Goal: Task Accomplishment & Management: Use online tool/utility

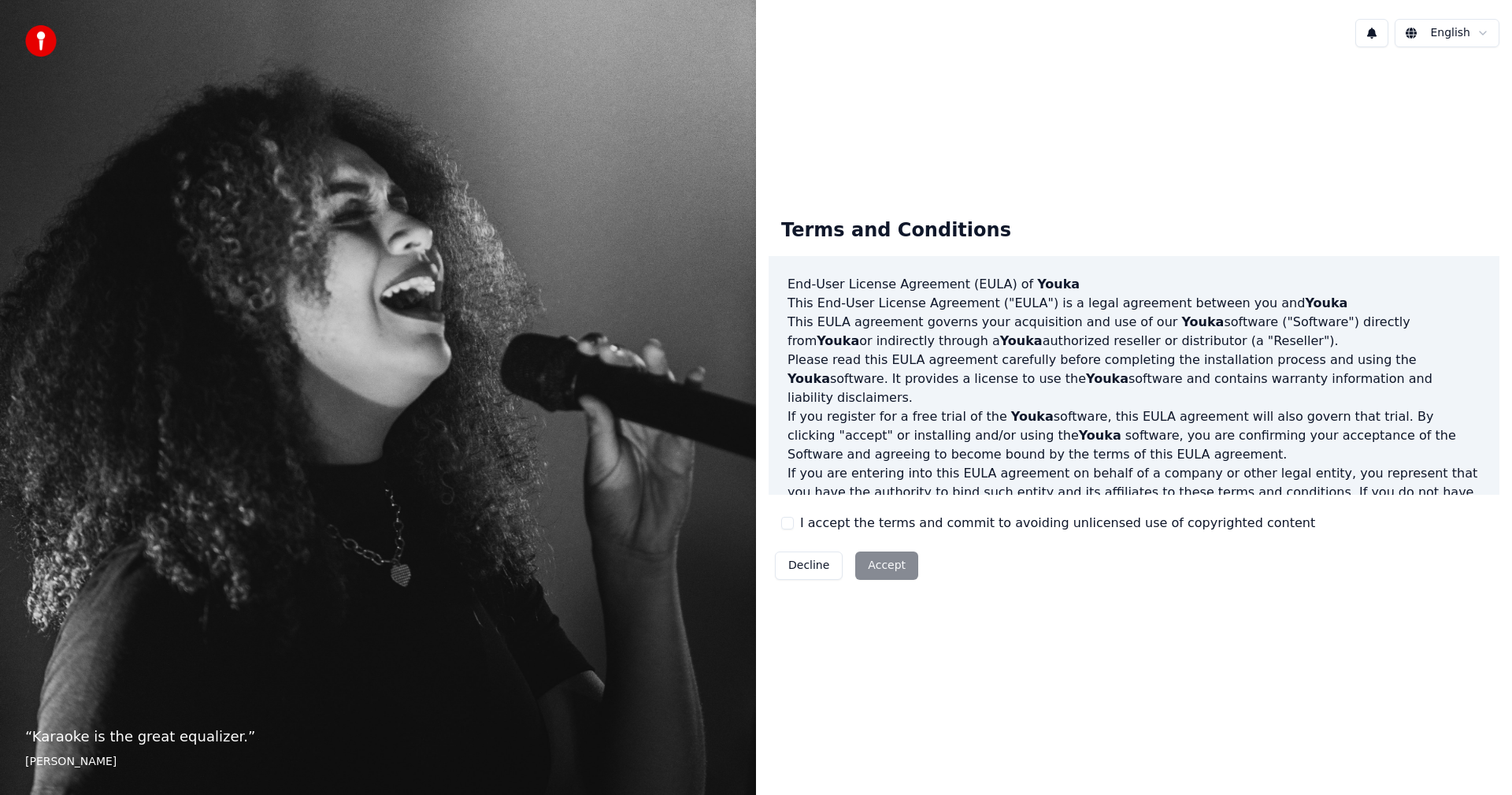
click at [783, 525] on button "I accept the terms and commit to avoiding unlicensed use of copyrighted content" at bounding box center [787, 523] width 13 height 13
click at [881, 566] on button "Accept" at bounding box center [887, 566] width 63 height 29
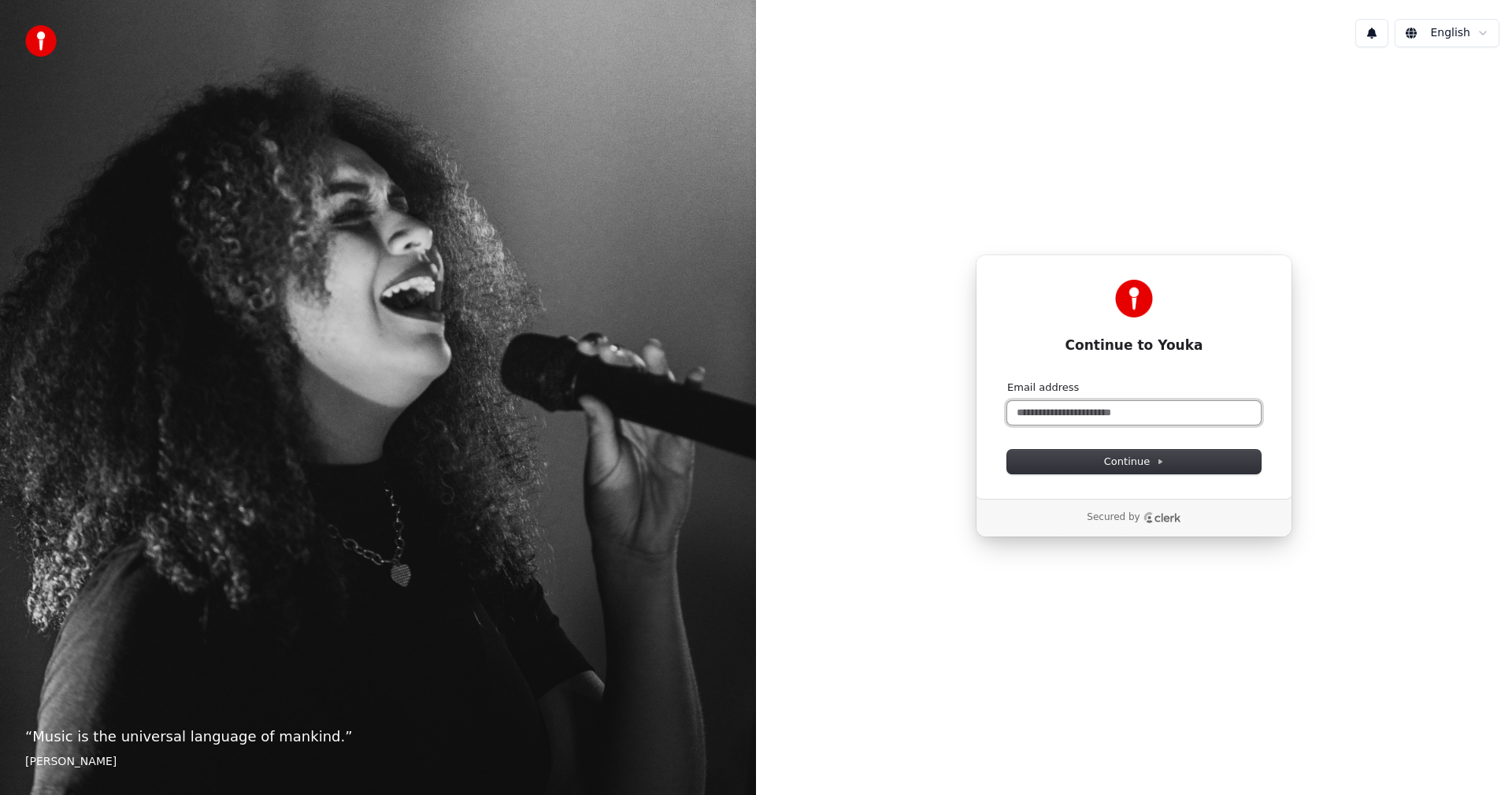
click at [1074, 410] on input "Email address" at bounding box center [1134, 413] width 253 height 24
click at [1007, 381] on button "submit" at bounding box center [1007, 381] width 0 height 0
click at [1158, 411] on input "**********" at bounding box center [1134, 413] width 253 height 24
click at [1007, 381] on button "submit" at bounding box center [1007, 381] width 0 height 0
type input "**********"
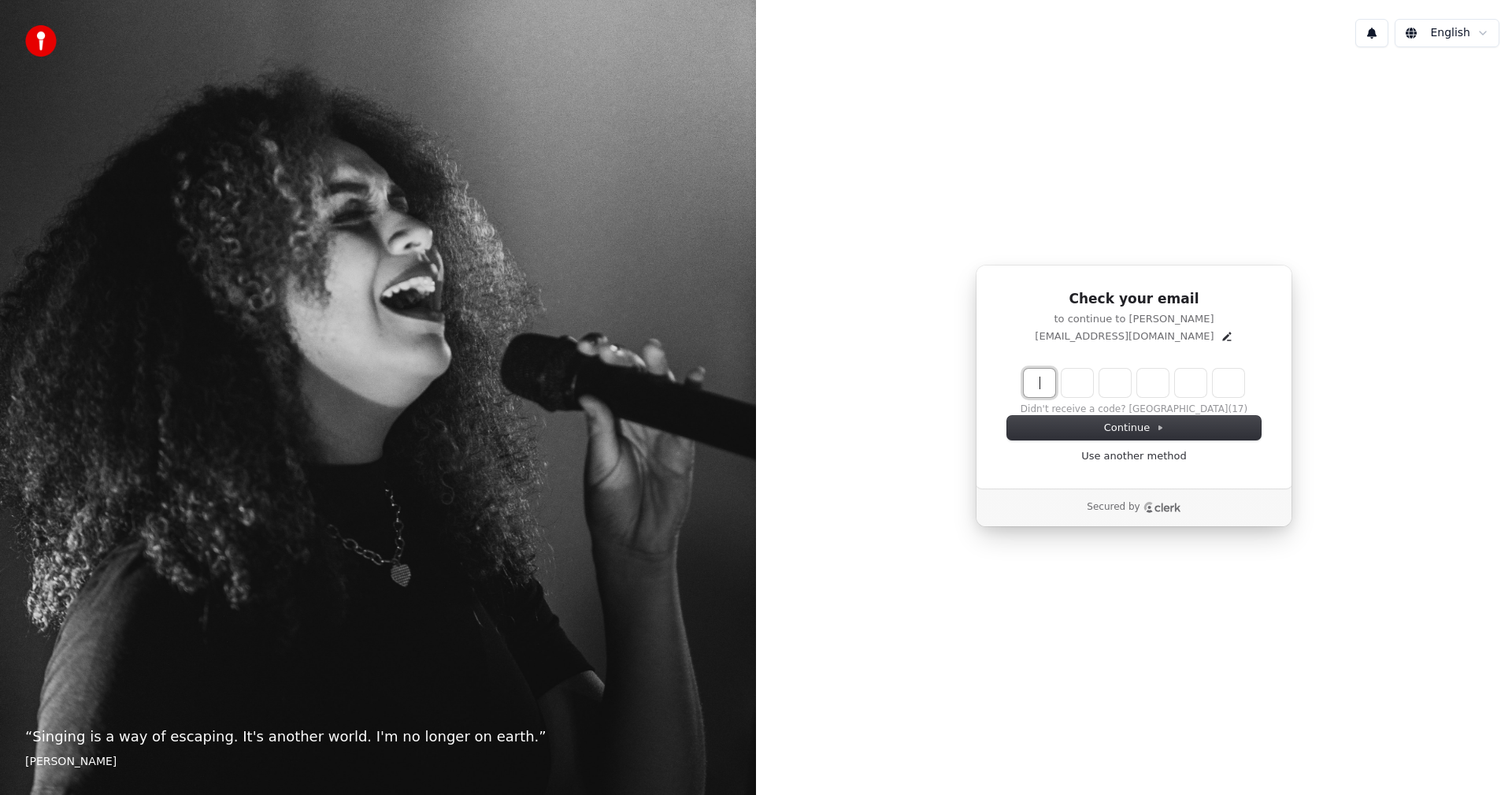
click at [1030, 393] on input "Enter verification code" at bounding box center [1150, 383] width 252 height 29
paste input "****"
type input "****"
click at [1068, 419] on button "Continue" at bounding box center [1134, 428] width 253 height 24
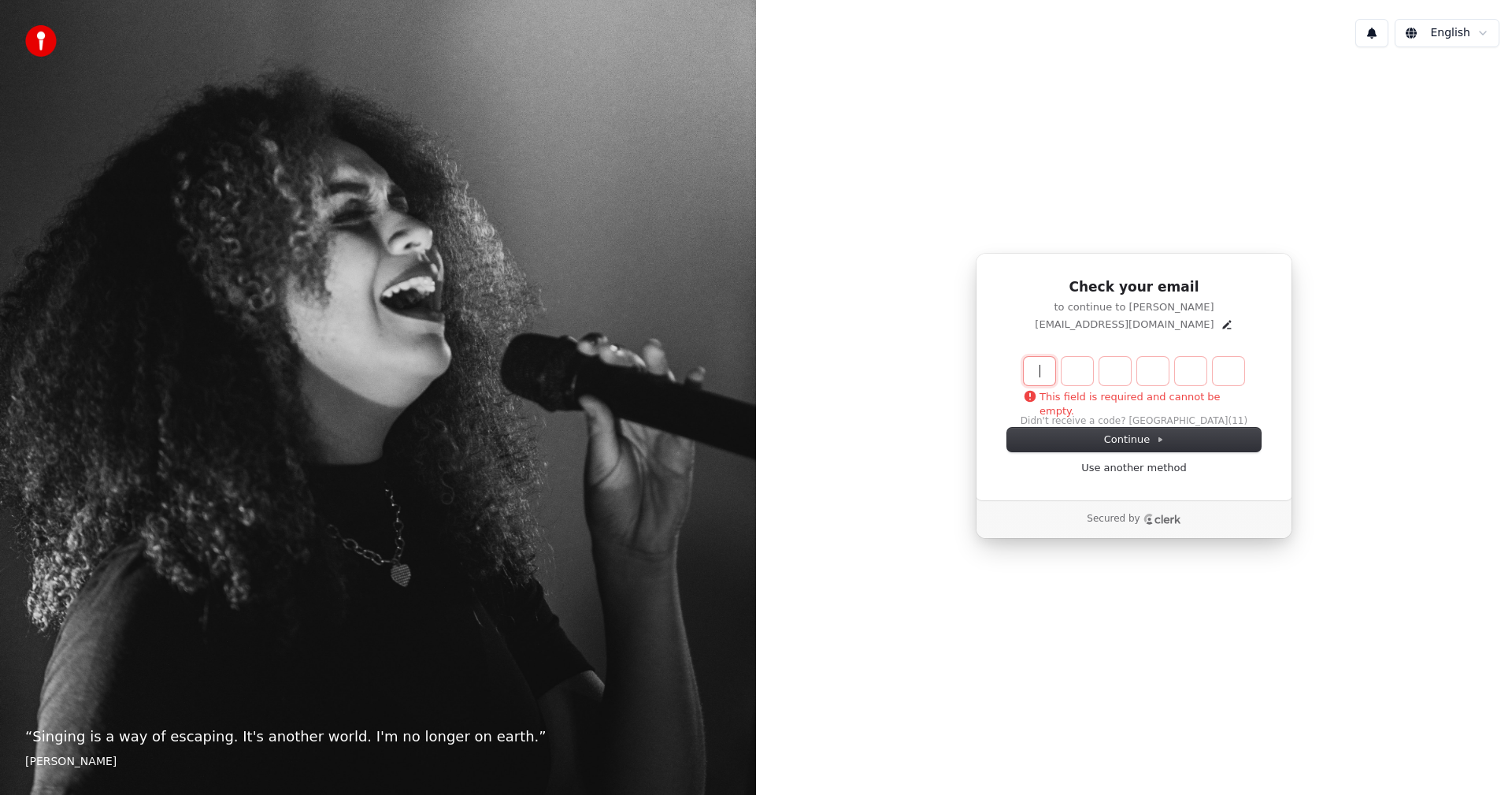
click at [1044, 378] on input "Enter verification code" at bounding box center [1150, 371] width 252 height 29
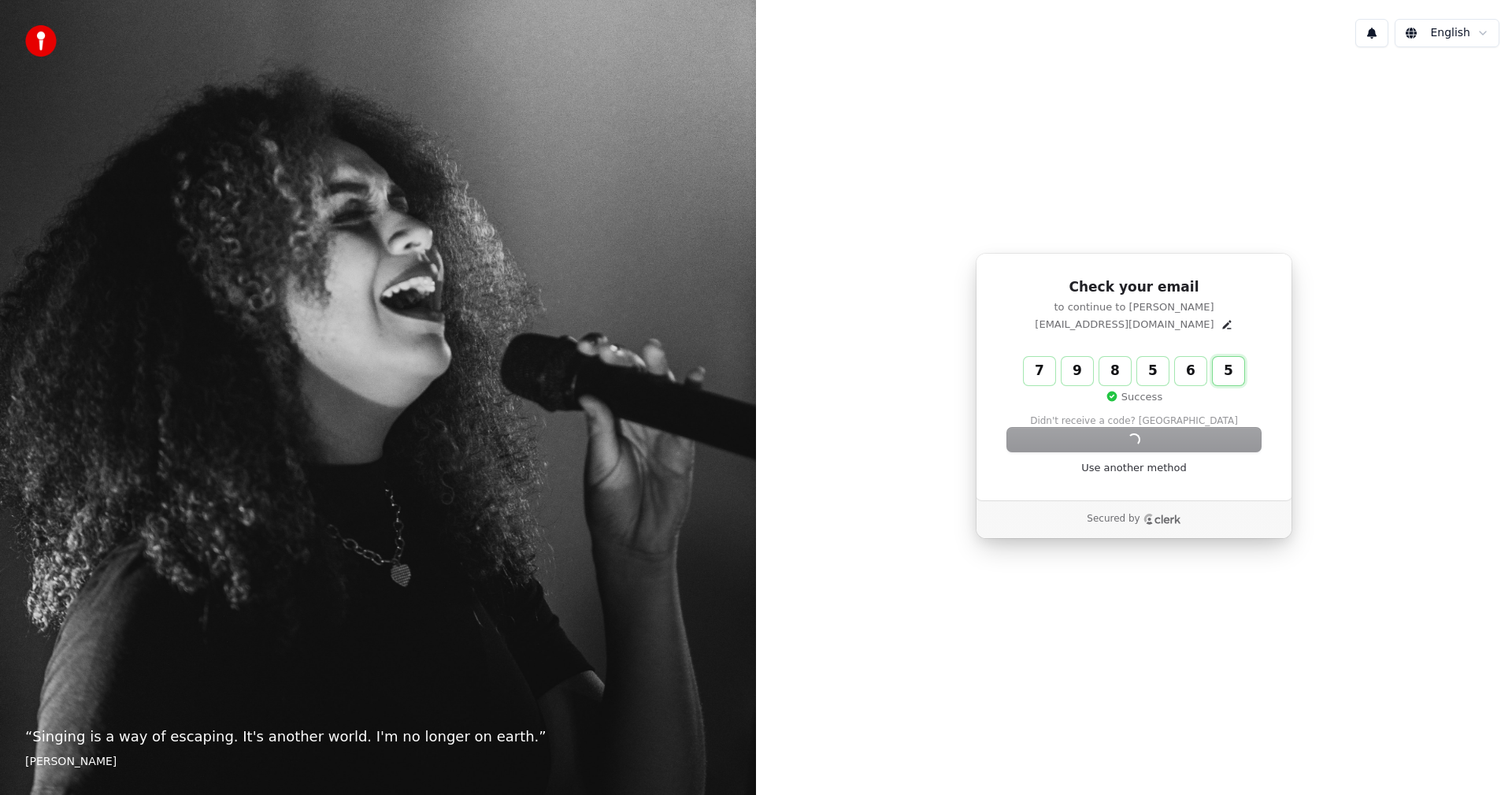
type input "******"
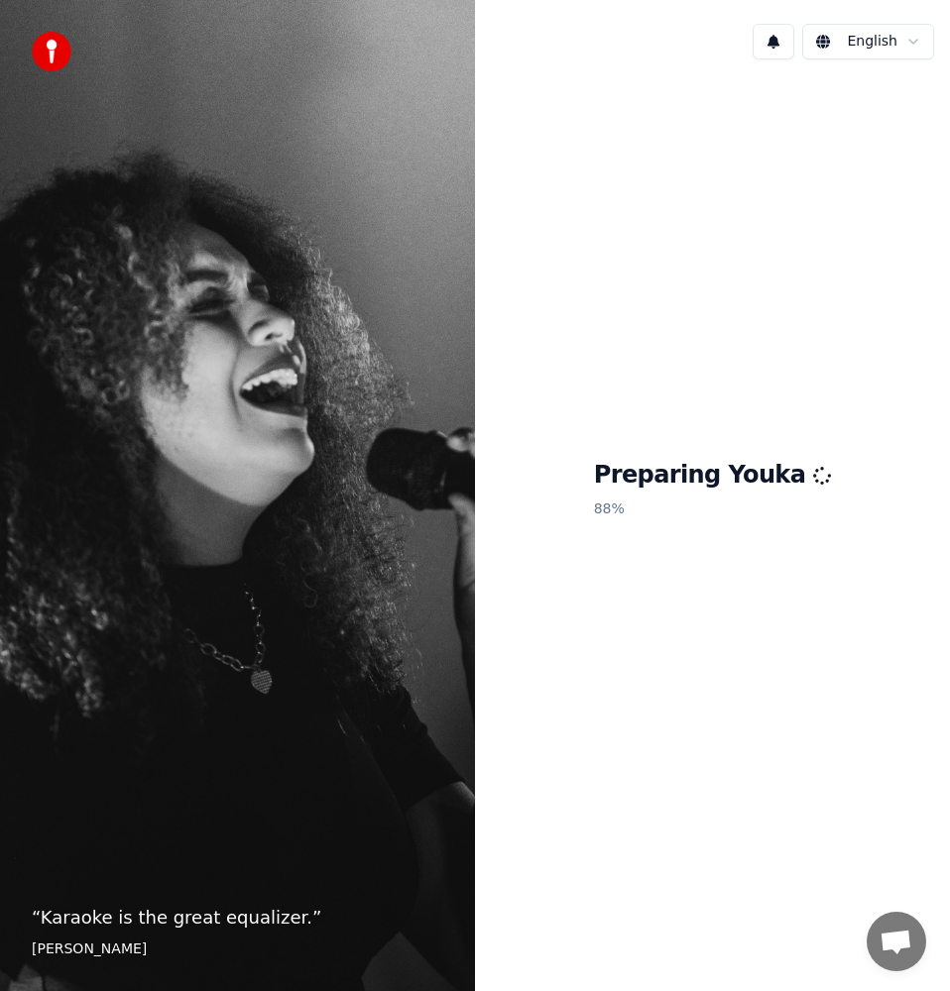
click at [641, 350] on div "Preparing Youka 88 %" at bounding box center [712, 493] width 475 height 837
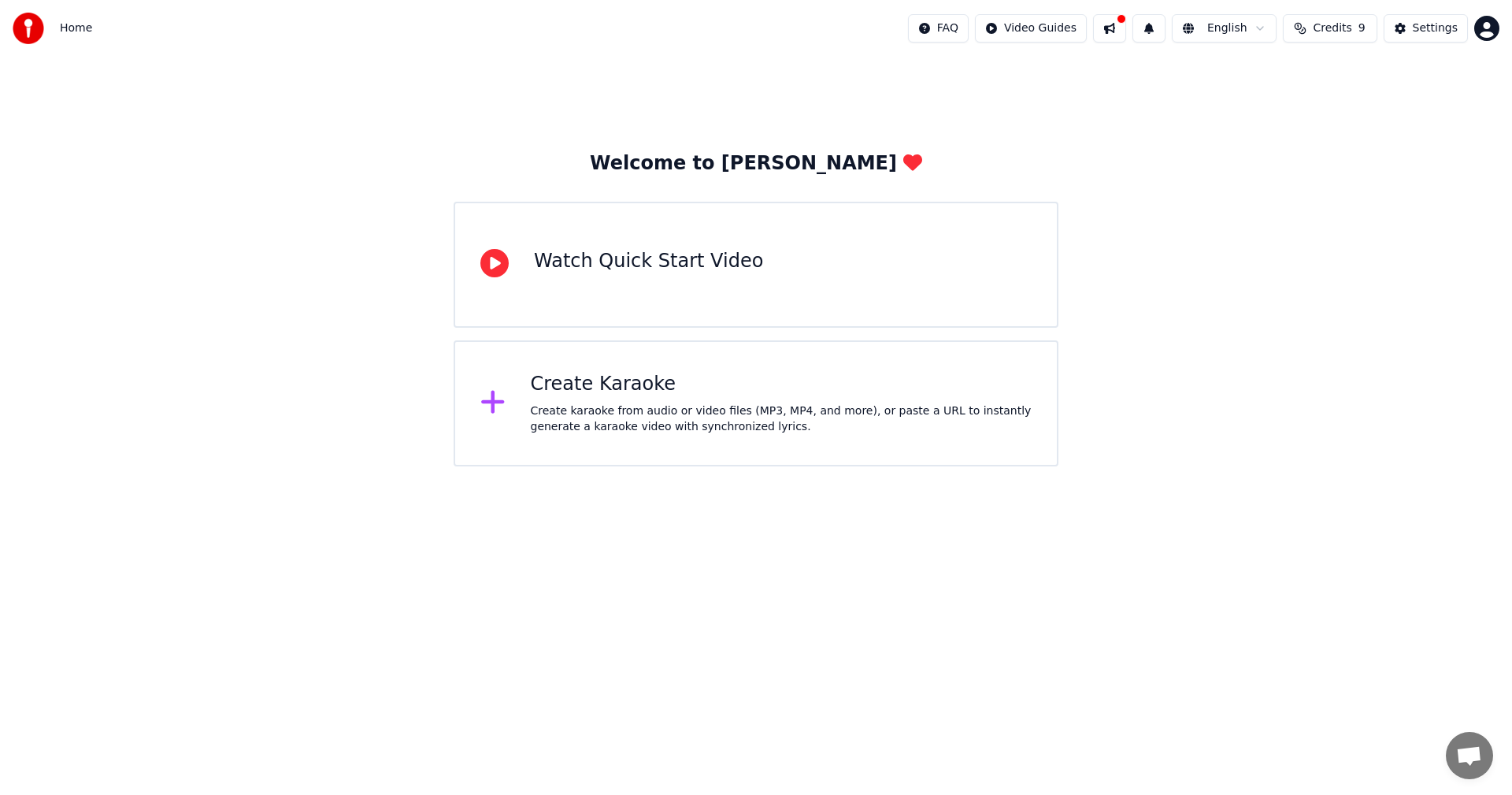
click at [652, 395] on div "Create Karaoke" at bounding box center [782, 385] width 502 height 25
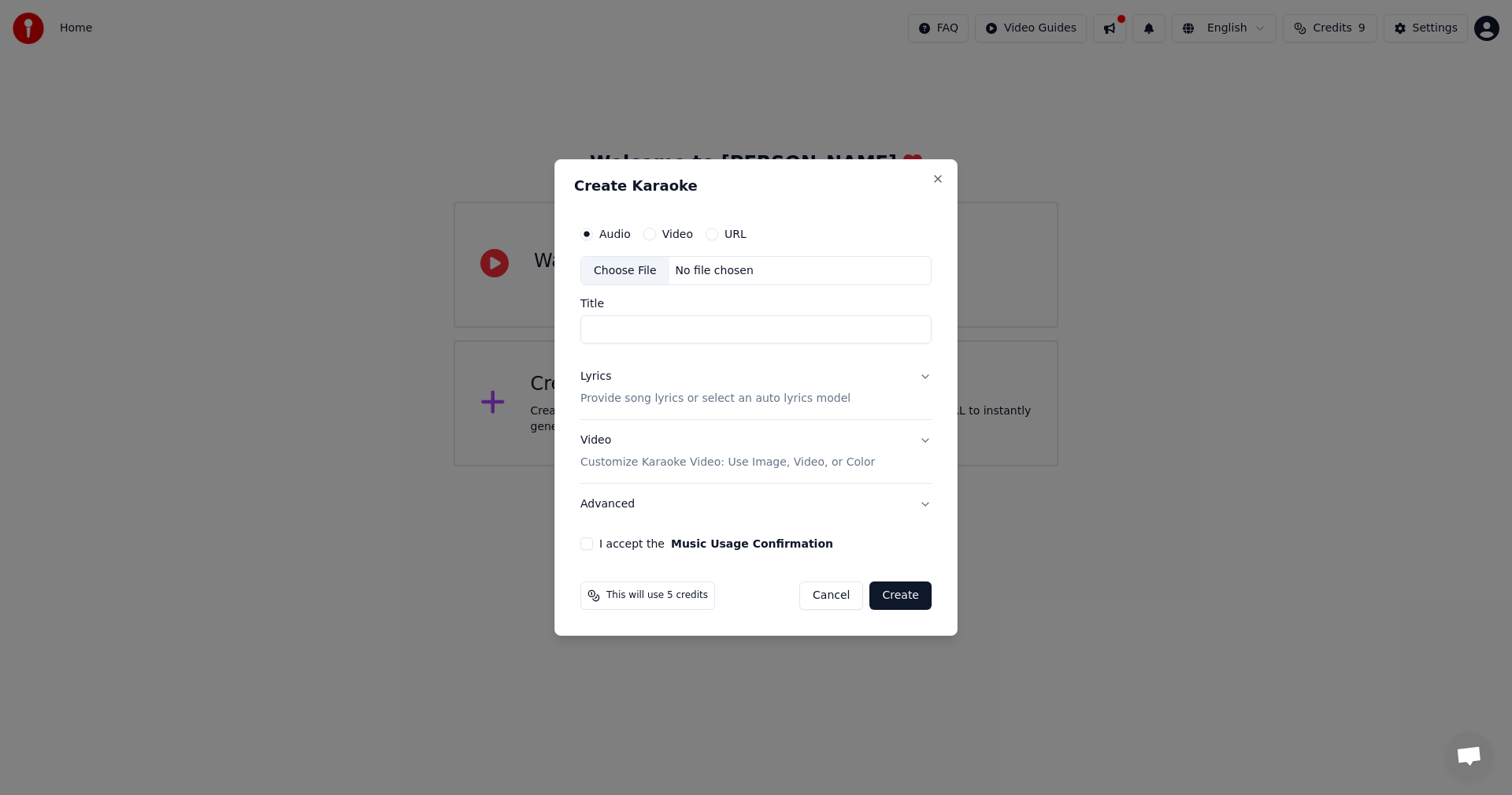
click at [625, 279] on div "Choose File" at bounding box center [625, 271] width 88 height 29
type input "**********"
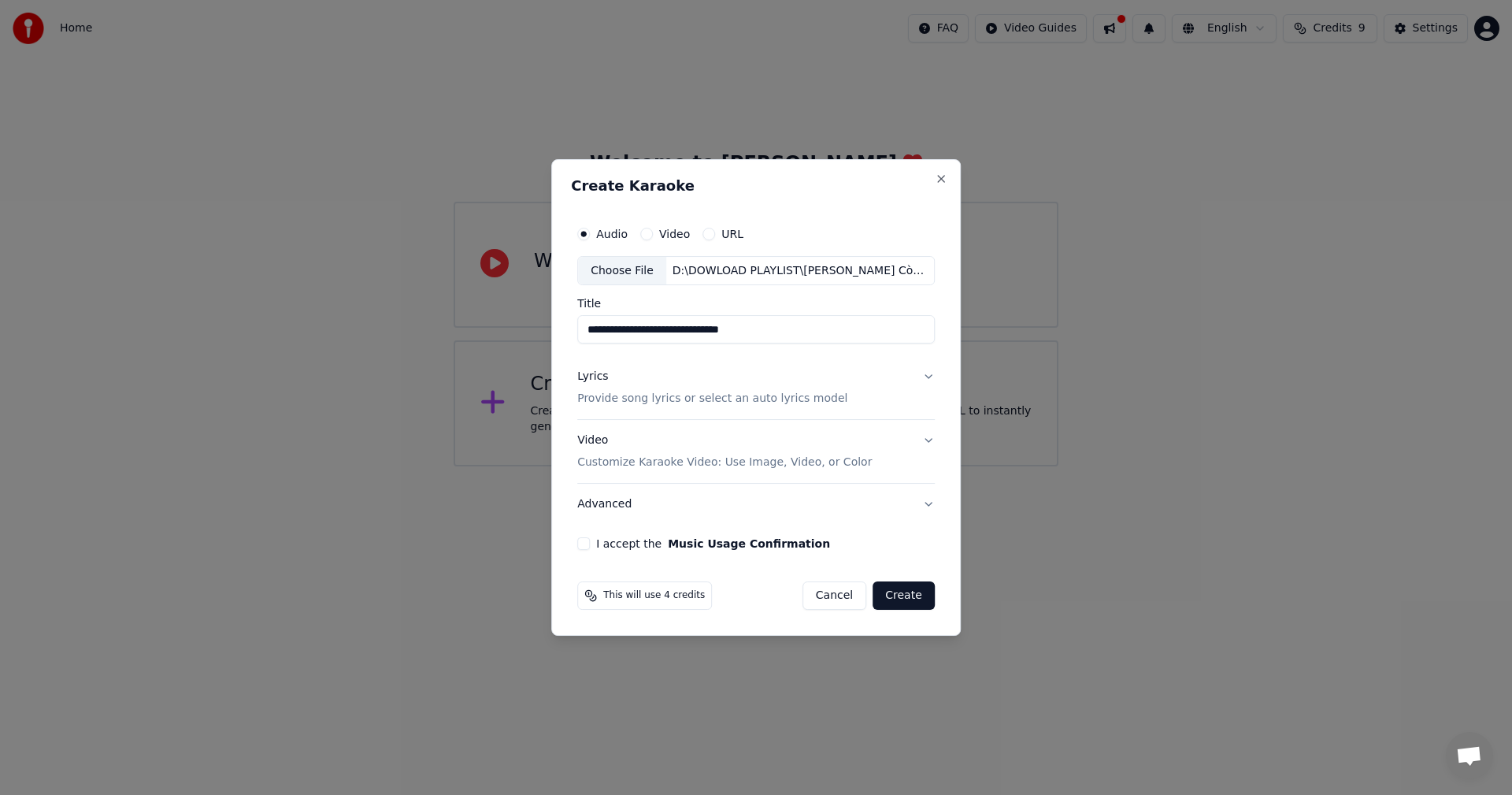
click at [859, 401] on button "Lyrics Provide song lyrics or select an auto lyrics model" at bounding box center [756, 388] width 358 height 63
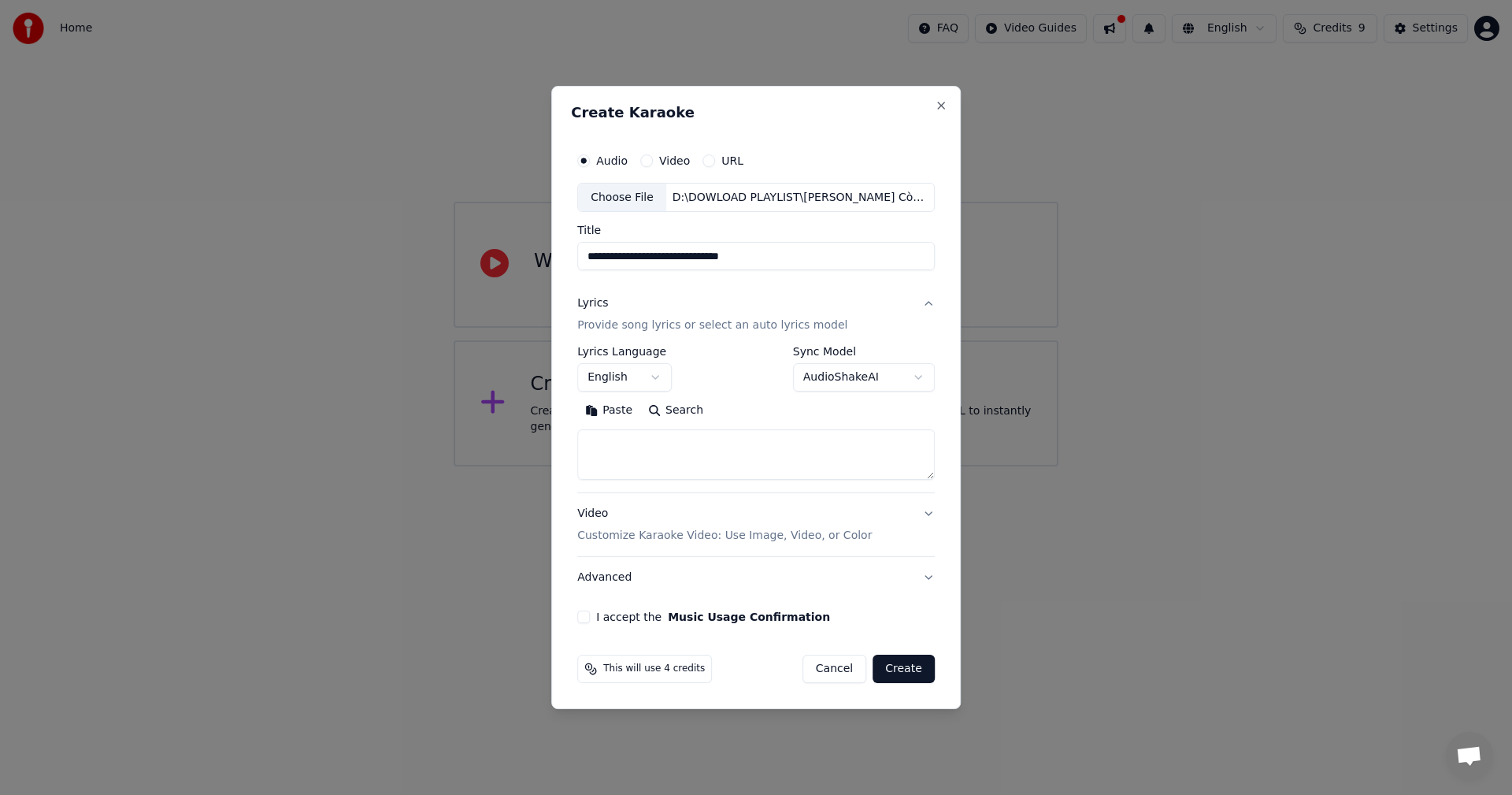
click at [651, 369] on button "English" at bounding box center [625, 378] width 95 height 29
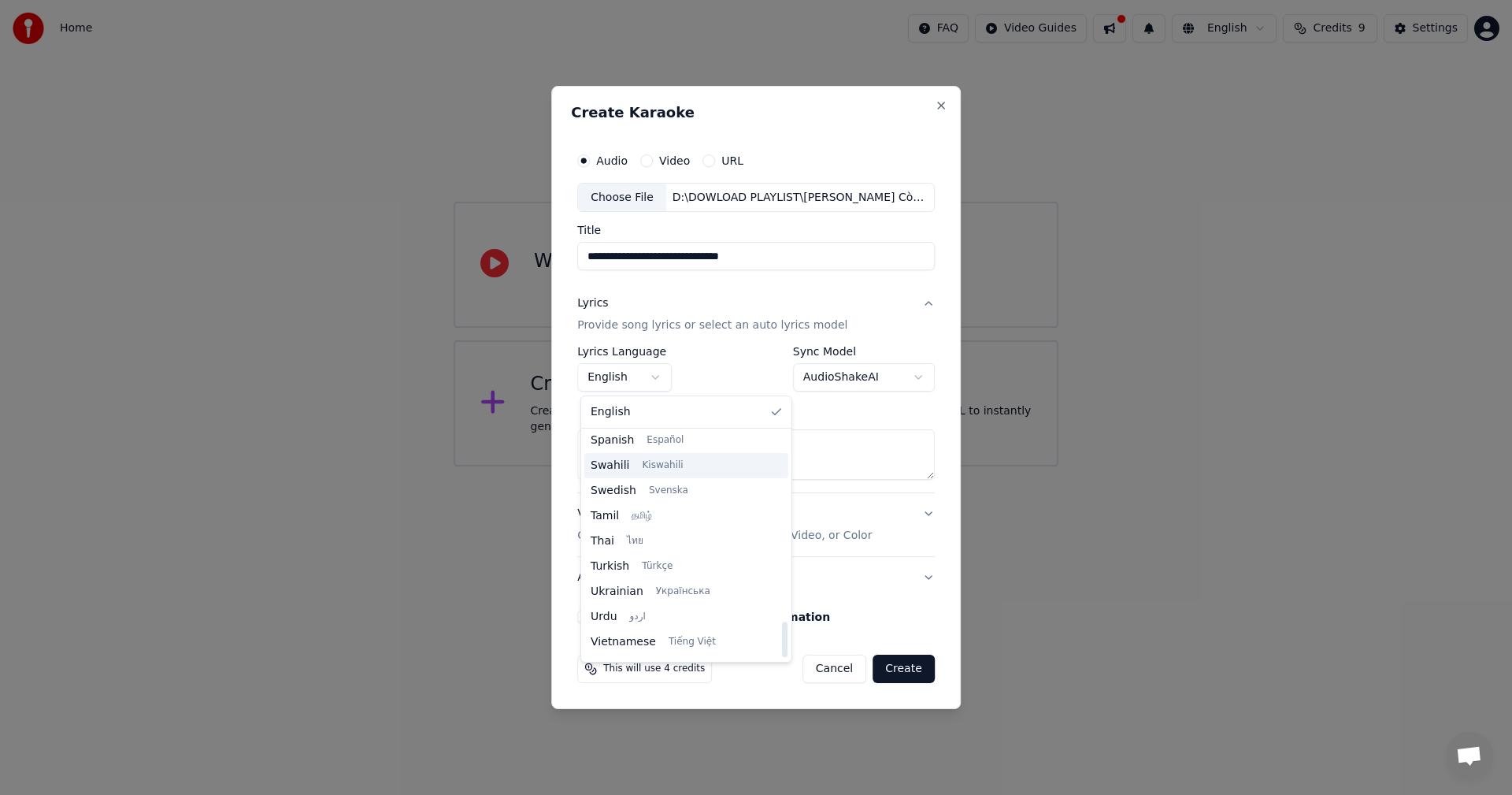
scroll to position [1210, 0]
select select "**"
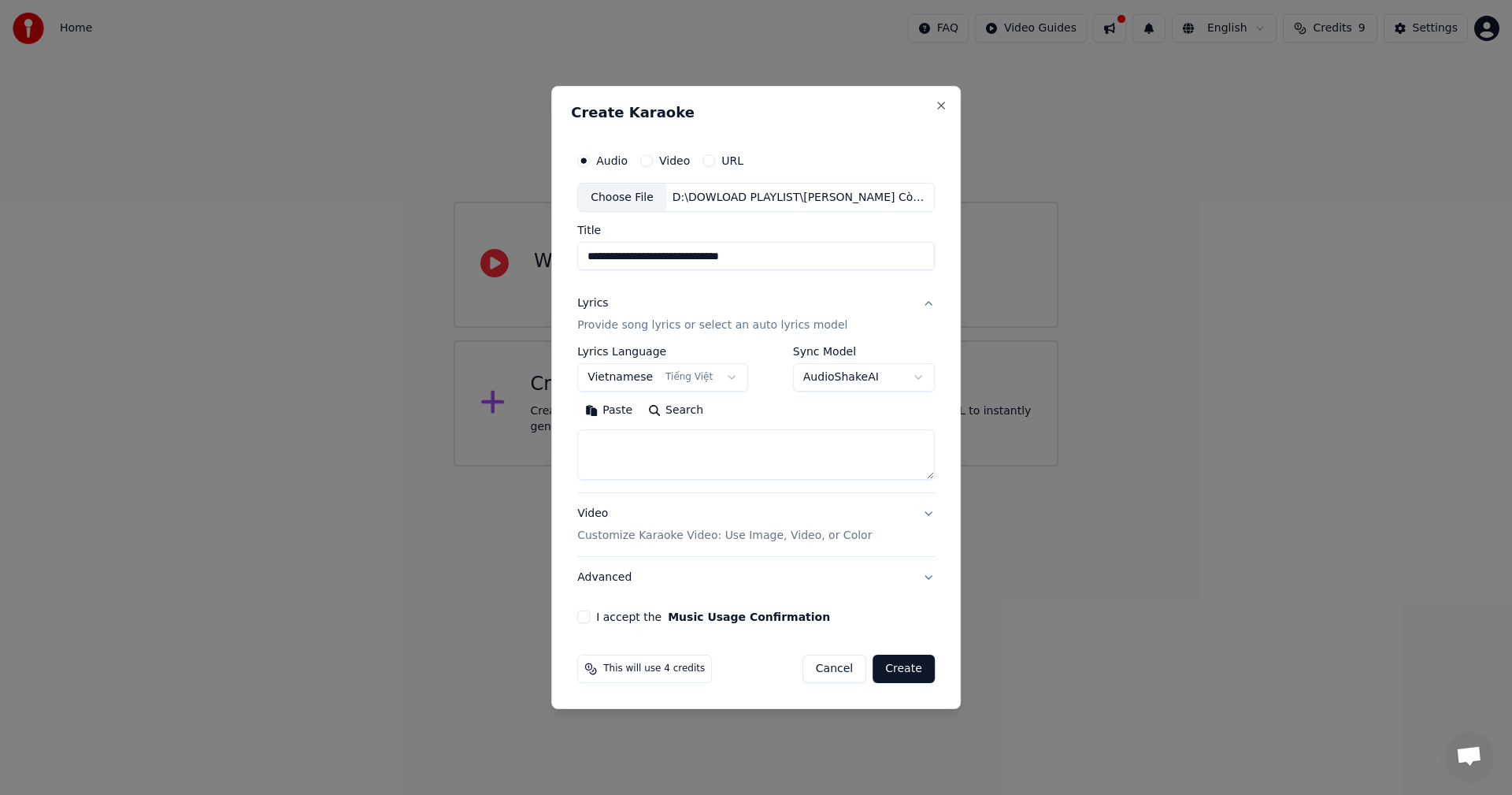
click at [658, 448] on textarea at bounding box center [756, 455] width 358 height 50
click at [818, 370] on body "**********" at bounding box center [756, 233] width 1512 height 467
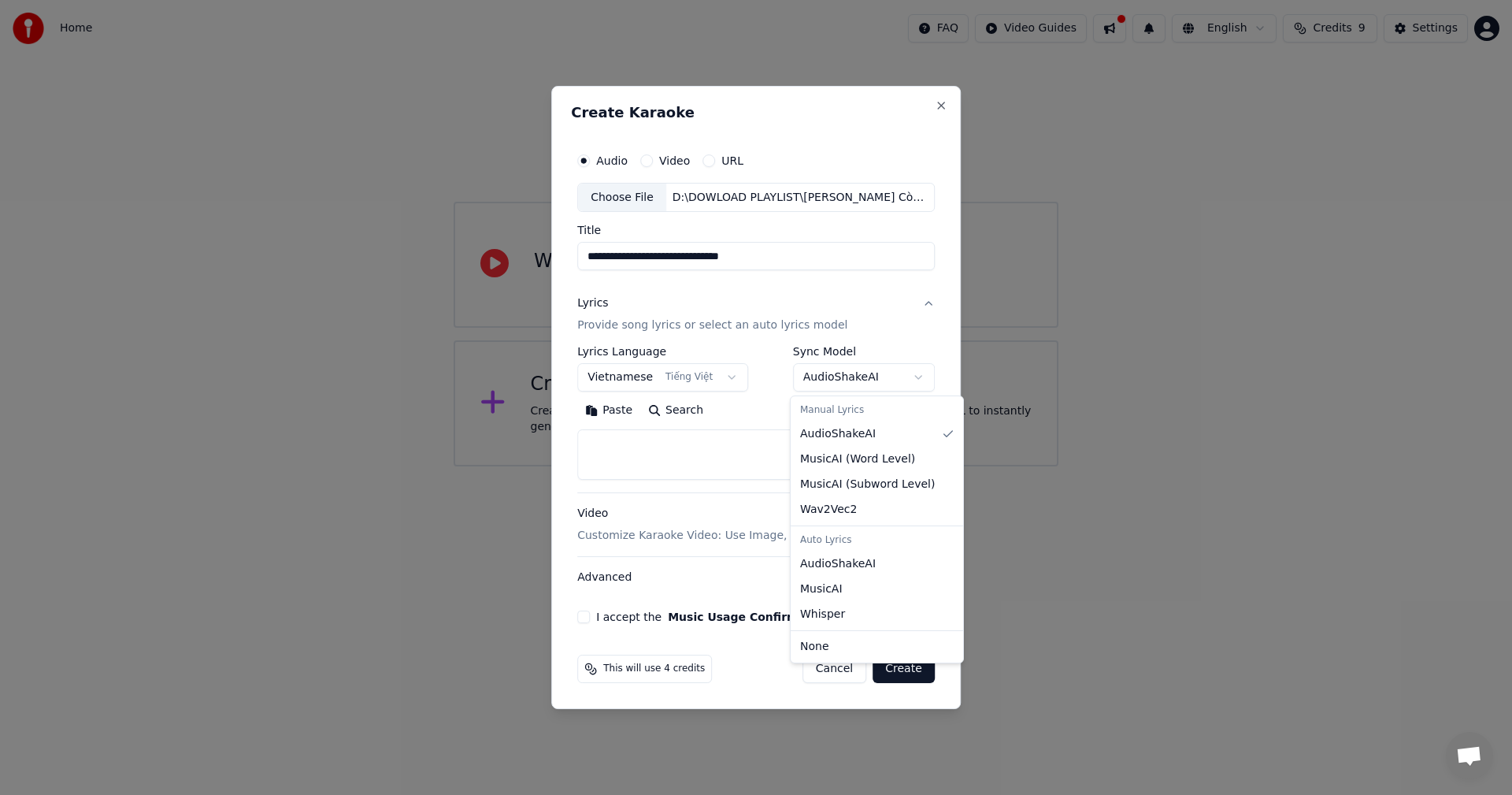
click at [824, 371] on body "**********" at bounding box center [756, 233] width 1512 height 467
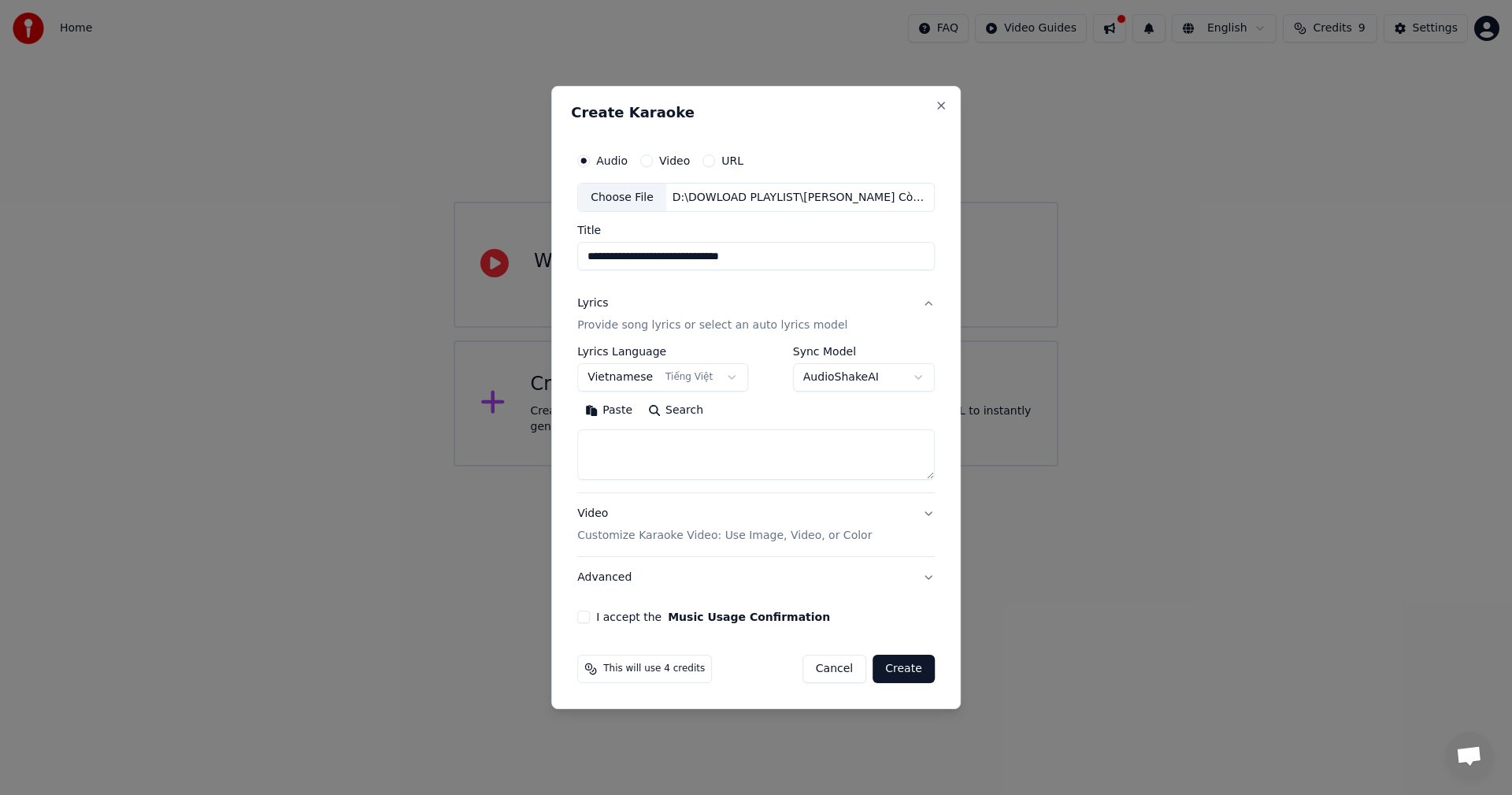
click at [696, 451] on textarea at bounding box center [756, 455] width 358 height 50
paste textarea "**********"
type textarea "**********"
drag, startPoint x: 730, startPoint y: 444, endPoint x: 484, endPoint y: 432, distance: 246.3
click at [484, 432] on body "**********" at bounding box center [756, 233] width 1512 height 467
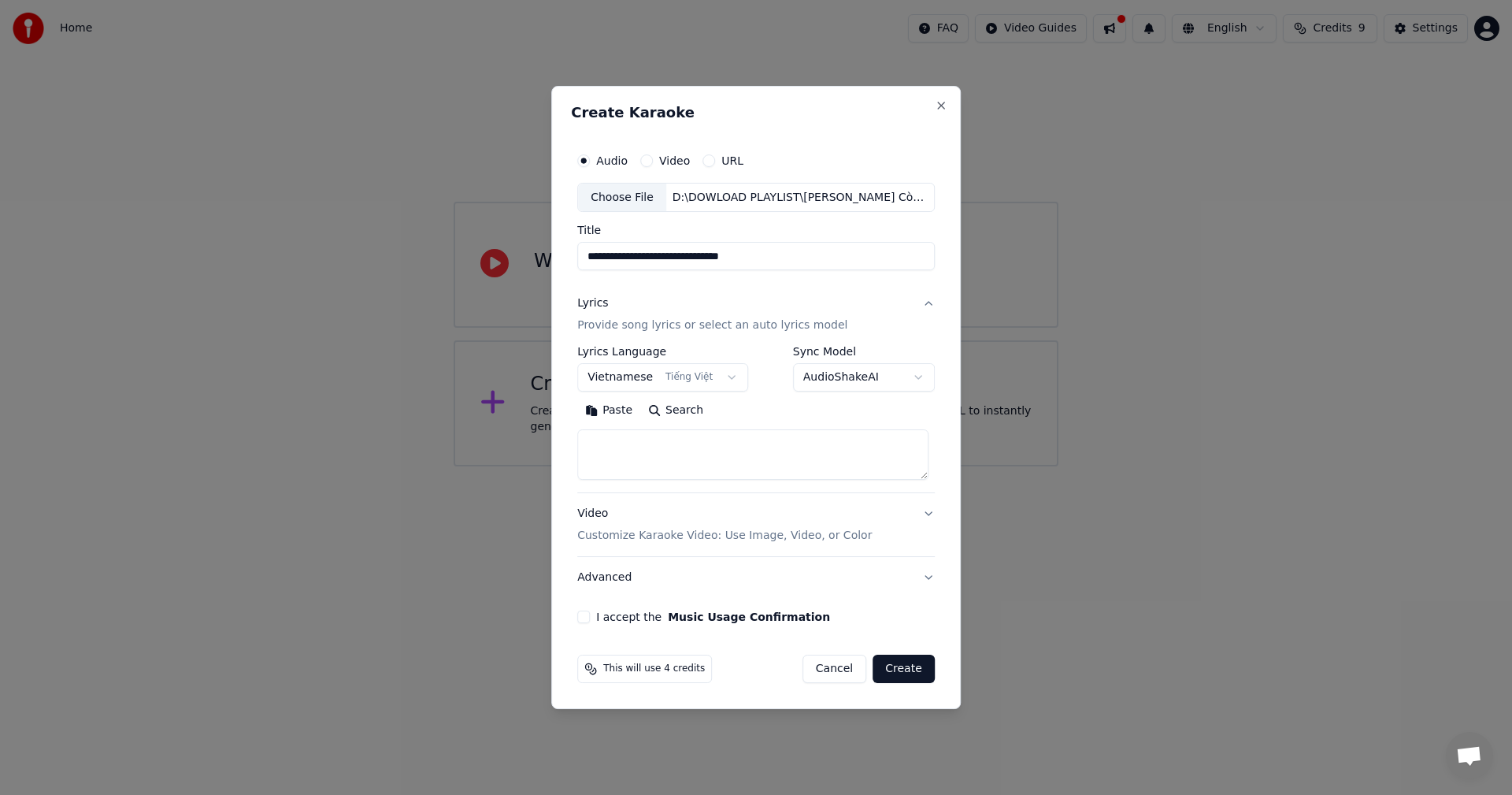
paste textarea "**********"
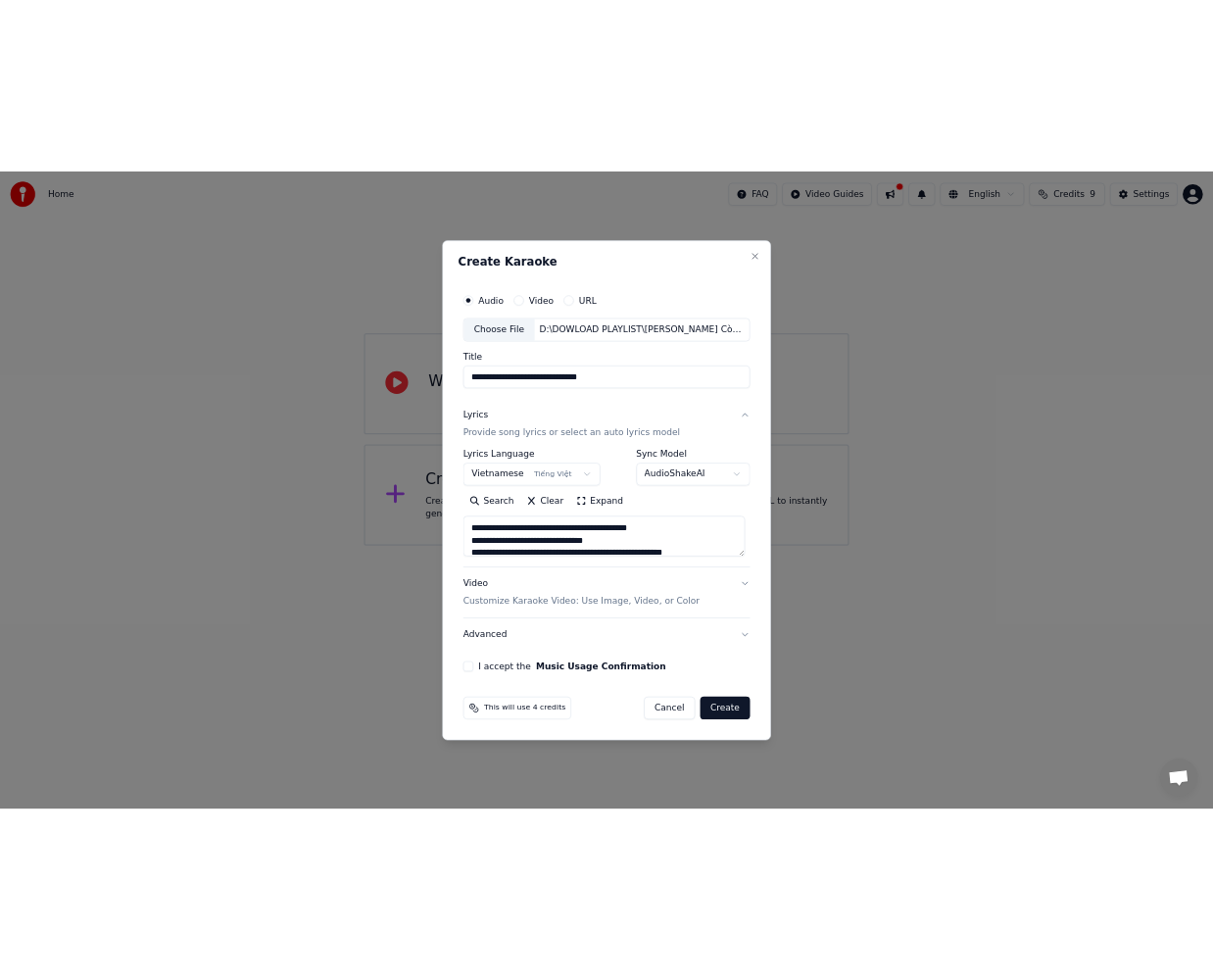
scroll to position [1044, 0]
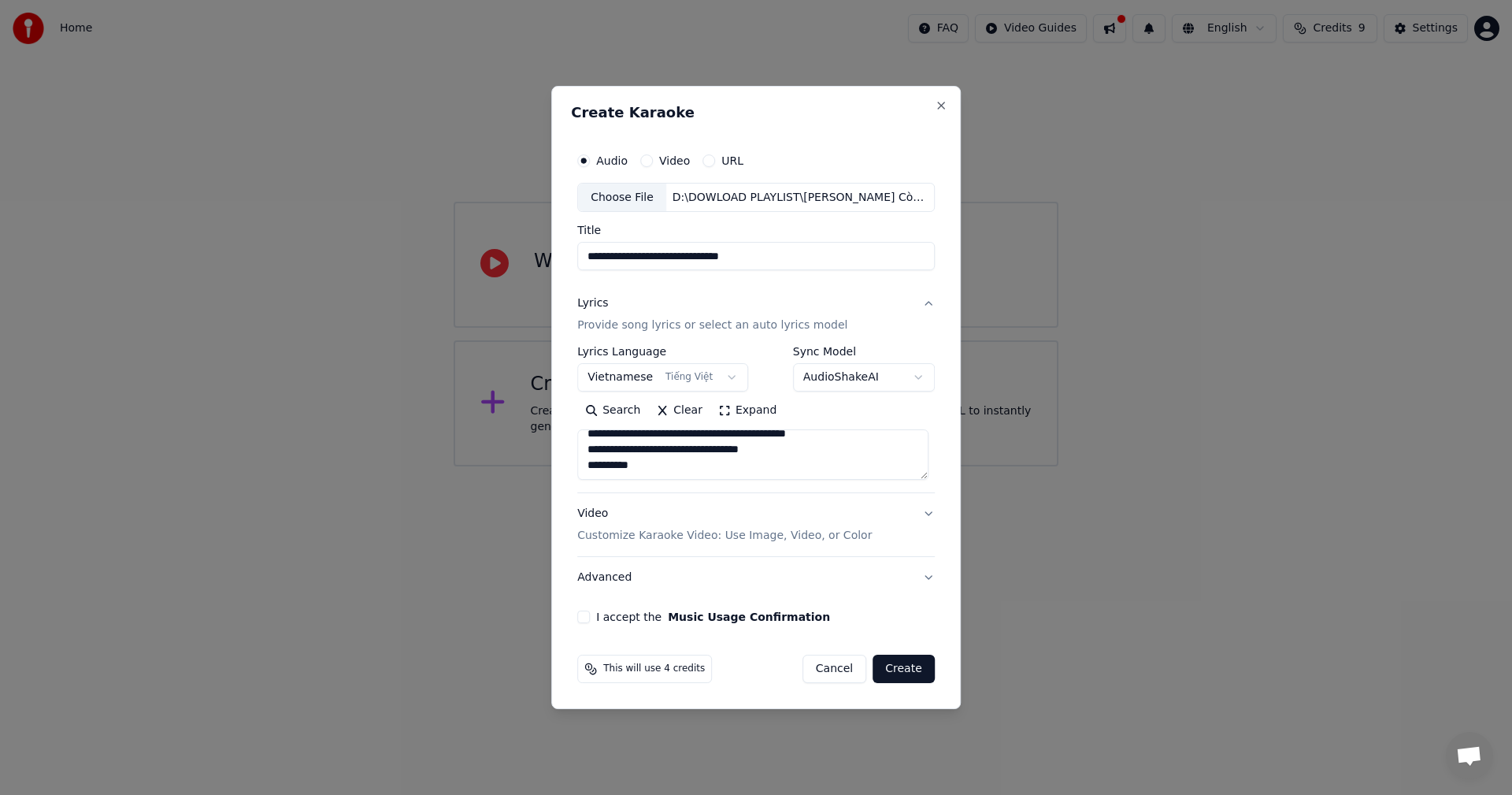
type textarea "**********"
click at [587, 624] on div "**********" at bounding box center [756, 384] width 370 height 492
click at [588, 619] on button "I accept the Music Usage Confirmation" at bounding box center [584, 617] width 13 height 13
click at [904, 665] on button "Create" at bounding box center [903, 669] width 62 height 29
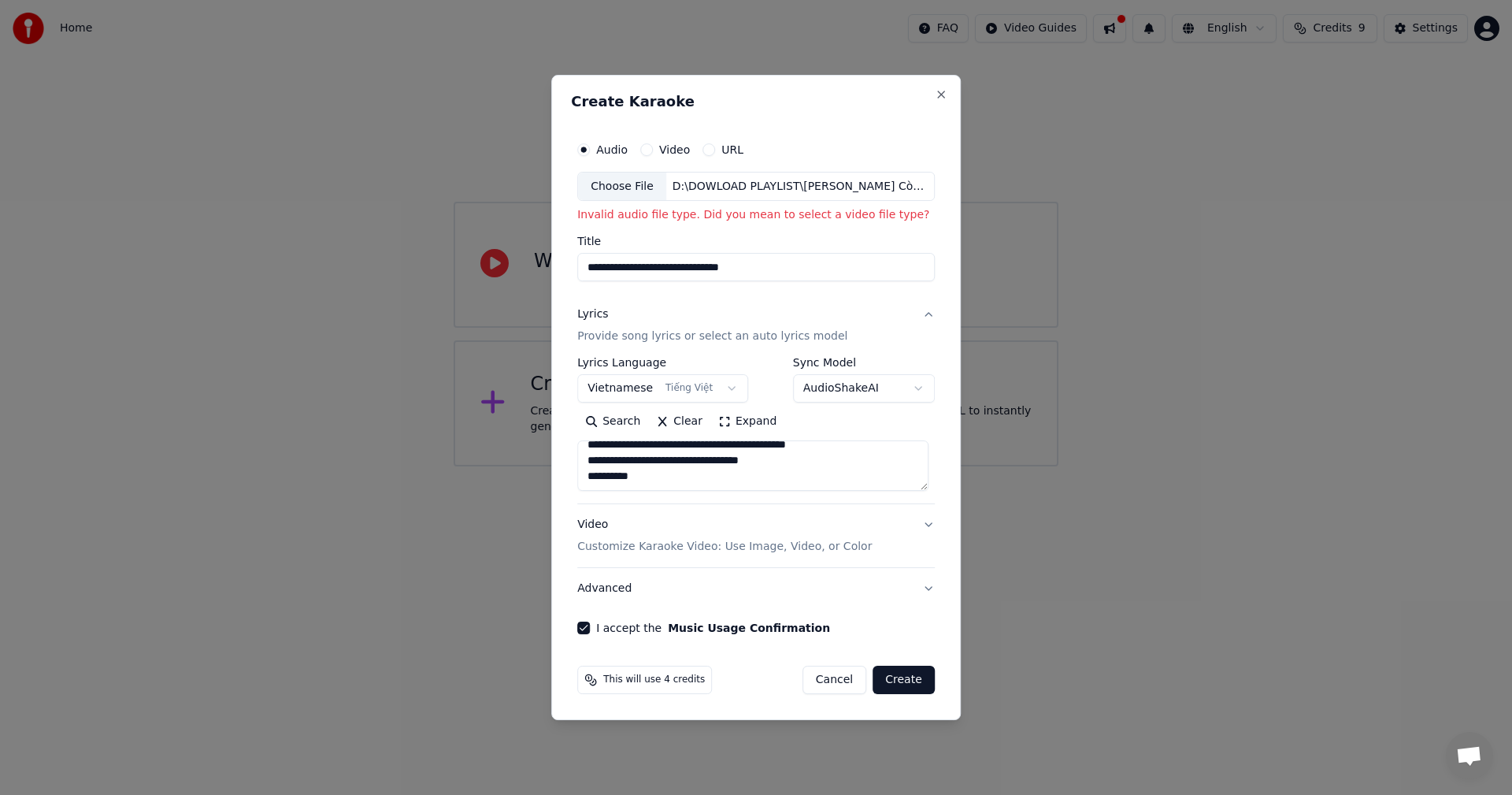
click at [804, 188] on div "D:\DOWLOAD PLAYLIST\[PERSON_NAME] Còn Đợi [PERSON_NAME] buitruonglinh.mp4" at bounding box center [800, 187] width 268 height 16
click at [849, 192] on div "D:\DOWLOAD PLAYLIST\[PERSON_NAME] Còn Đợi [PERSON_NAME] buitruonglinh.mp4" at bounding box center [800, 187] width 268 height 16
click at [773, 182] on div "D:\DOWLOAD PLAYLIST\[PERSON_NAME] Còn Đợi [PERSON_NAME] buitruonglinh.mp4" at bounding box center [800, 187] width 268 height 16
click at [657, 149] on div "Video" at bounding box center [665, 149] width 49 height 13
click at [653, 148] on button "Video" at bounding box center [647, 149] width 13 height 13
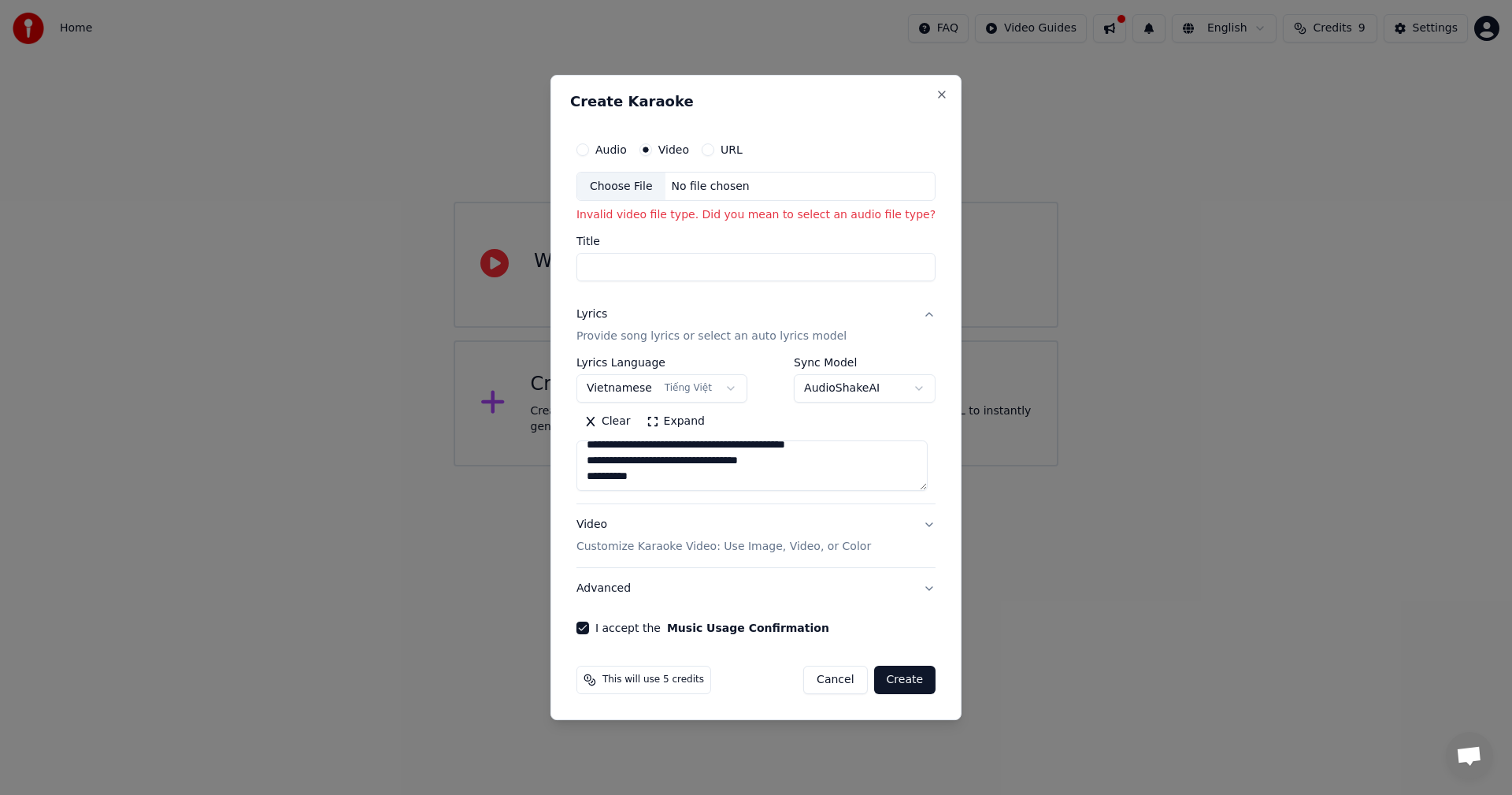
click at [644, 153] on button "Video" at bounding box center [646, 149] width 13 height 13
click at [639, 188] on div "Choose File" at bounding box center [621, 187] width 88 height 29
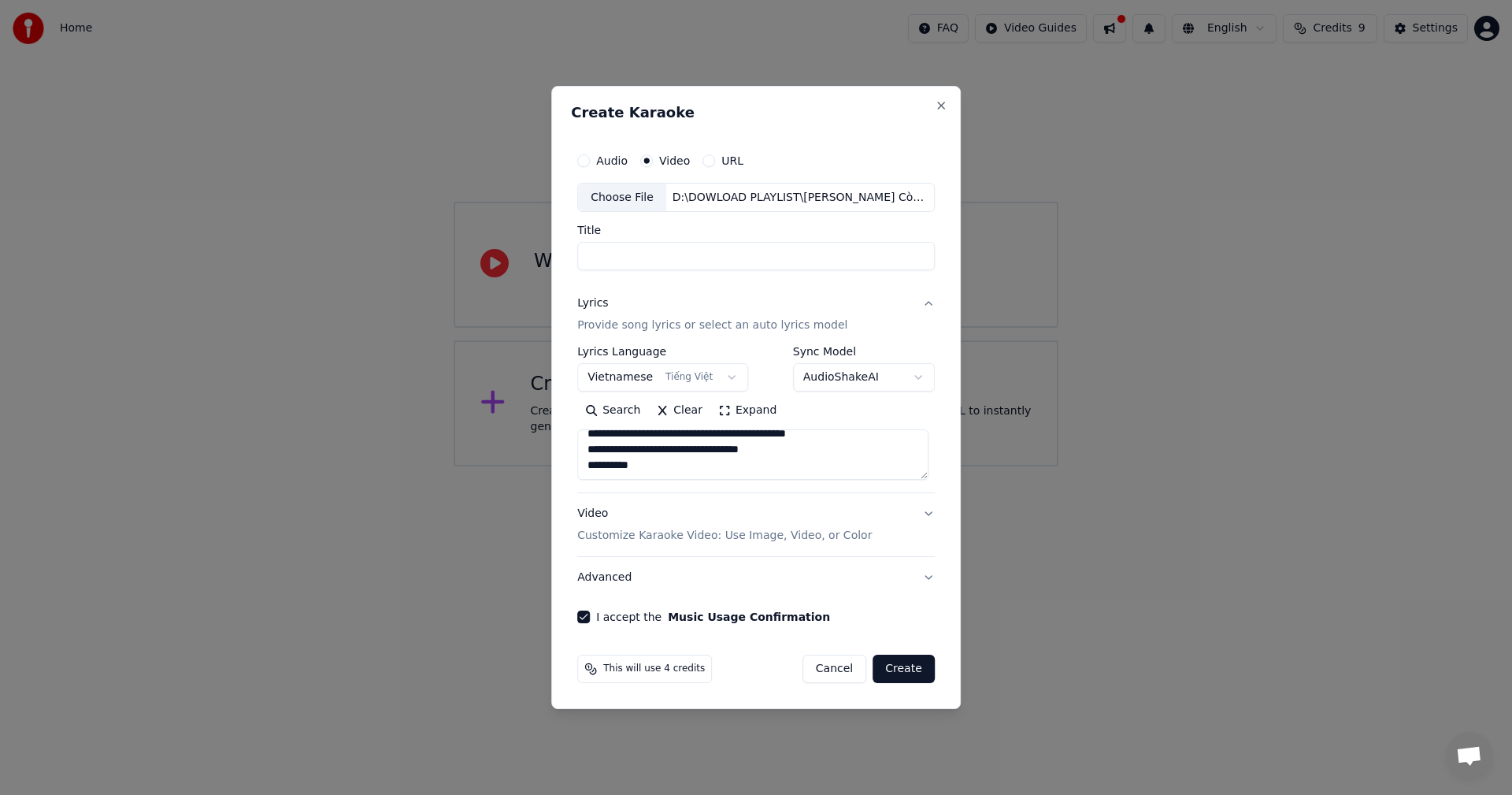
type input "**********"
click at [911, 673] on button "Create" at bounding box center [903, 669] width 62 height 29
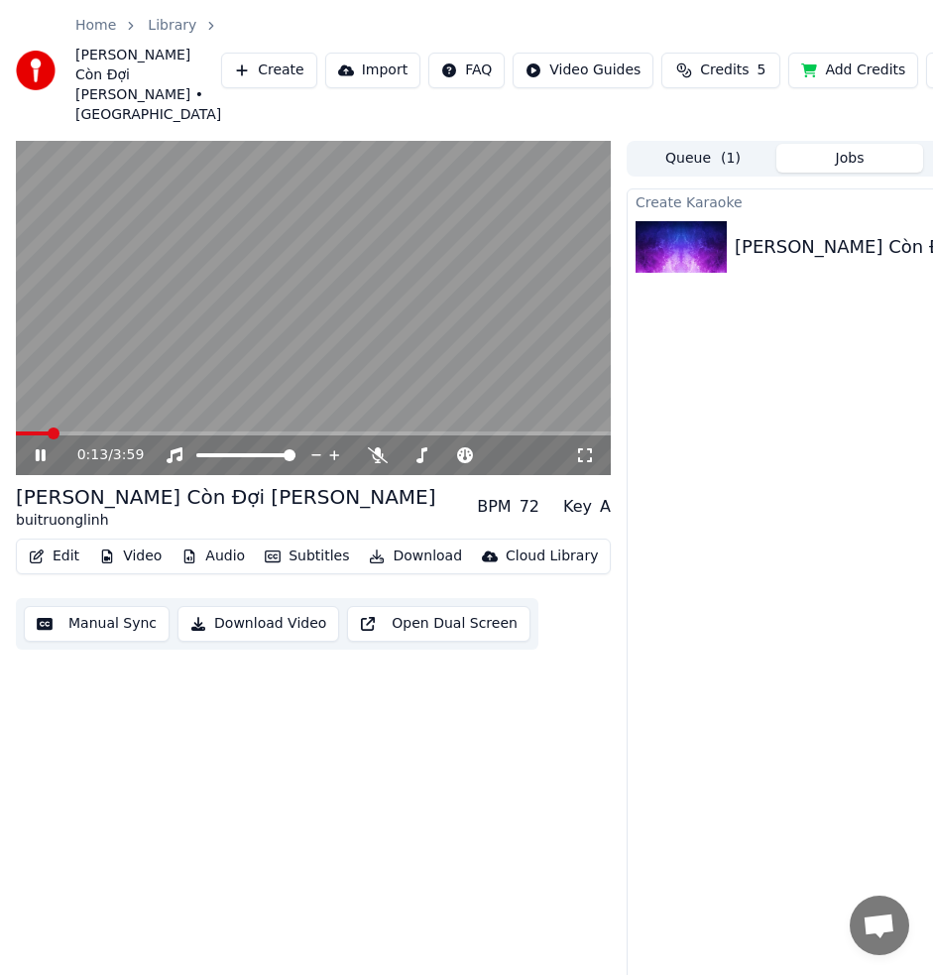
click at [32, 463] on icon at bounding box center [55, 455] width 46 height 16
click at [65, 566] on button "Edit" at bounding box center [54, 556] width 66 height 28
click at [39, 462] on icon at bounding box center [41, 455] width 12 height 14
click at [49, 439] on span at bounding box center [55, 433] width 12 height 12
click at [368, 463] on icon at bounding box center [370, 455] width 20 height 16
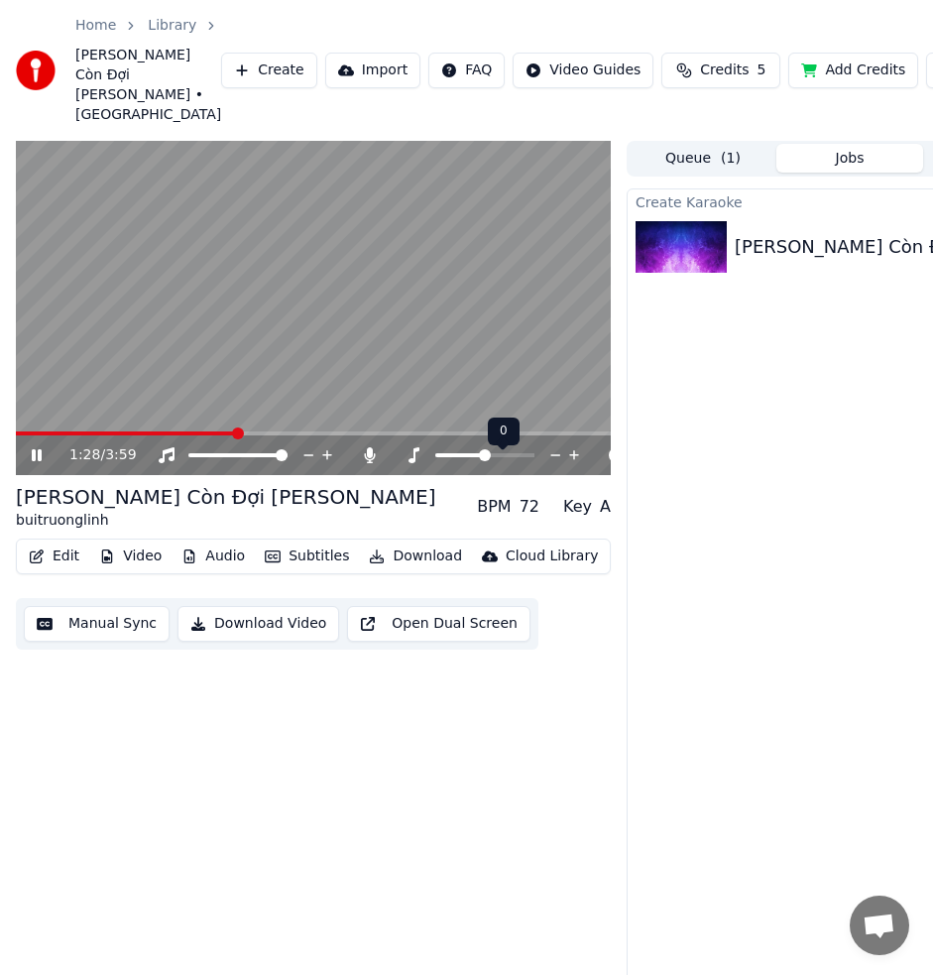
click at [486, 461] on span at bounding box center [485, 455] width 12 height 12
click at [441, 457] on span at bounding box center [417, 455] width 50 height 4
click at [421, 457] on span at bounding box center [407, 455] width 30 height 4
click at [63, 568] on button "Edit" at bounding box center [54, 556] width 66 height 28
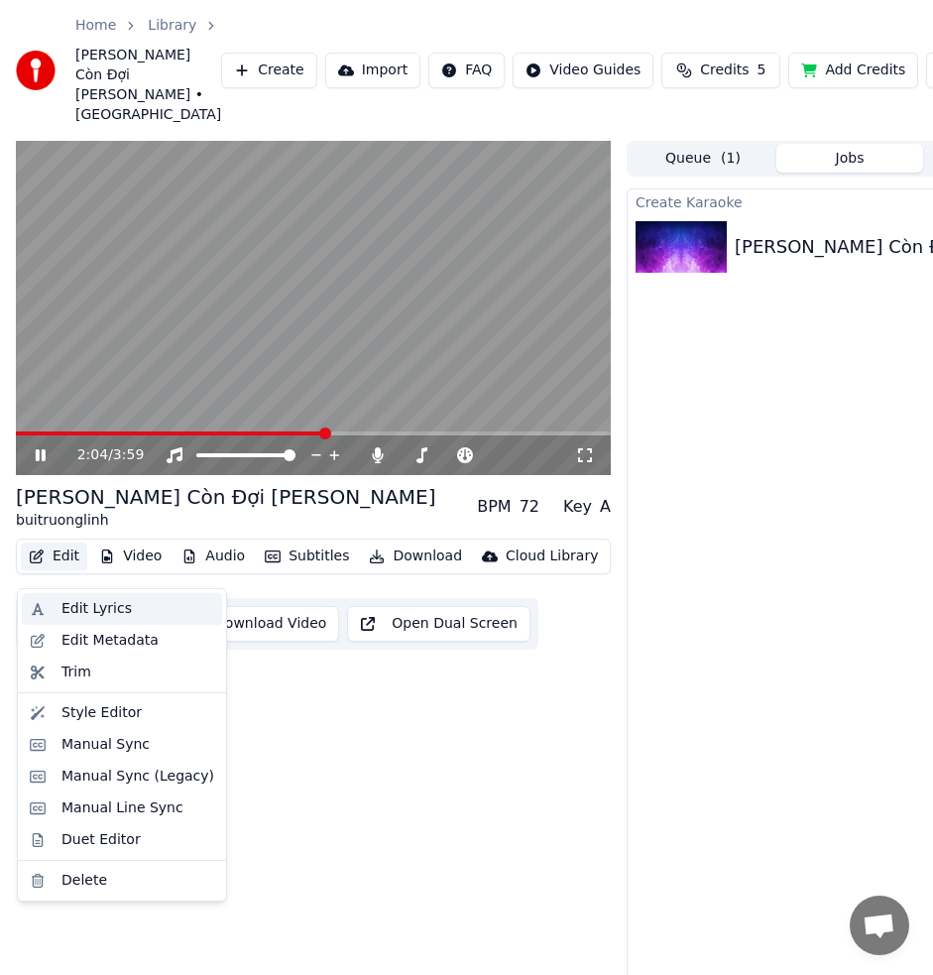
click at [78, 612] on div "Edit Lyrics" at bounding box center [96, 609] width 70 height 20
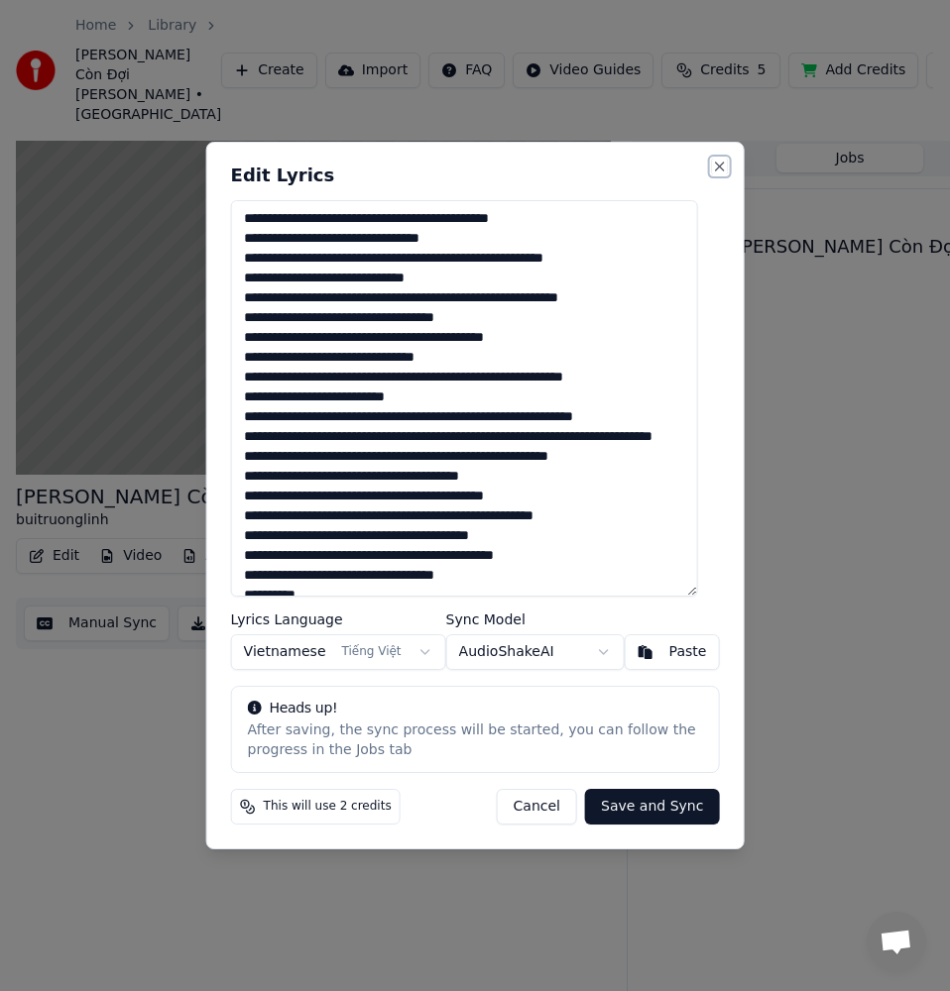
click at [711, 169] on button "Close" at bounding box center [719, 167] width 16 height 16
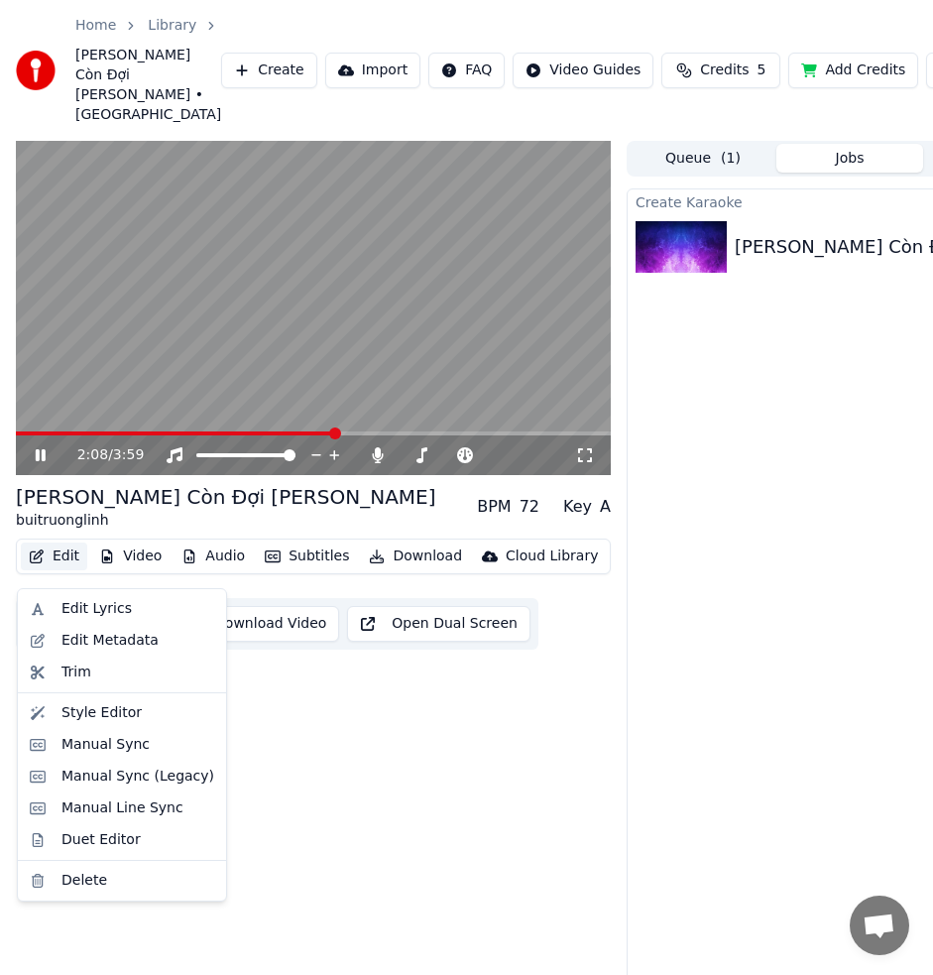
click at [63, 570] on button "Edit" at bounding box center [54, 556] width 66 height 28
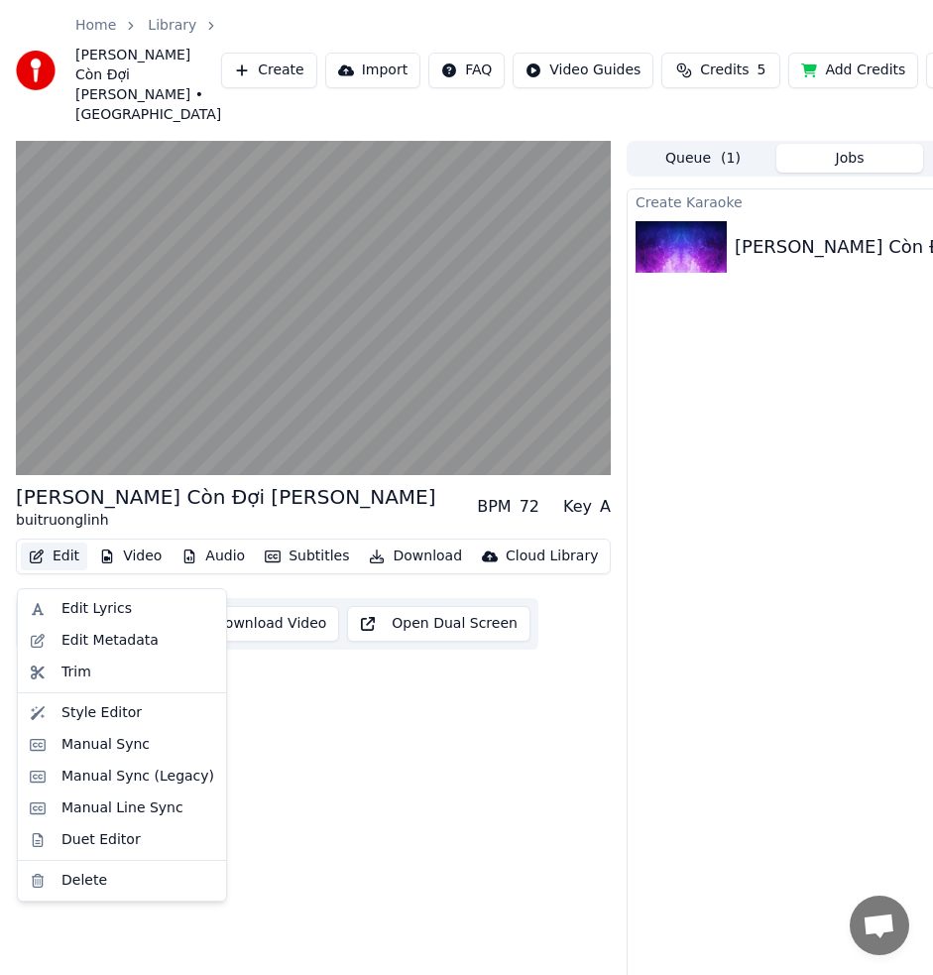
click at [415, 722] on div "[PERSON_NAME] Còn Đợi [PERSON_NAME] buitruonglinh BPM 72 Key A Edit Video Audio…" at bounding box center [313, 579] width 595 height 876
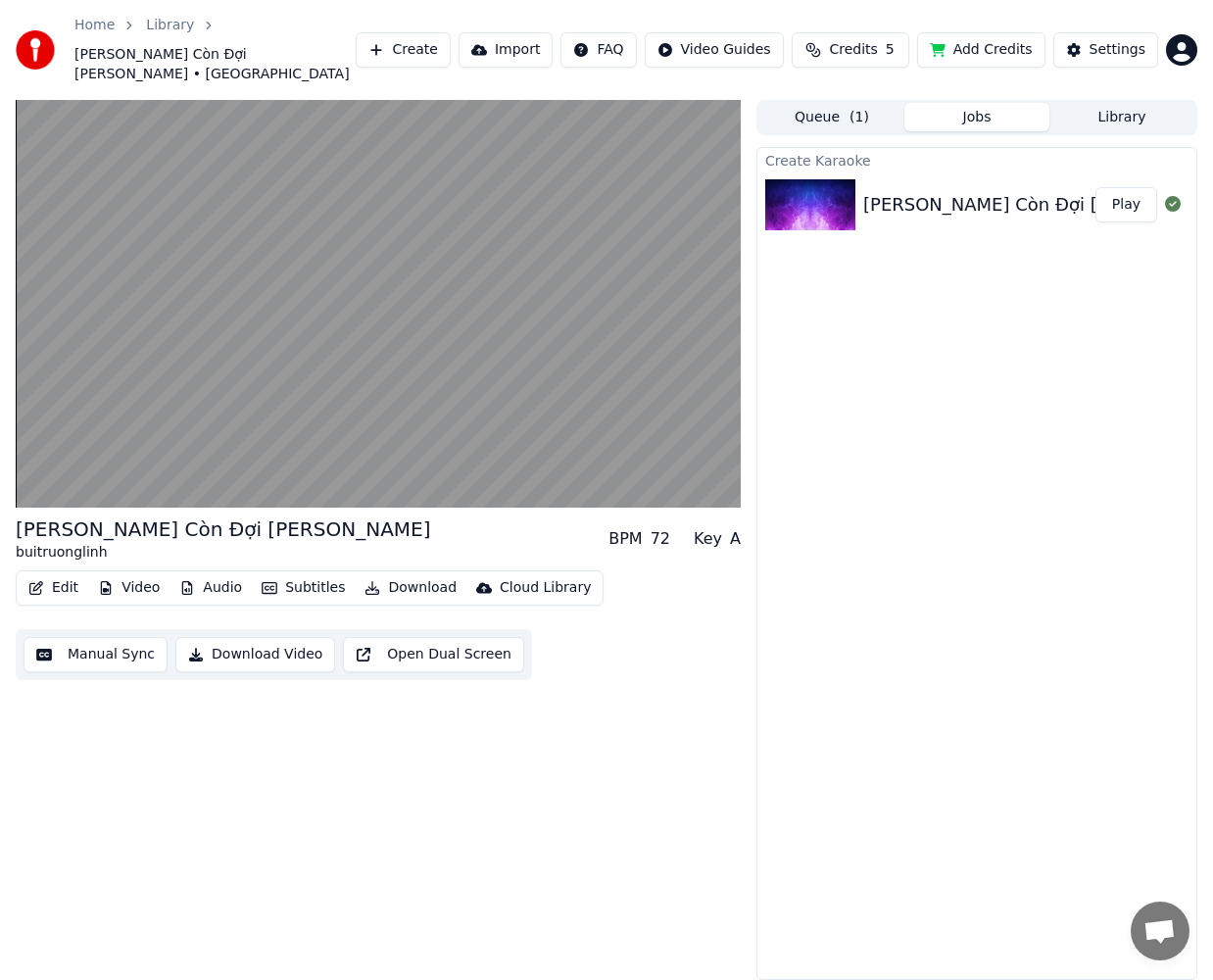
click at [820, 103] on button "Queue ( 1 )" at bounding box center [831, 117] width 145 height 29
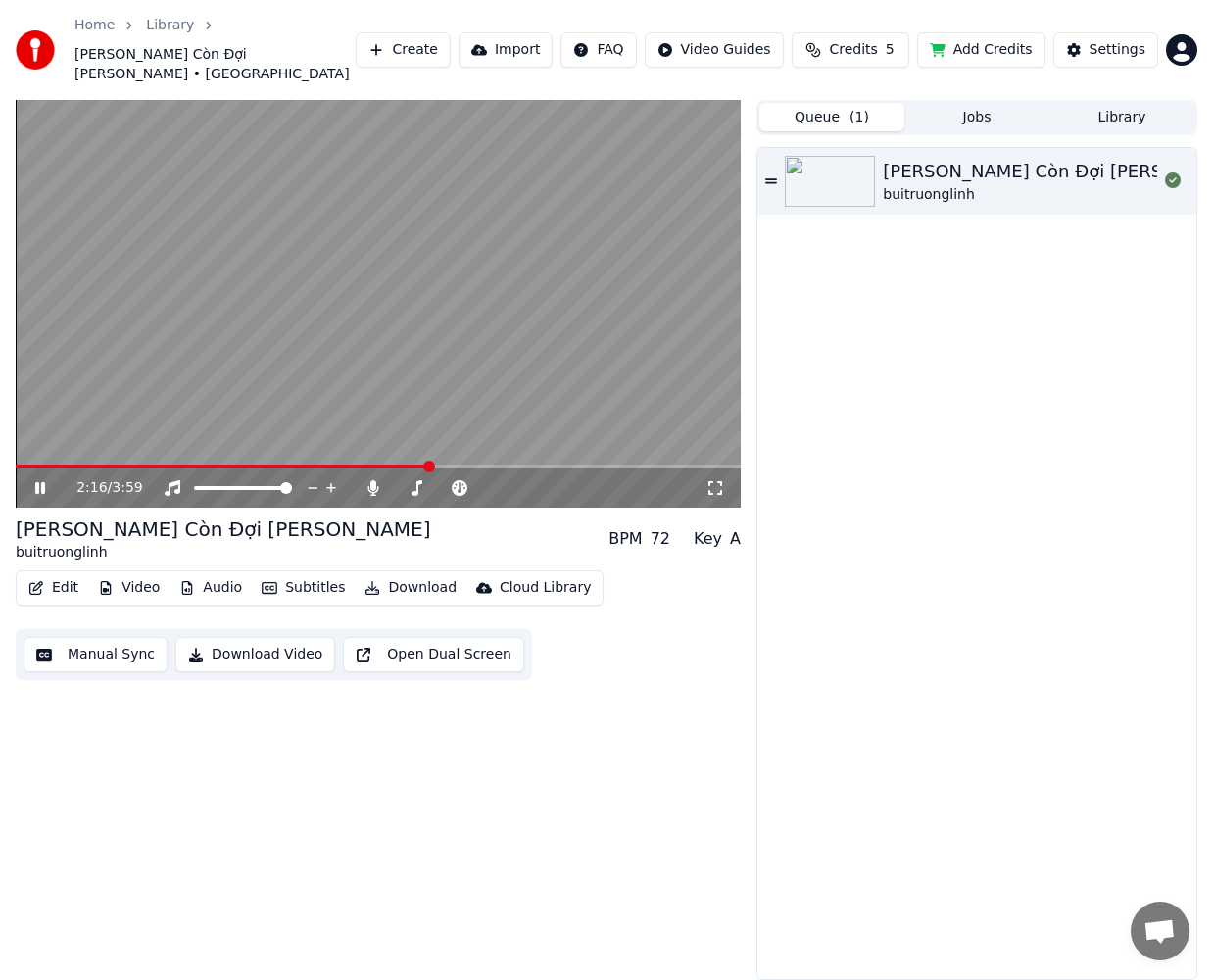
click at [271, 582] on icon "button" at bounding box center [270, 588] width 16 height 12
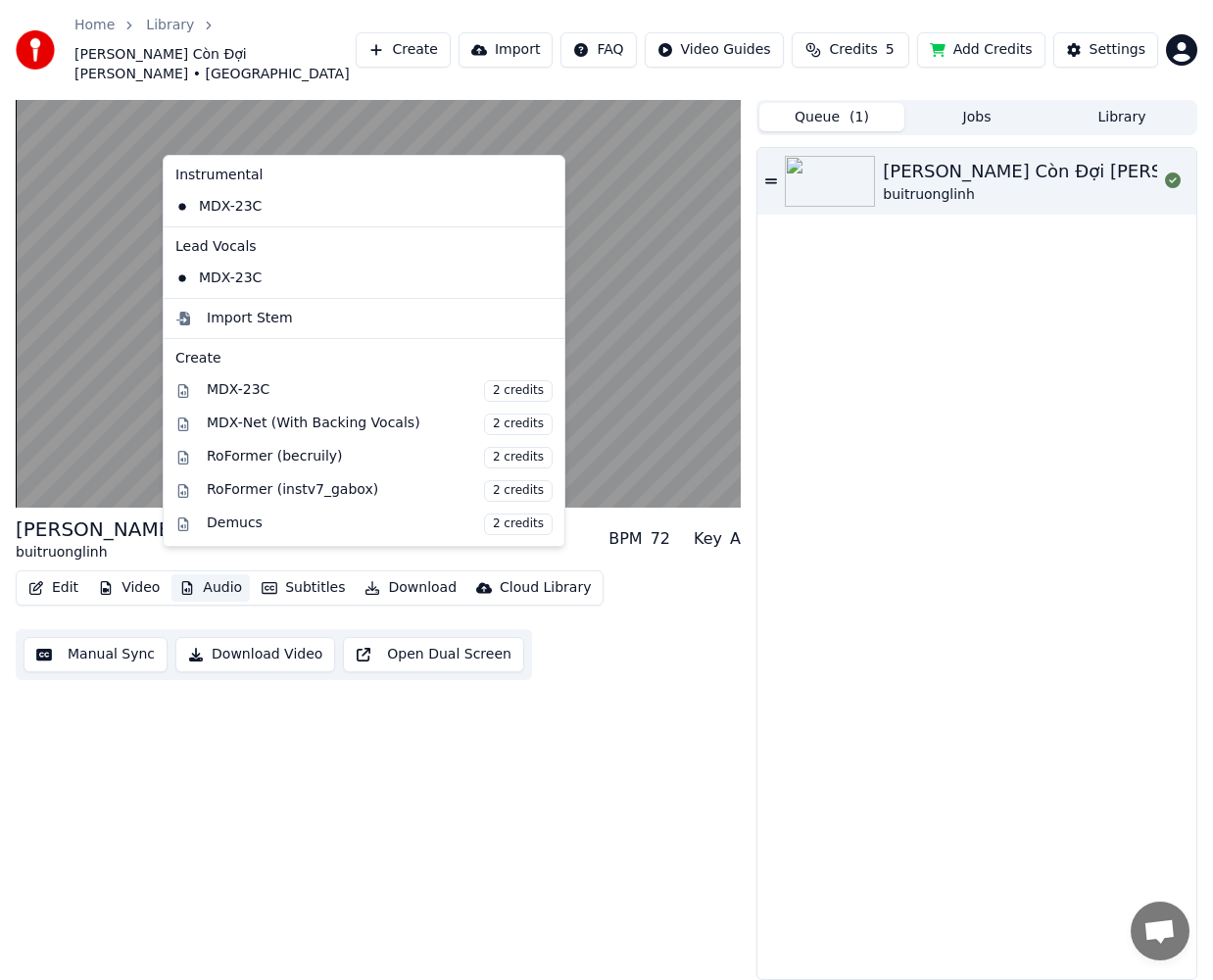
click at [195, 715] on div "[PERSON_NAME] Còn Đợi [PERSON_NAME] buitruonglinh BPM 72 Key A Edit Video Audio…" at bounding box center [379, 540] width 726 height 880
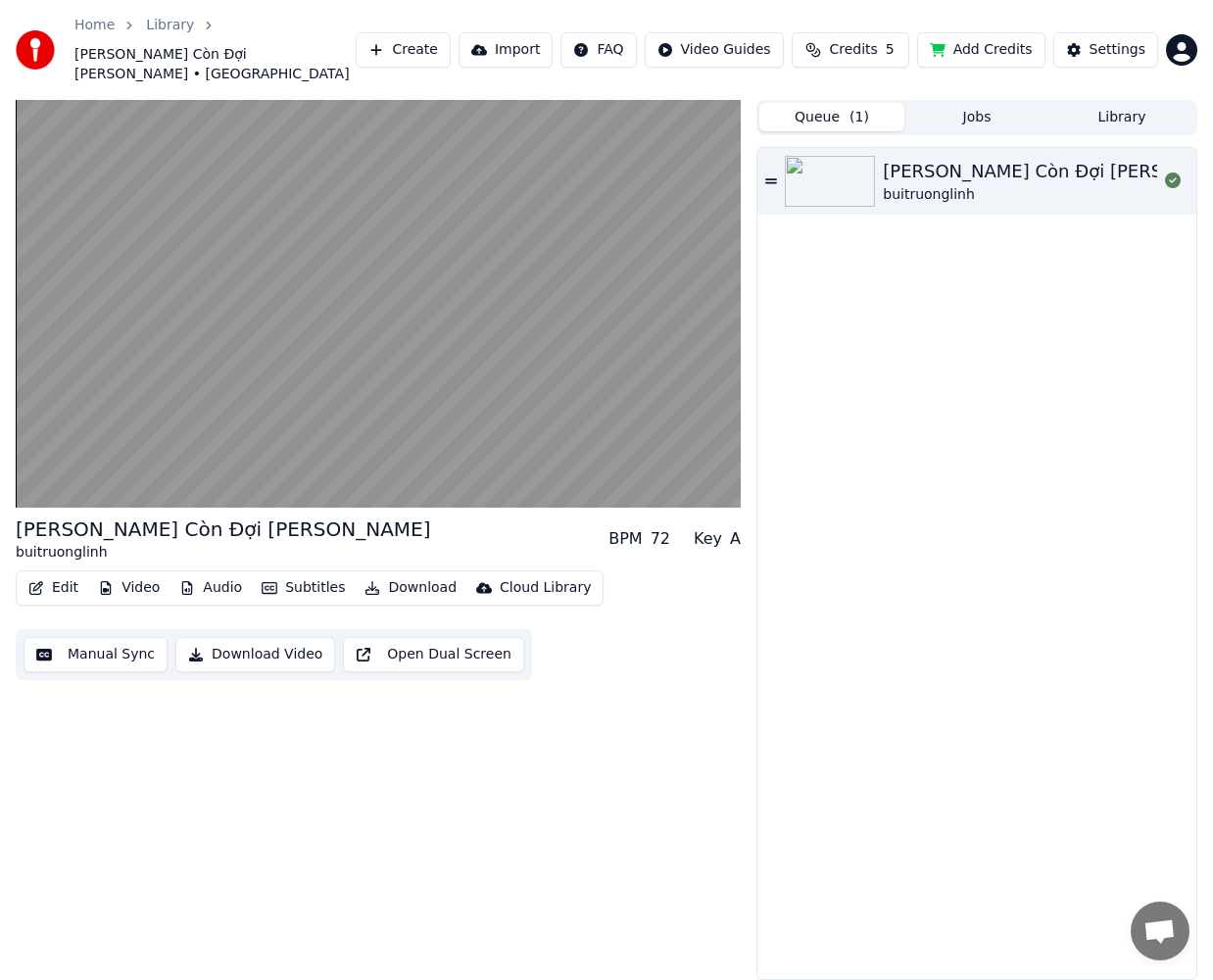
click at [136, 575] on button "Video" at bounding box center [129, 588] width 77 height 28
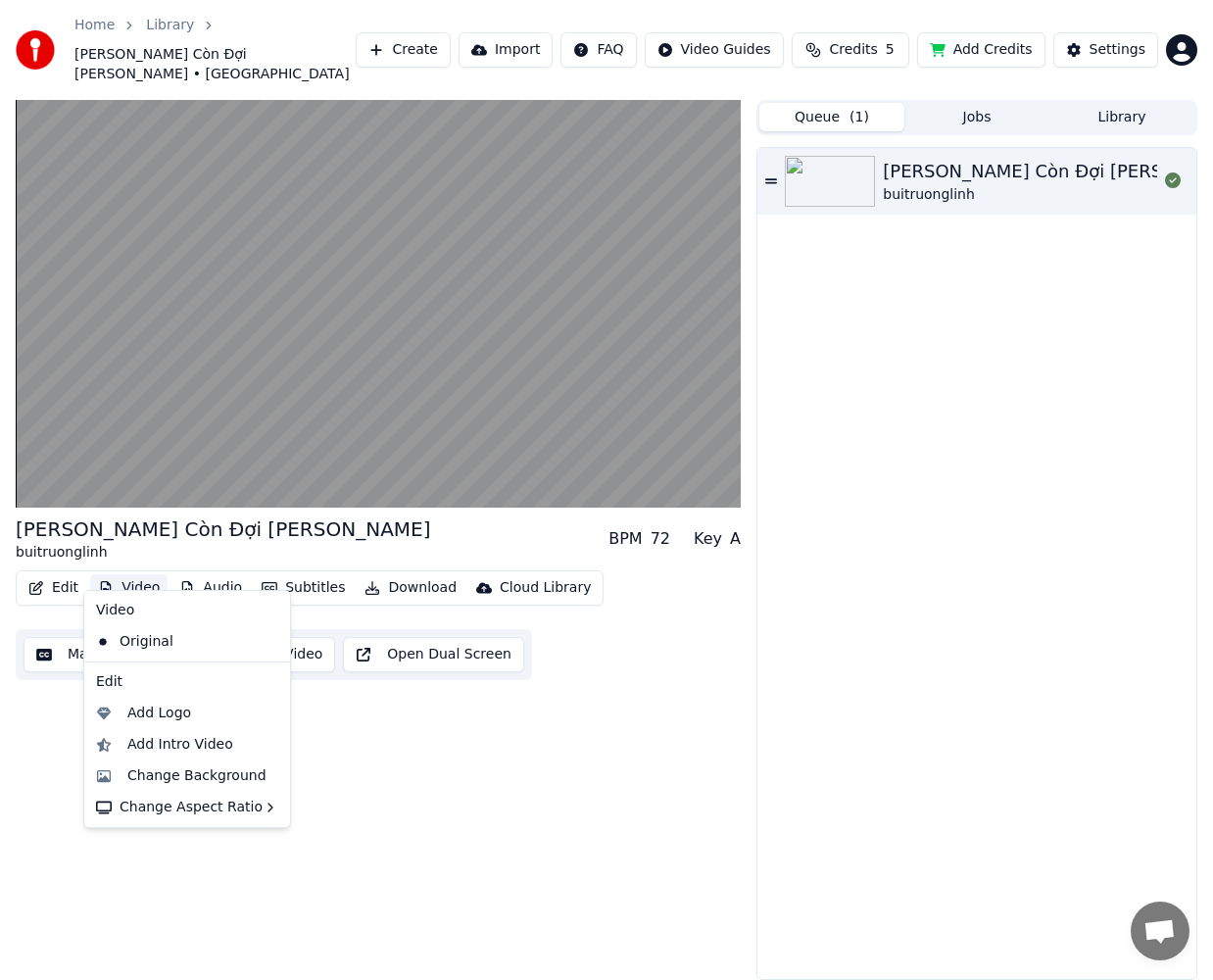
click at [138, 575] on button "Video" at bounding box center [129, 588] width 77 height 28
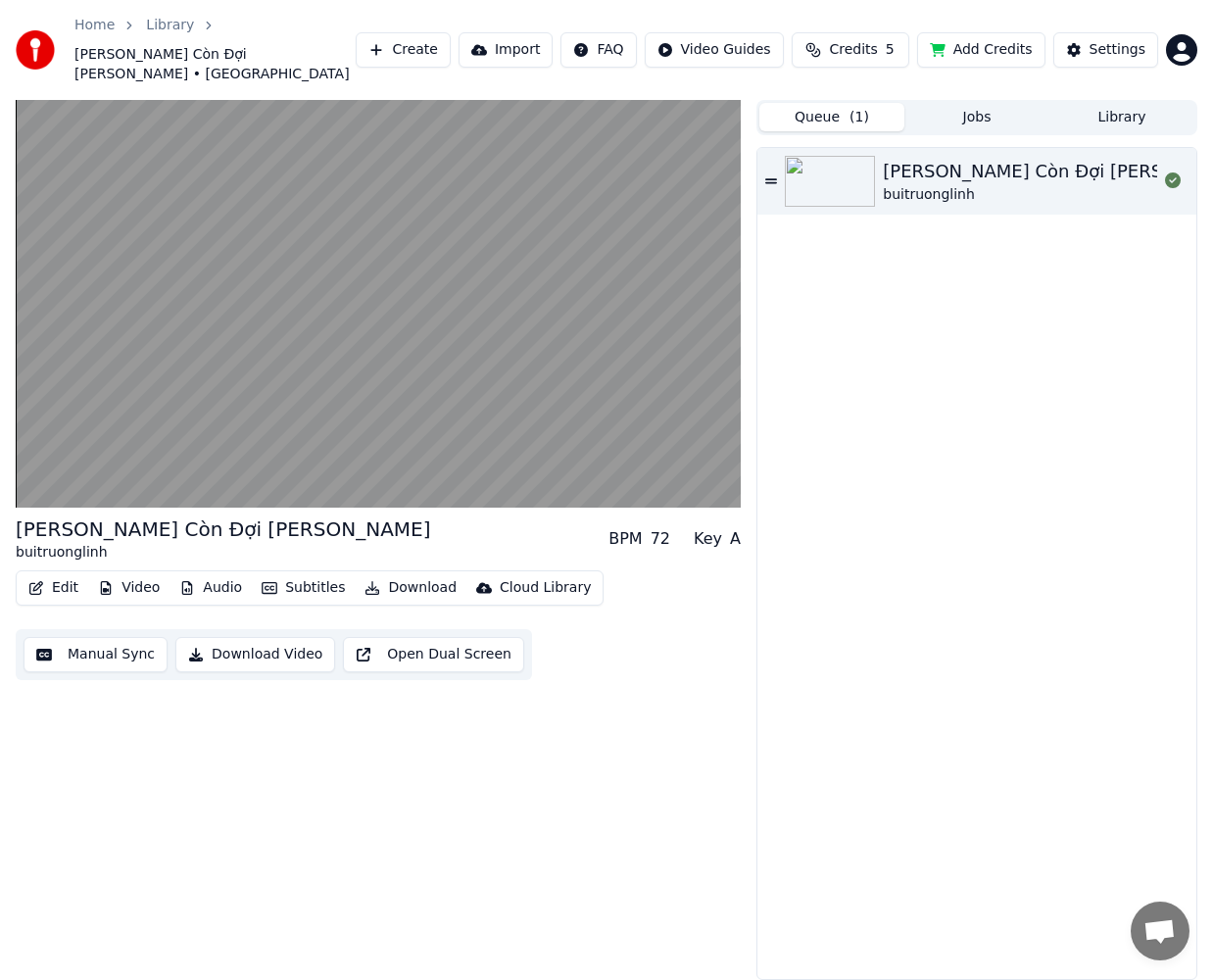
click at [63, 575] on button "Edit" at bounding box center [53, 588] width 65 height 28
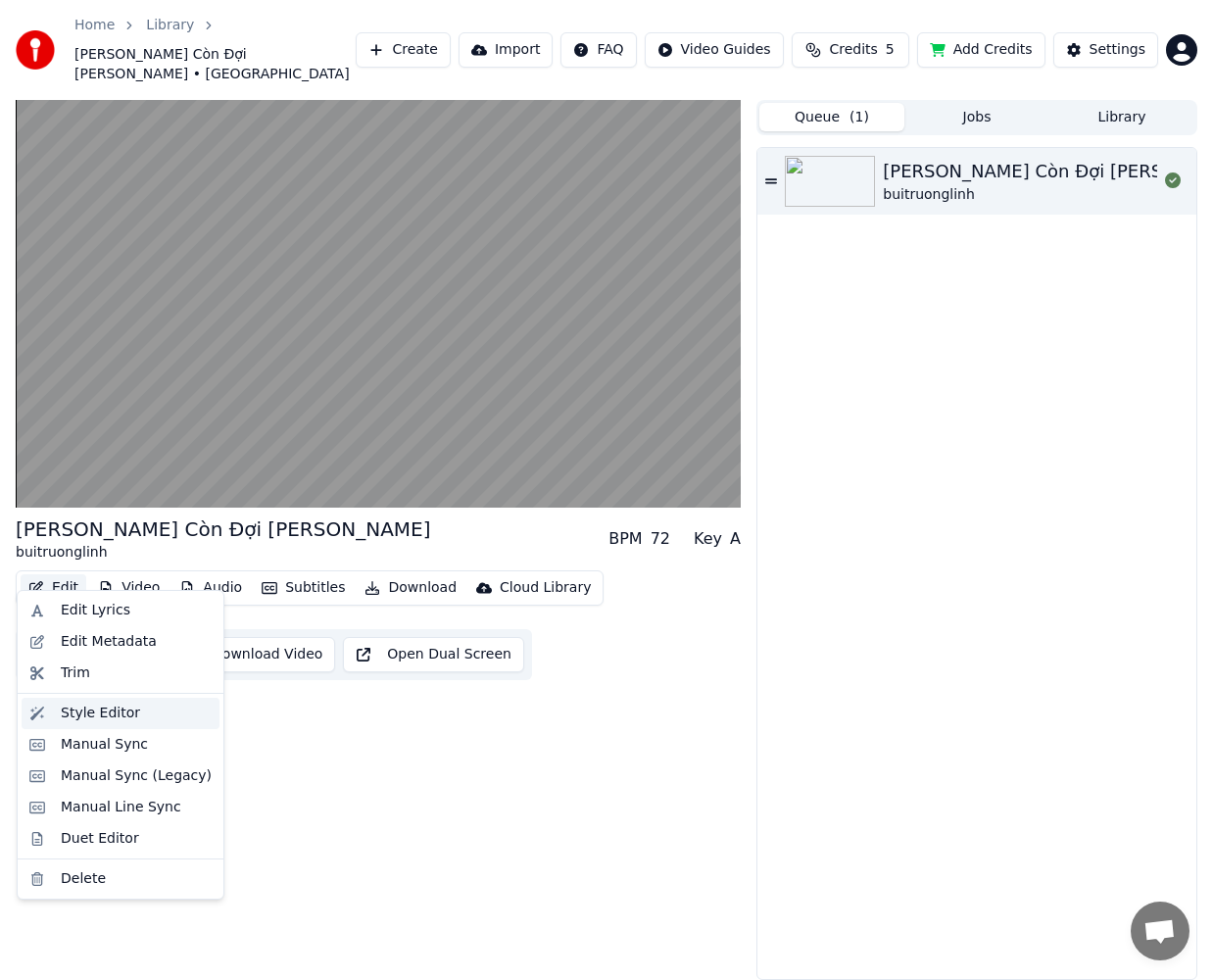
click at [137, 716] on div "Style Editor" at bounding box center [135, 714] width 151 height 20
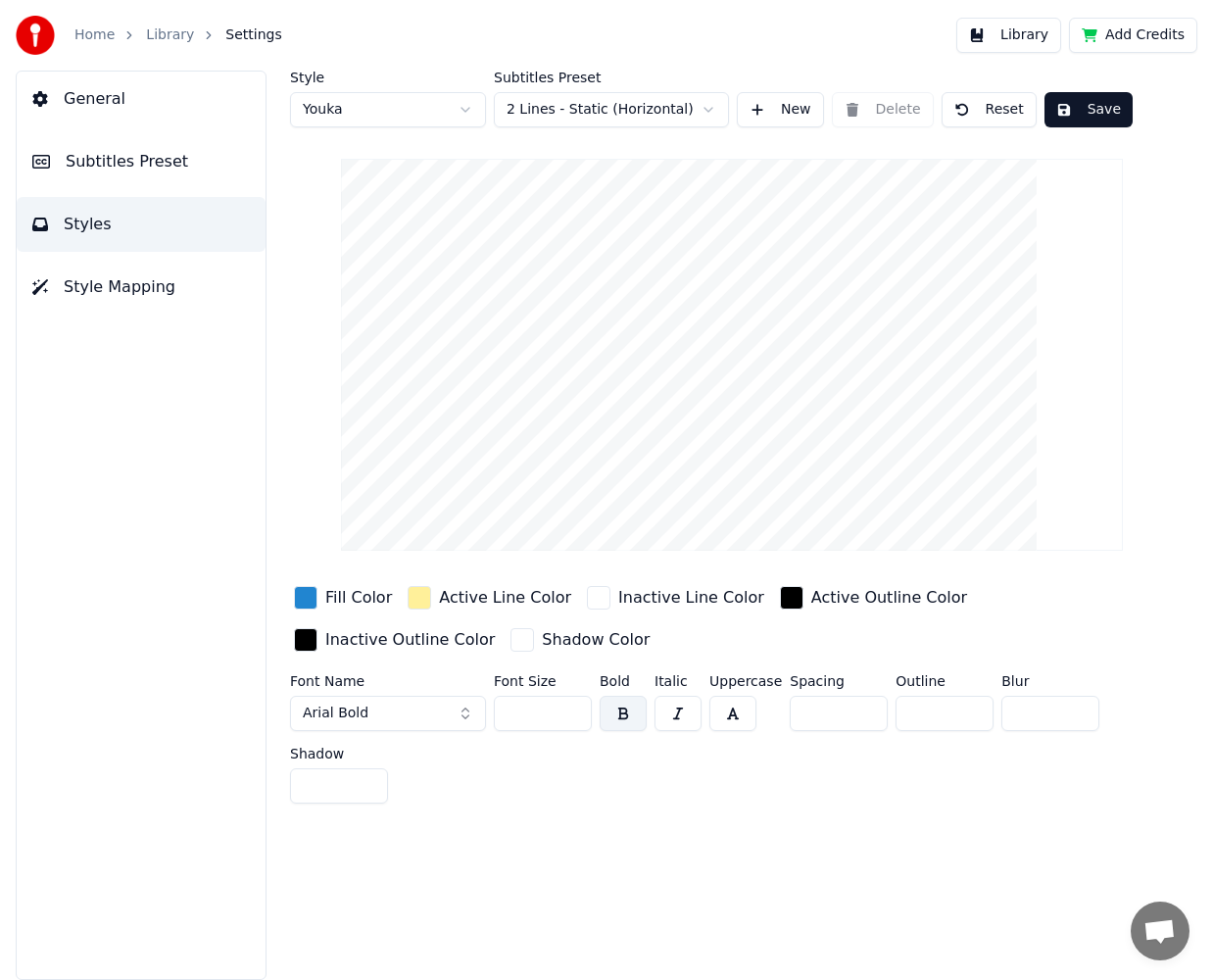
click at [568, 107] on html "Home Library Settings Library Add Credits General Subtitles Preset Styles Style…" at bounding box center [606, 490] width 1213 height 980
click at [587, 95] on html "Home Library Settings Library Add Credits General Subtitles Preset Styles Style…" at bounding box center [606, 490] width 1213 height 980
click at [590, 101] on html "Home Library Settings Library Add Credits General Subtitles Preset Styles Style…" at bounding box center [606, 490] width 1213 height 980
click at [404, 714] on button "Arial Bold" at bounding box center [388, 714] width 196 height 36
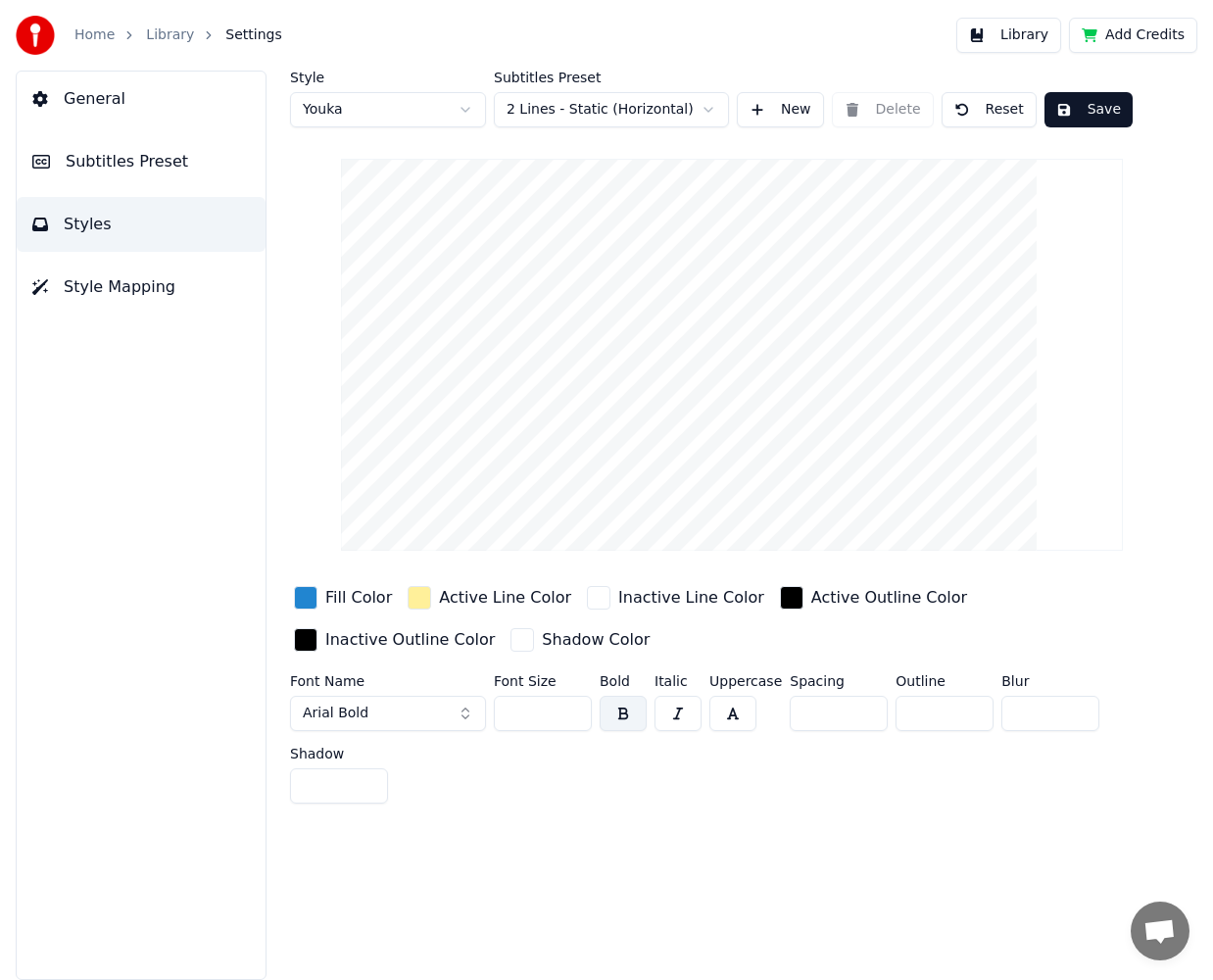
click at [403, 714] on button "Arial Bold" at bounding box center [388, 714] width 196 height 36
click at [376, 714] on button "Arial Bold" at bounding box center [388, 714] width 196 height 36
click at [432, 699] on button "Arial Bold" at bounding box center [388, 714] width 196 height 36
click at [398, 707] on button "Arial Bold" at bounding box center [388, 714] width 196 height 36
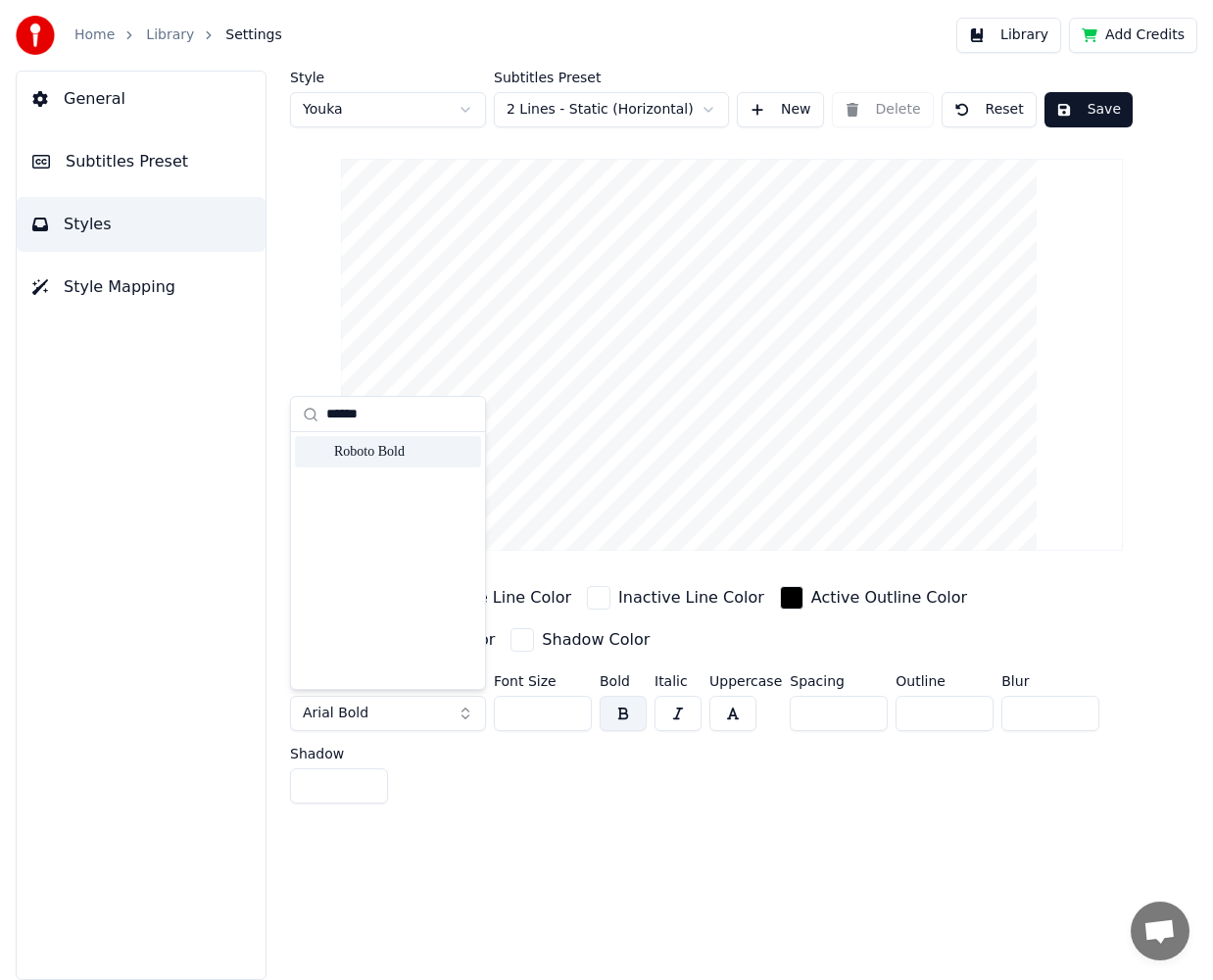
type input "******"
click at [407, 453] on div "Roboto Bold" at bounding box center [403, 452] width 139 height 20
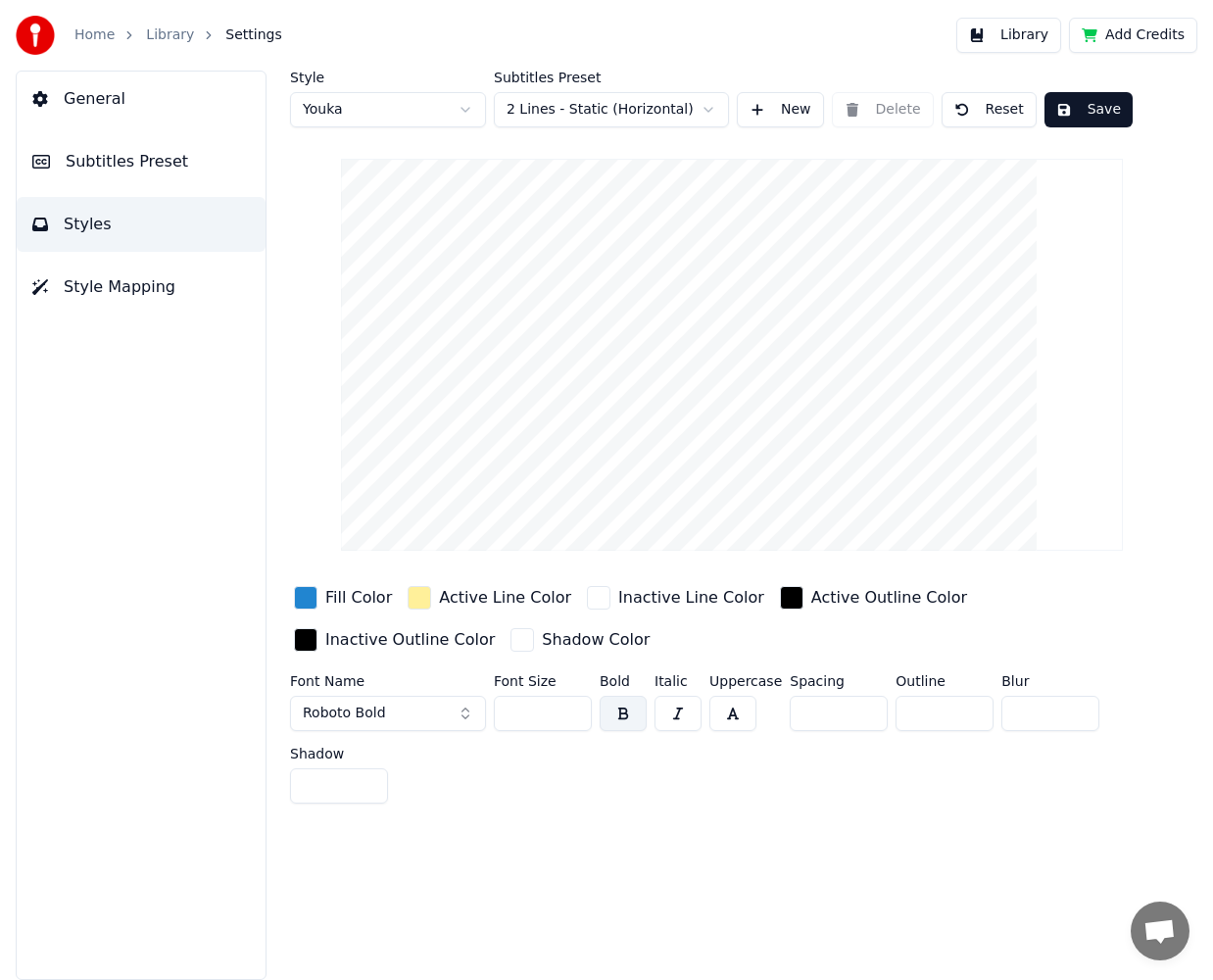
click at [733, 721] on button "button" at bounding box center [734, 714] width 47 height 36
click at [397, 109] on html "Home Library Settings Library Add Credits General Subtitles Preset Styles Style…" at bounding box center [606, 490] width 1213 height 980
click at [421, 98] on html "Home Library Settings Library Add Credits General Subtitles Preset Styles Style…" at bounding box center [606, 490] width 1213 height 980
click at [111, 170] on span "Subtitles Preset" at bounding box center [127, 162] width 123 height 24
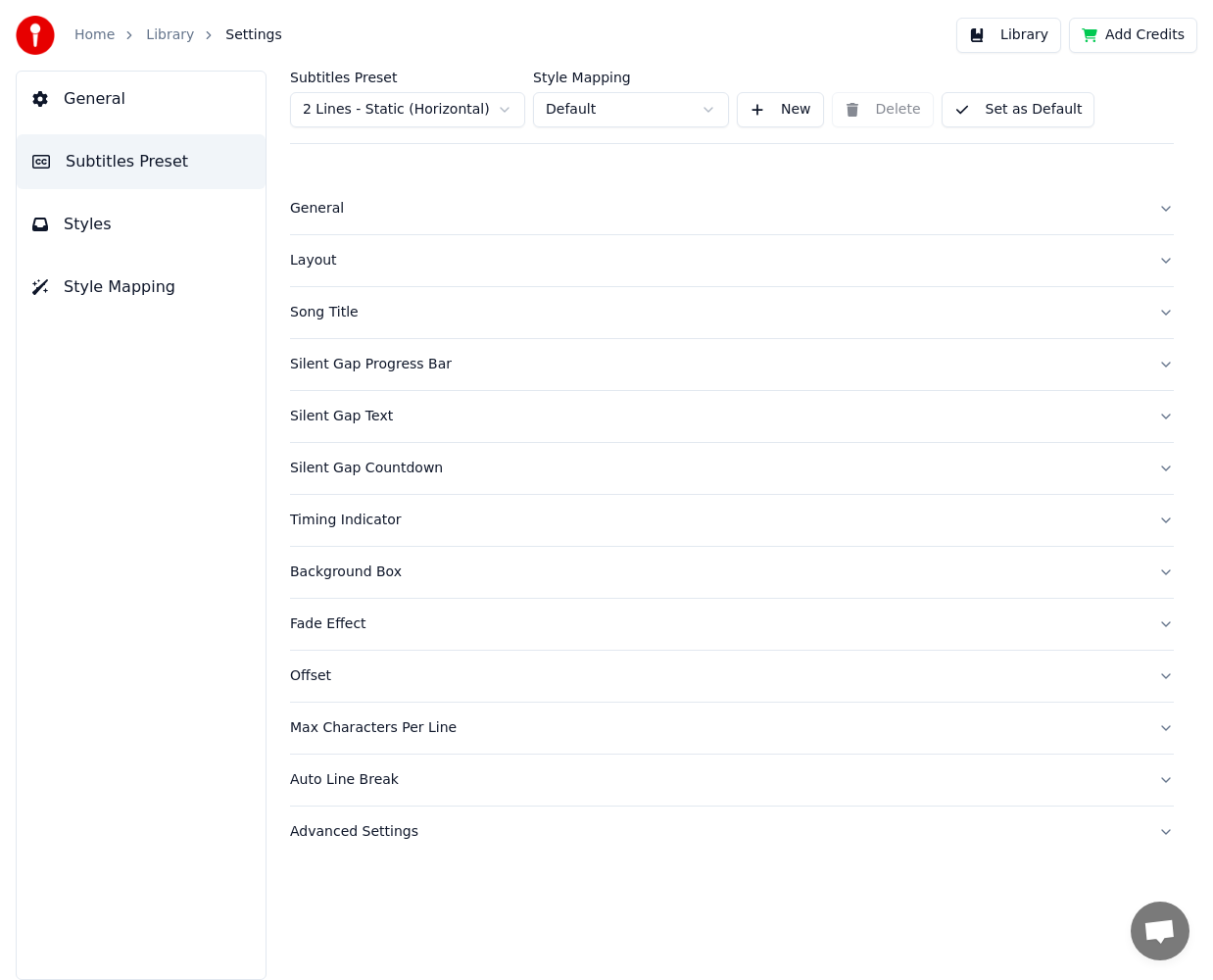
click at [502, 210] on div "General" at bounding box center [716, 209] width 852 height 20
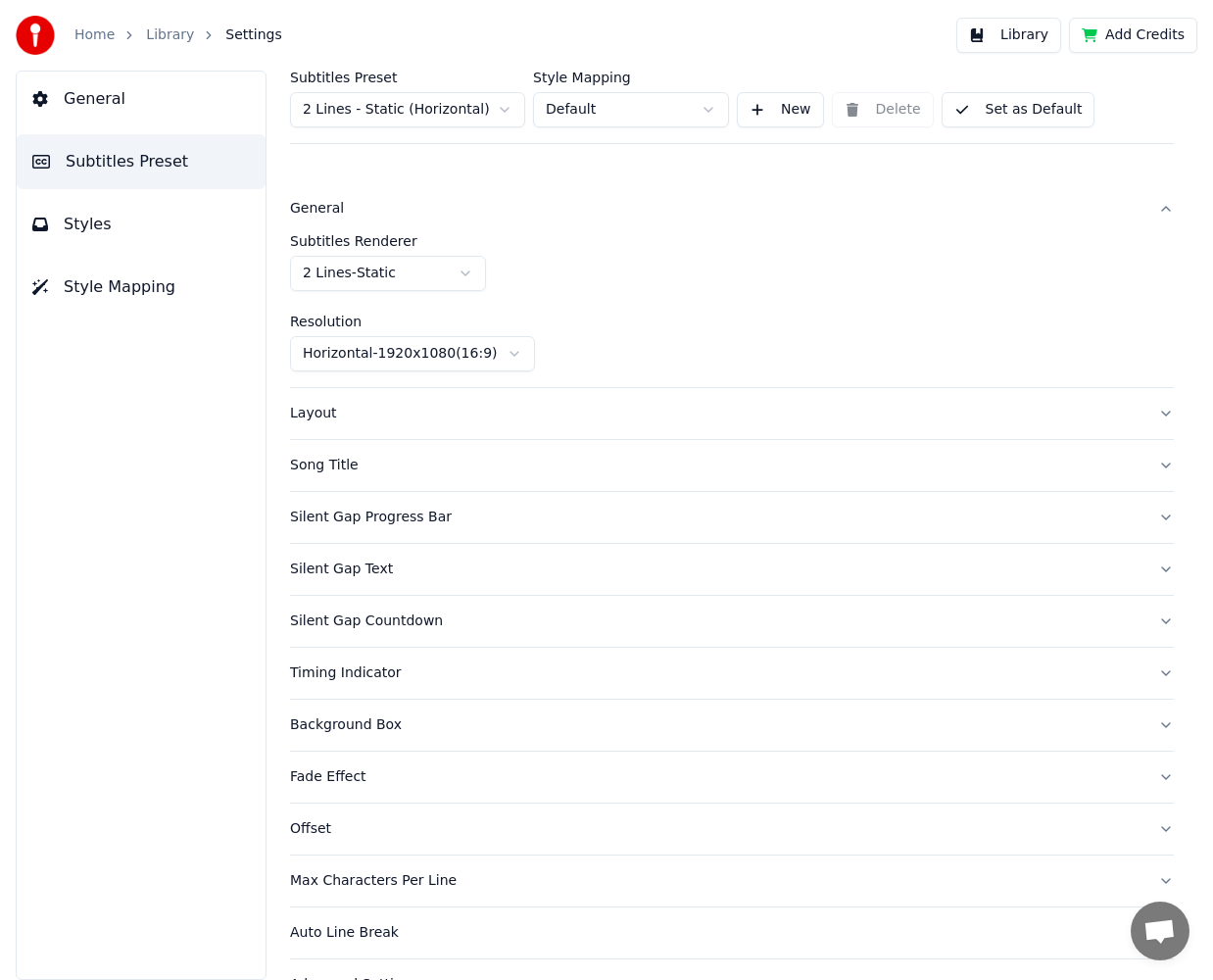
click at [503, 210] on div "General" at bounding box center [716, 209] width 852 height 20
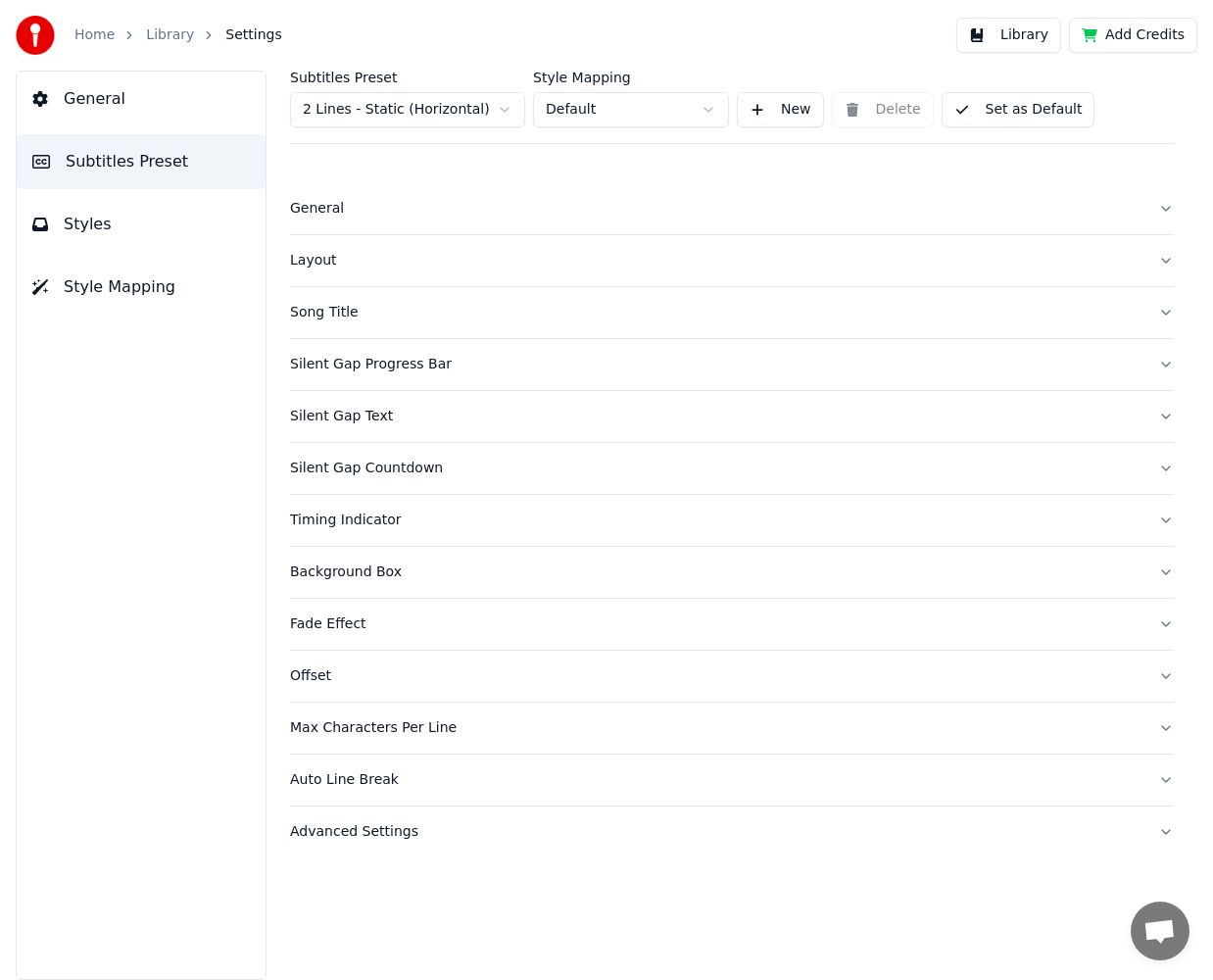
click at [487, 276] on button "Layout" at bounding box center [732, 261] width 884 height 51
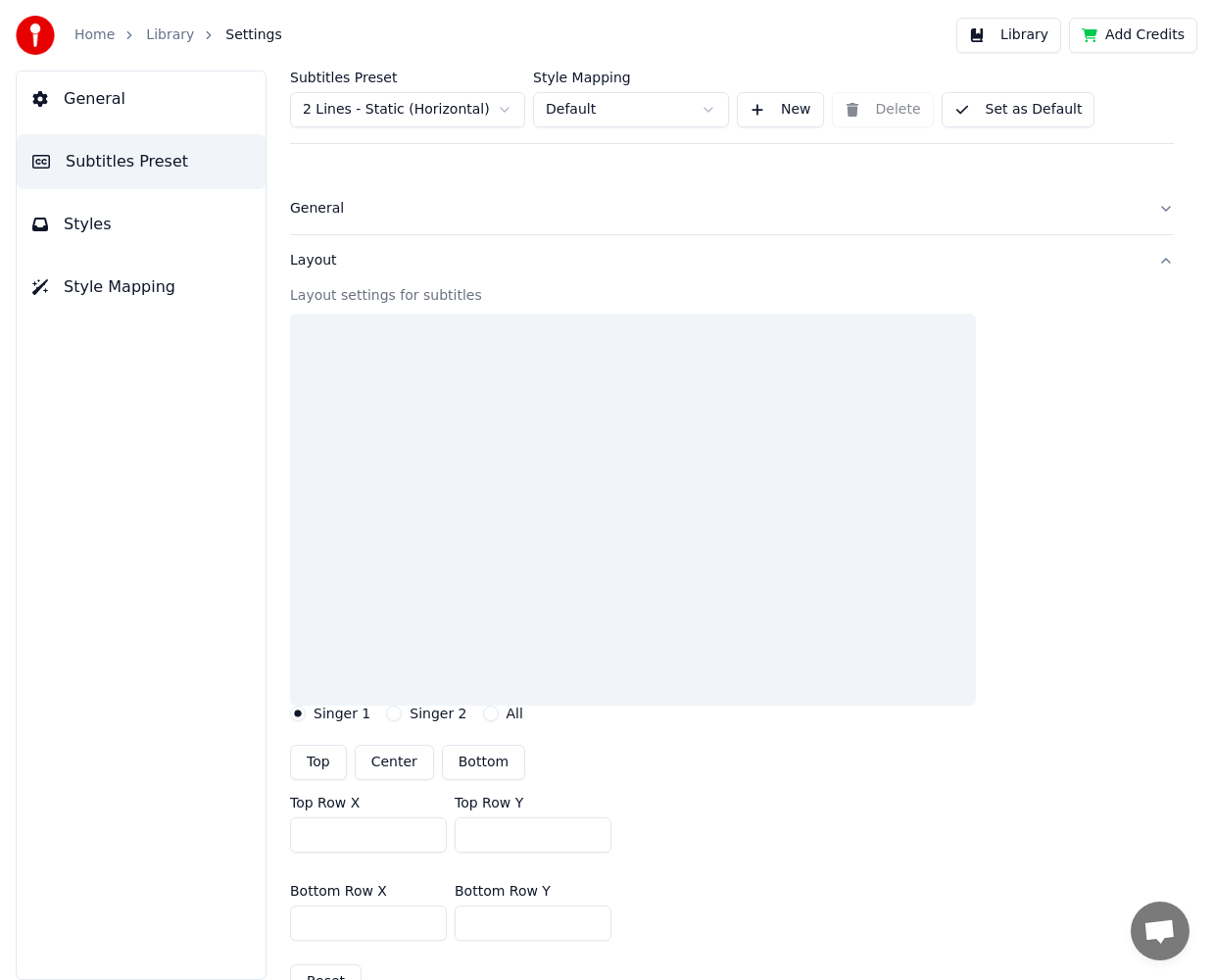
click at [494, 269] on div "Layout" at bounding box center [716, 261] width 852 height 20
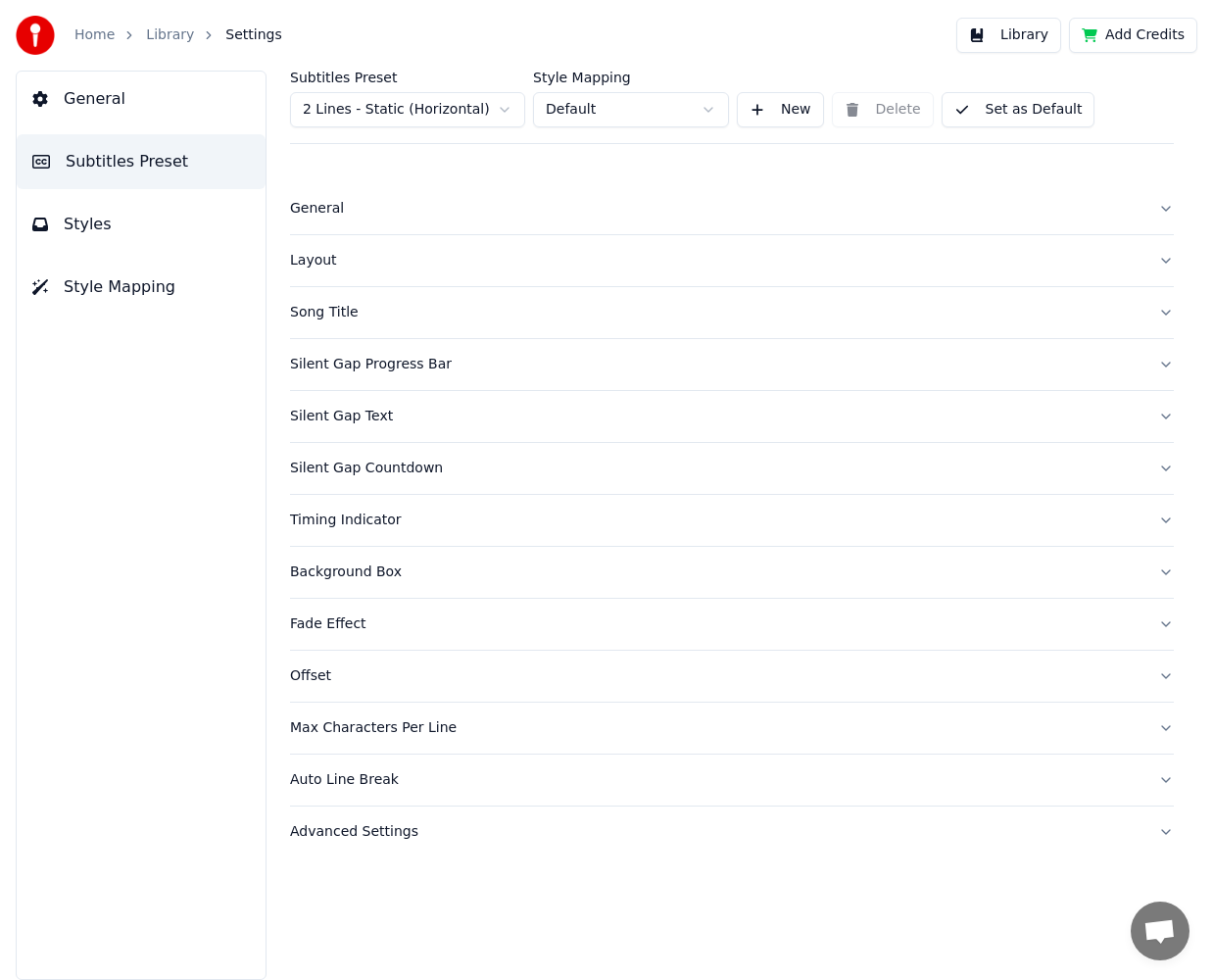
click at [494, 269] on div "Layout" at bounding box center [716, 261] width 852 height 20
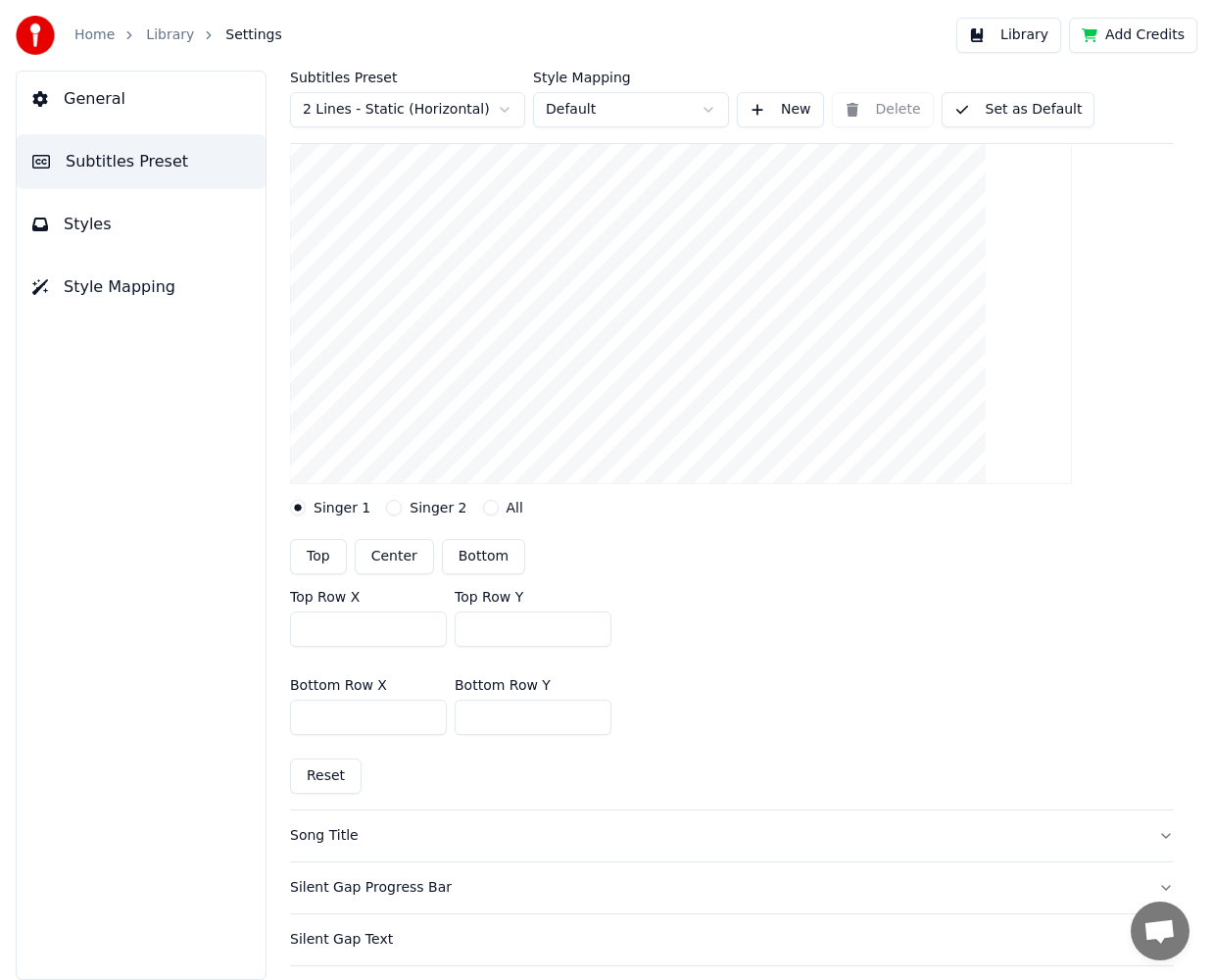
scroll to position [294, 0]
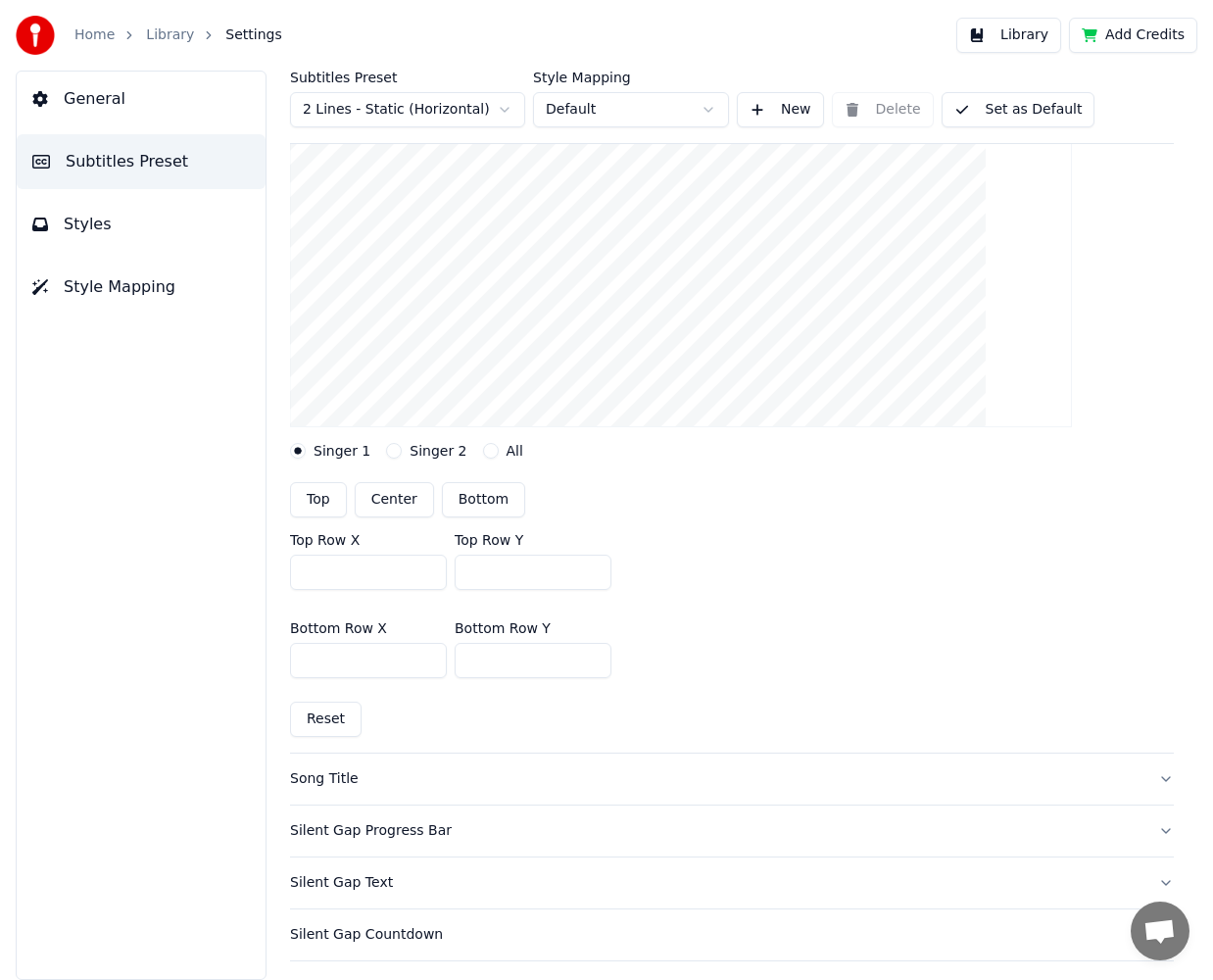
click at [399, 501] on button "Center" at bounding box center [394, 500] width 79 height 36
type input "***"
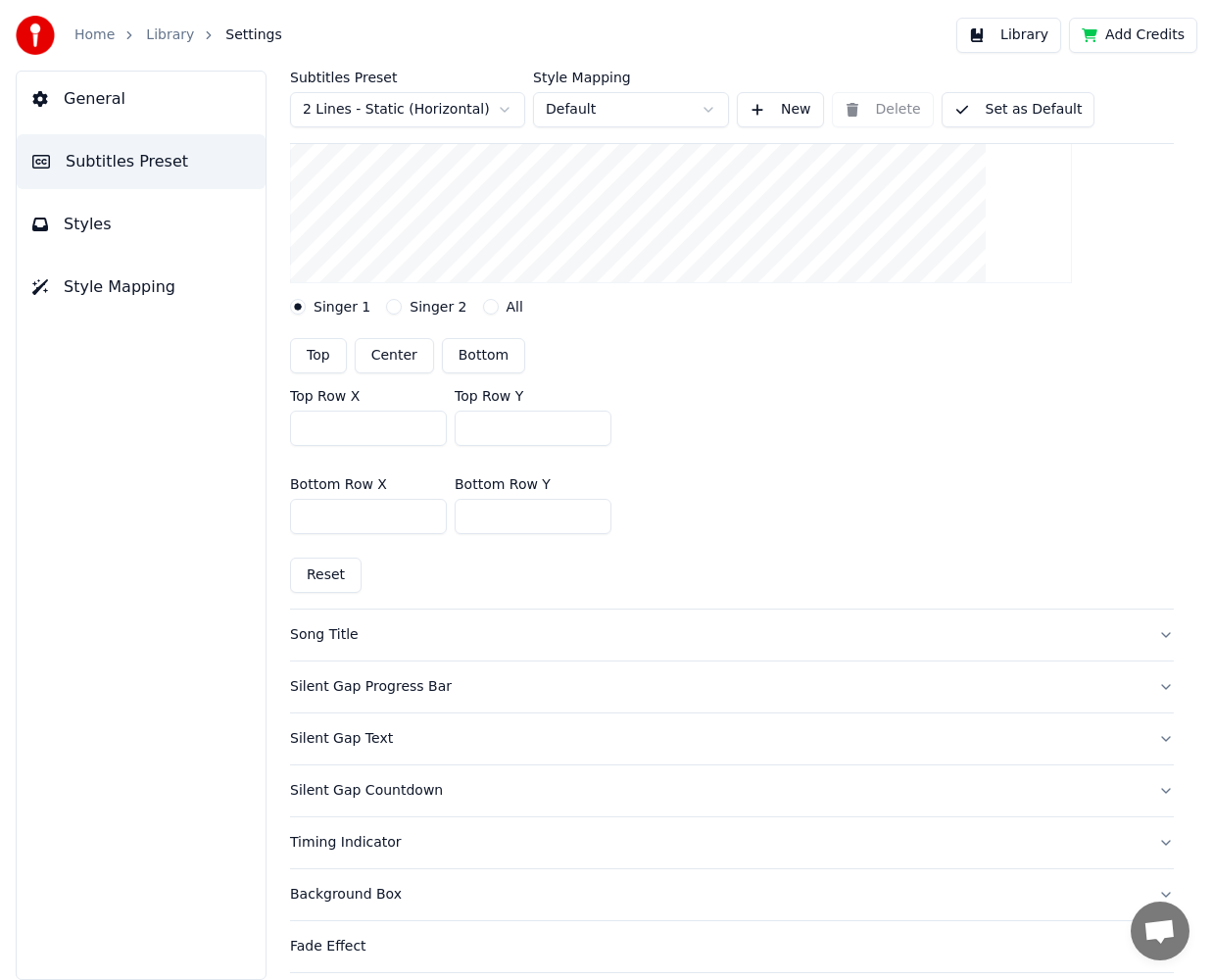
scroll to position [393, 0]
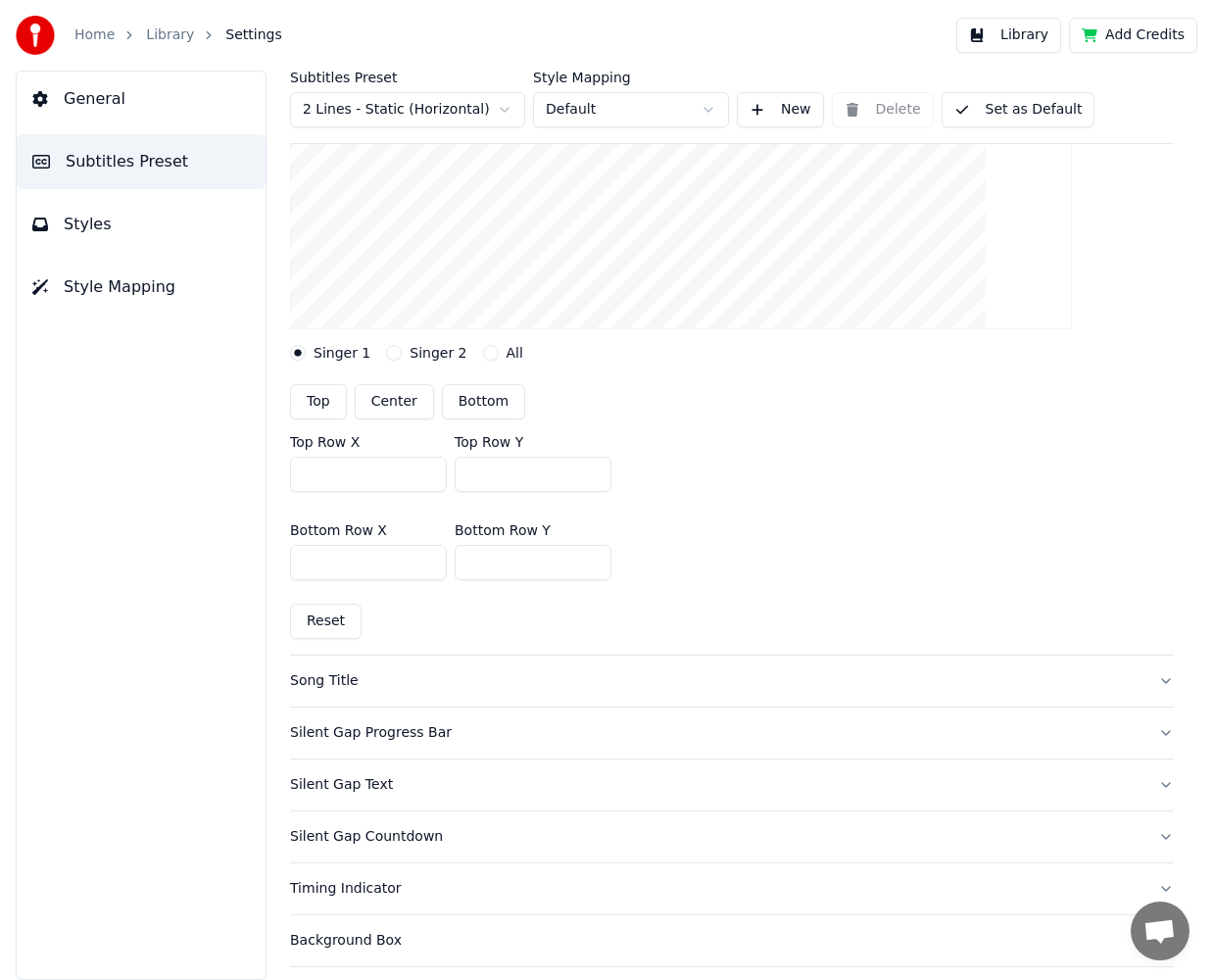
click at [563, 683] on div "Song Title" at bounding box center [716, 681] width 852 height 20
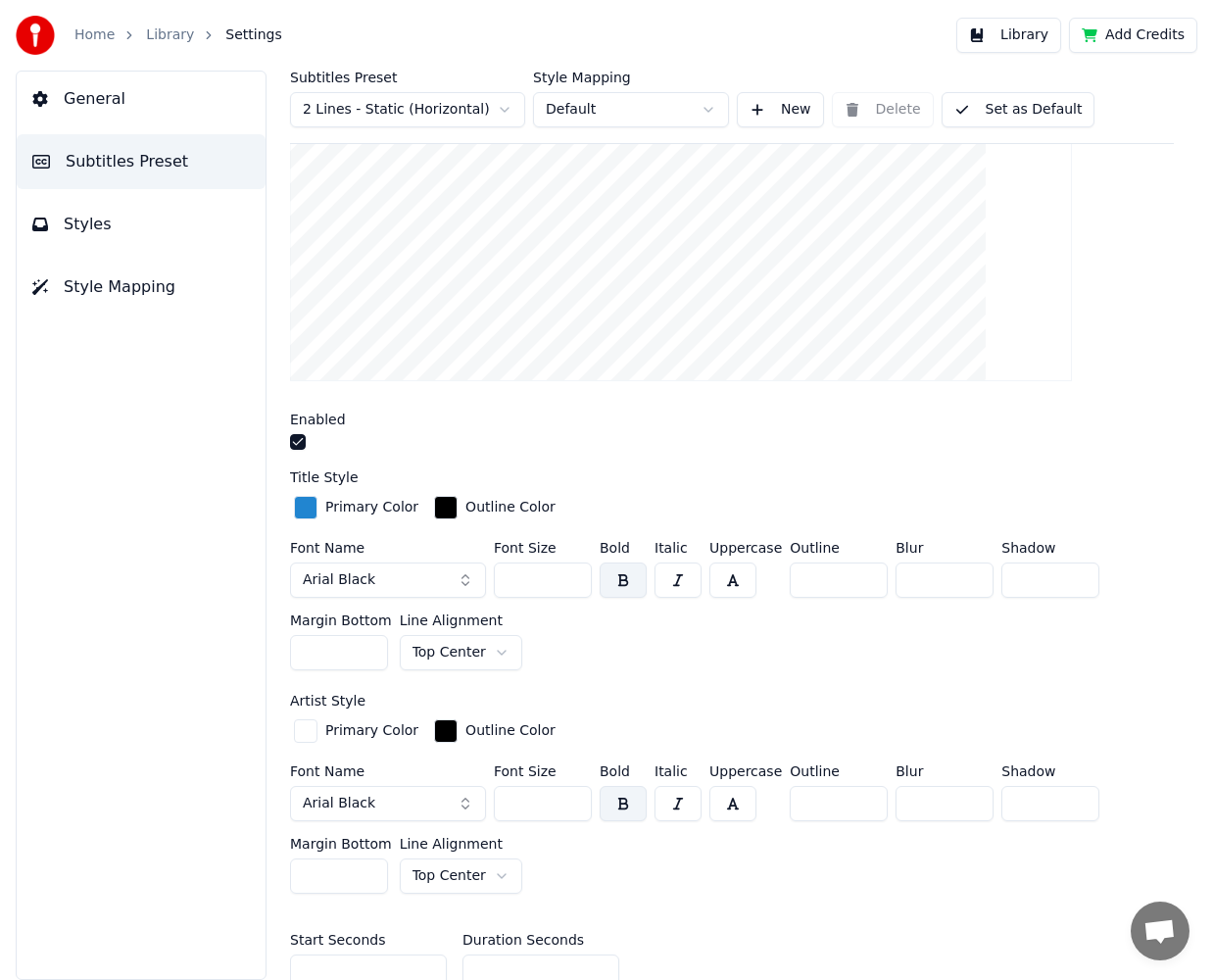
click at [95, 103] on span "General" at bounding box center [94, 99] width 61 height 24
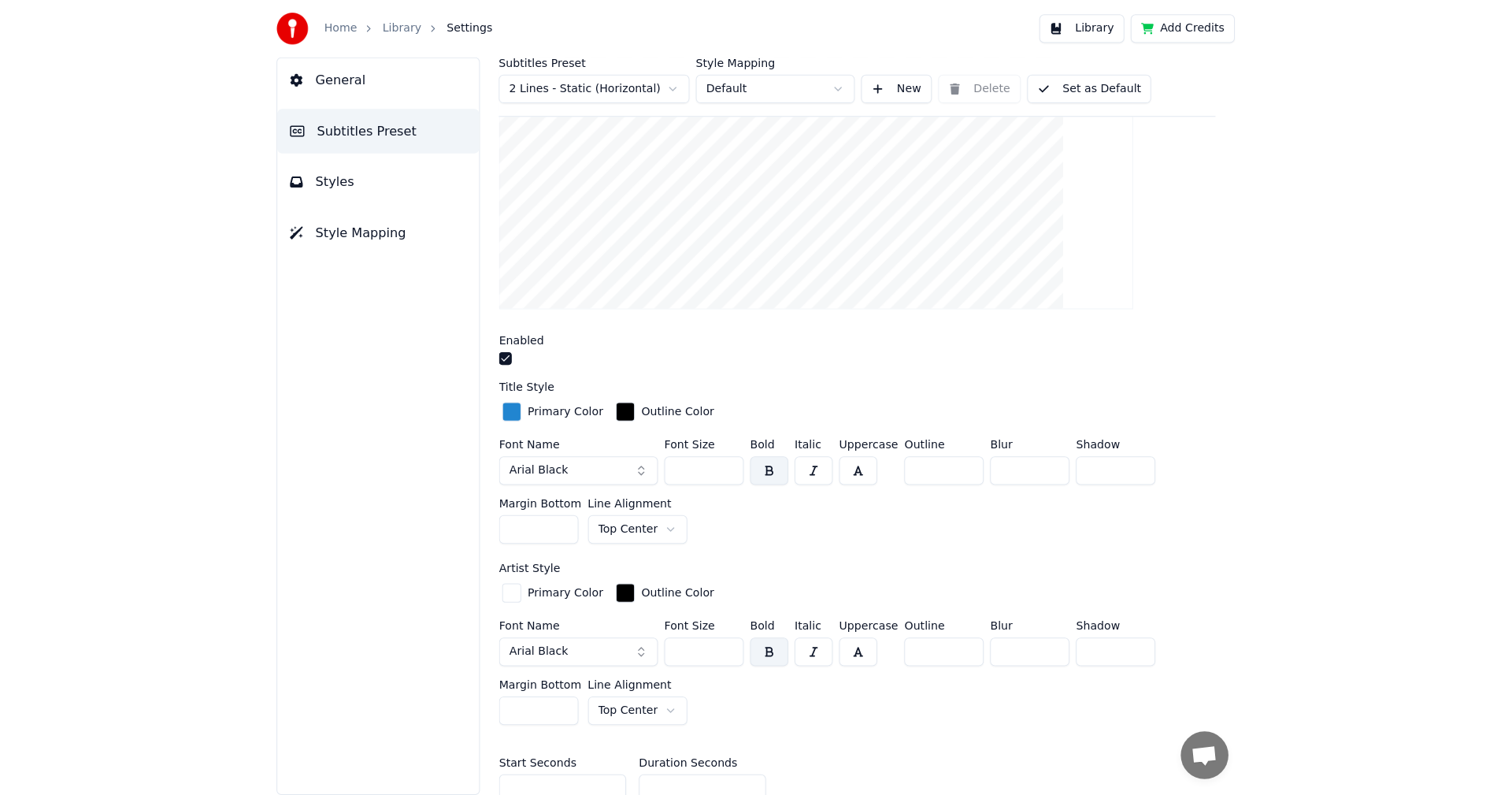
scroll to position [0, 0]
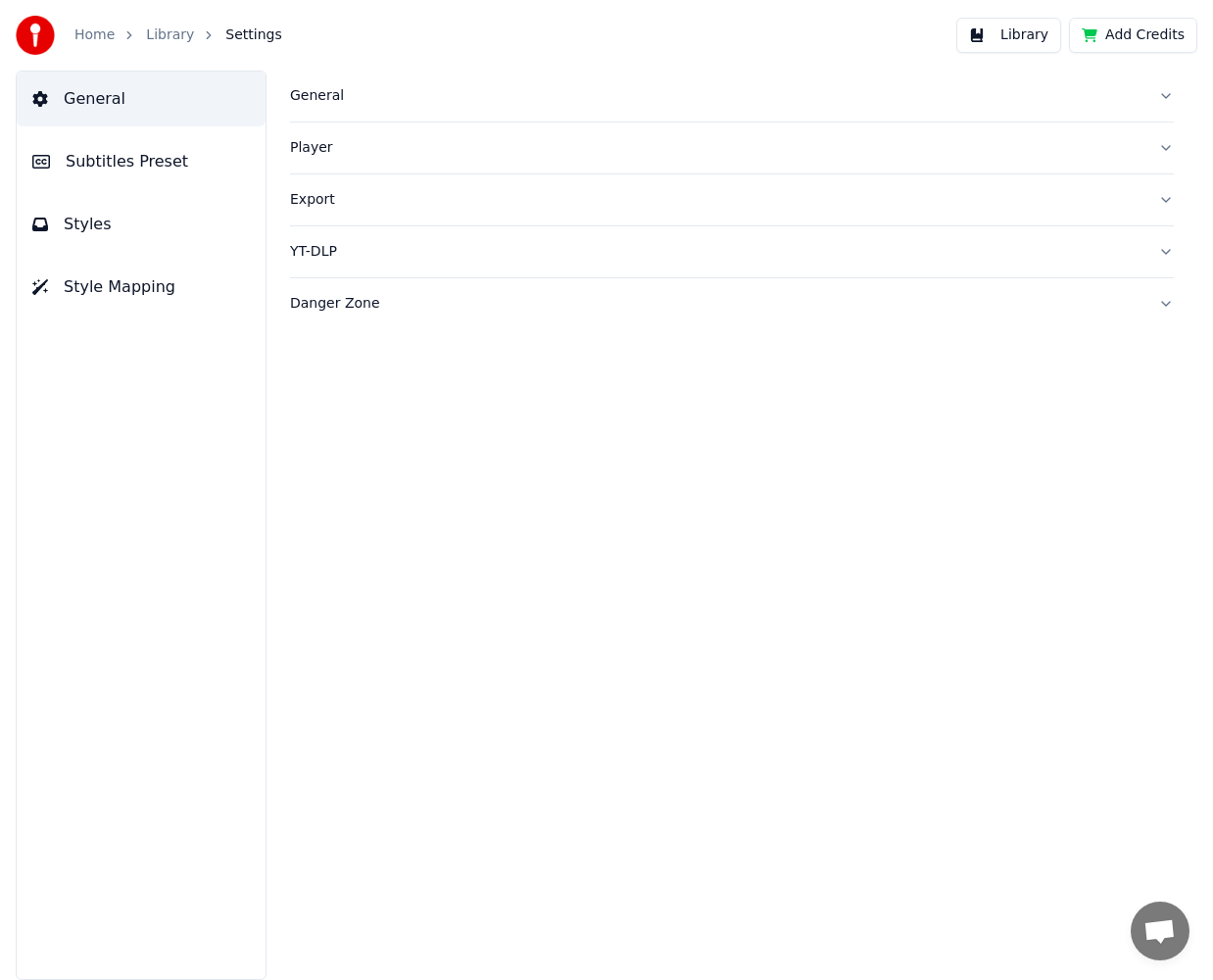
click at [156, 36] on link "Library" at bounding box center [170, 36] width 48 height 20
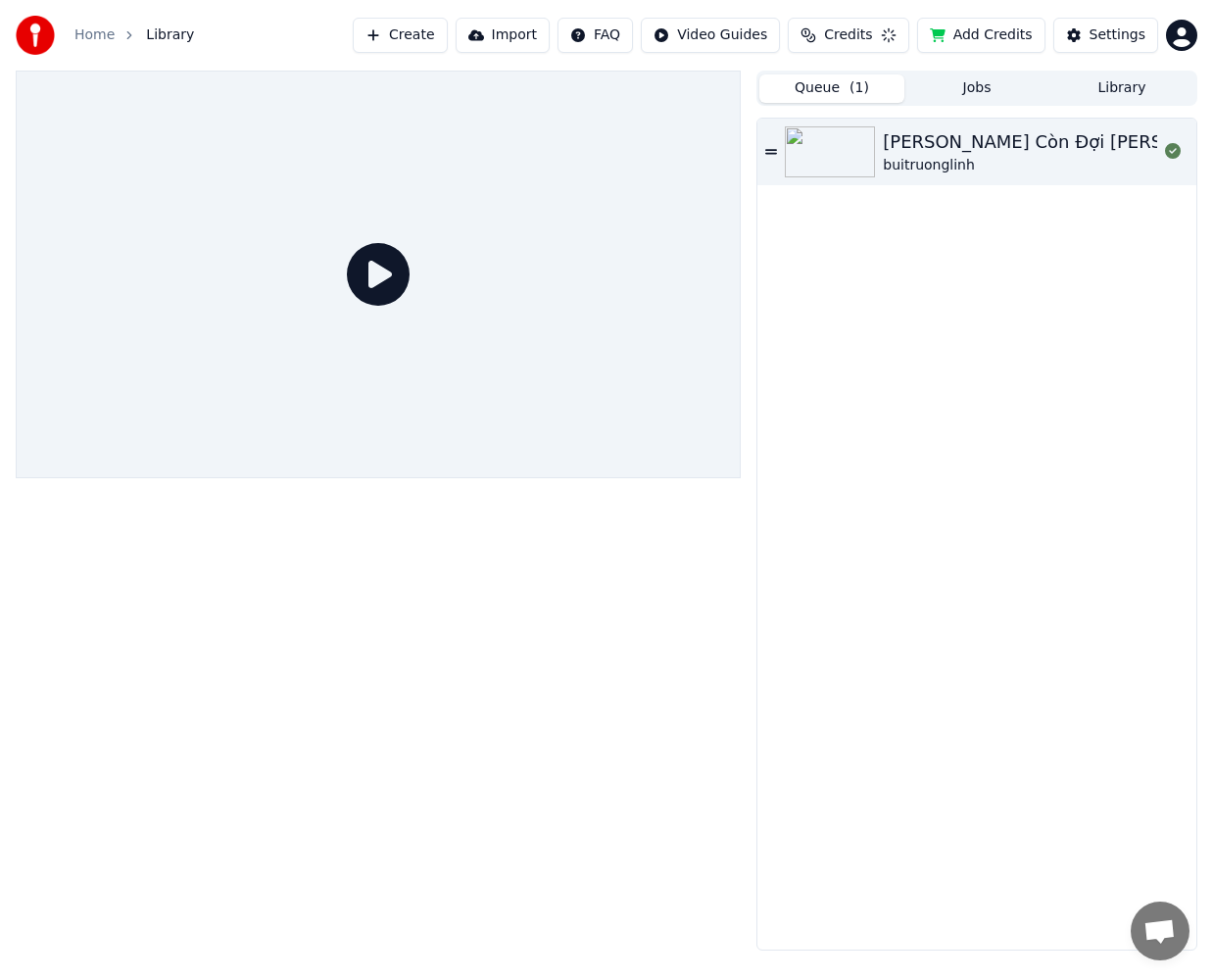
click at [362, 274] on icon at bounding box center [378, 274] width 62 height 62
click at [938, 143] on div "[PERSON_NAME] Còn Đợi [PERSON_NAME]" at bounding box center [1070, 142] width 374 height 28
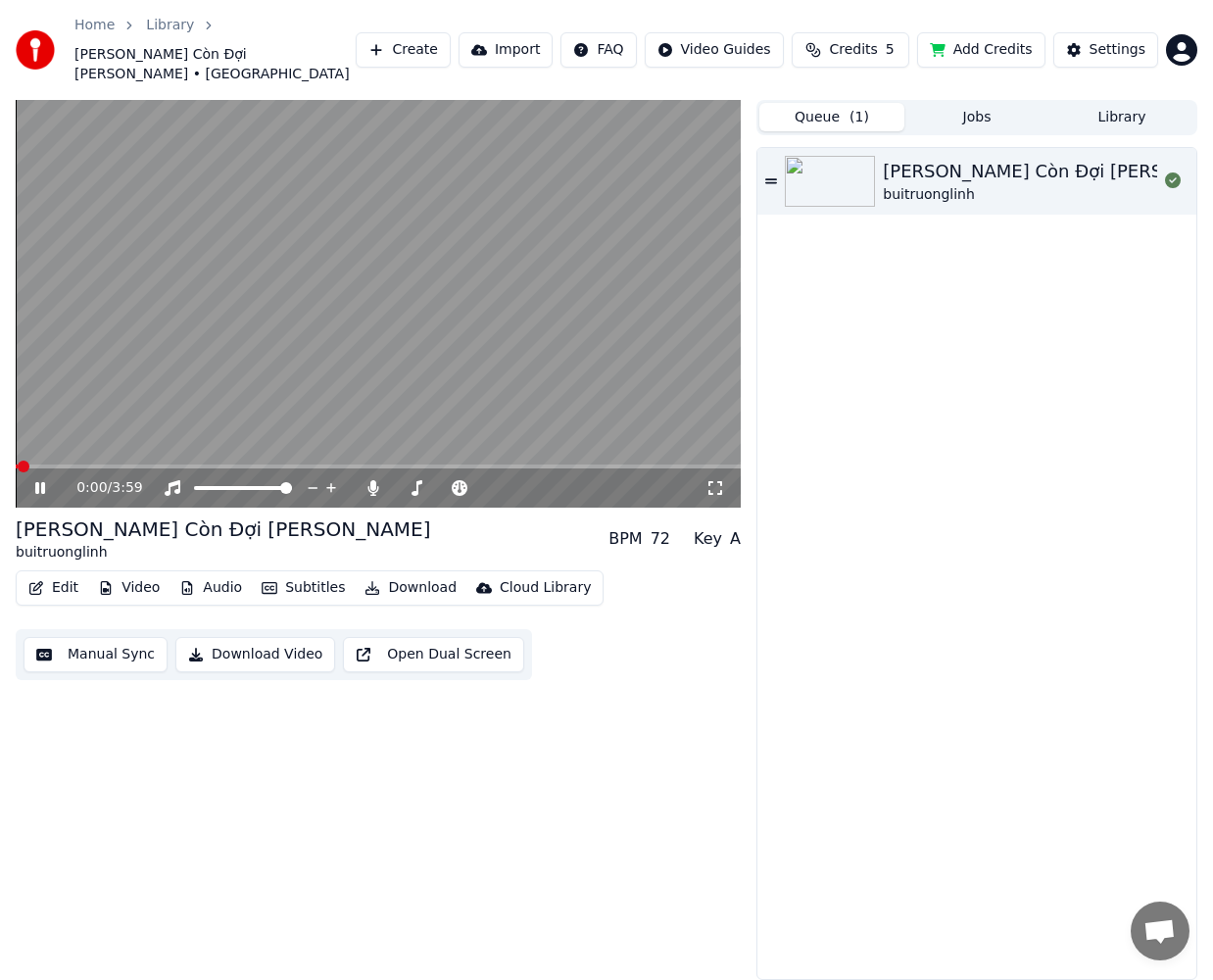
click at [92, 465] on span at bounding box center [379, 467] width 726 height 4
click at [409, 483] on span at bounding box center [413, 489] width 12 height 12
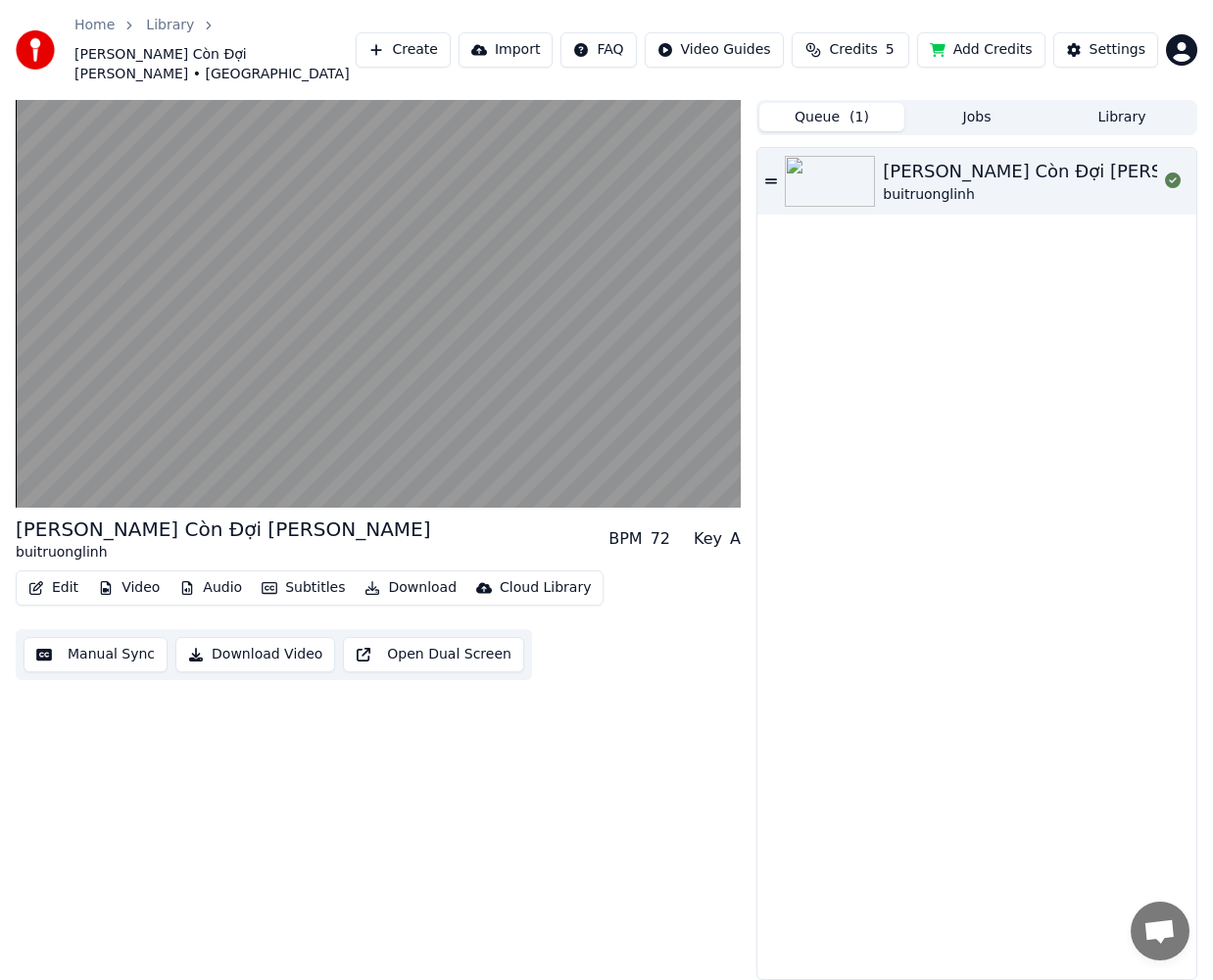
click at [371, 575] on button "Download" at bounding box center [410, 588] width 108 height 28
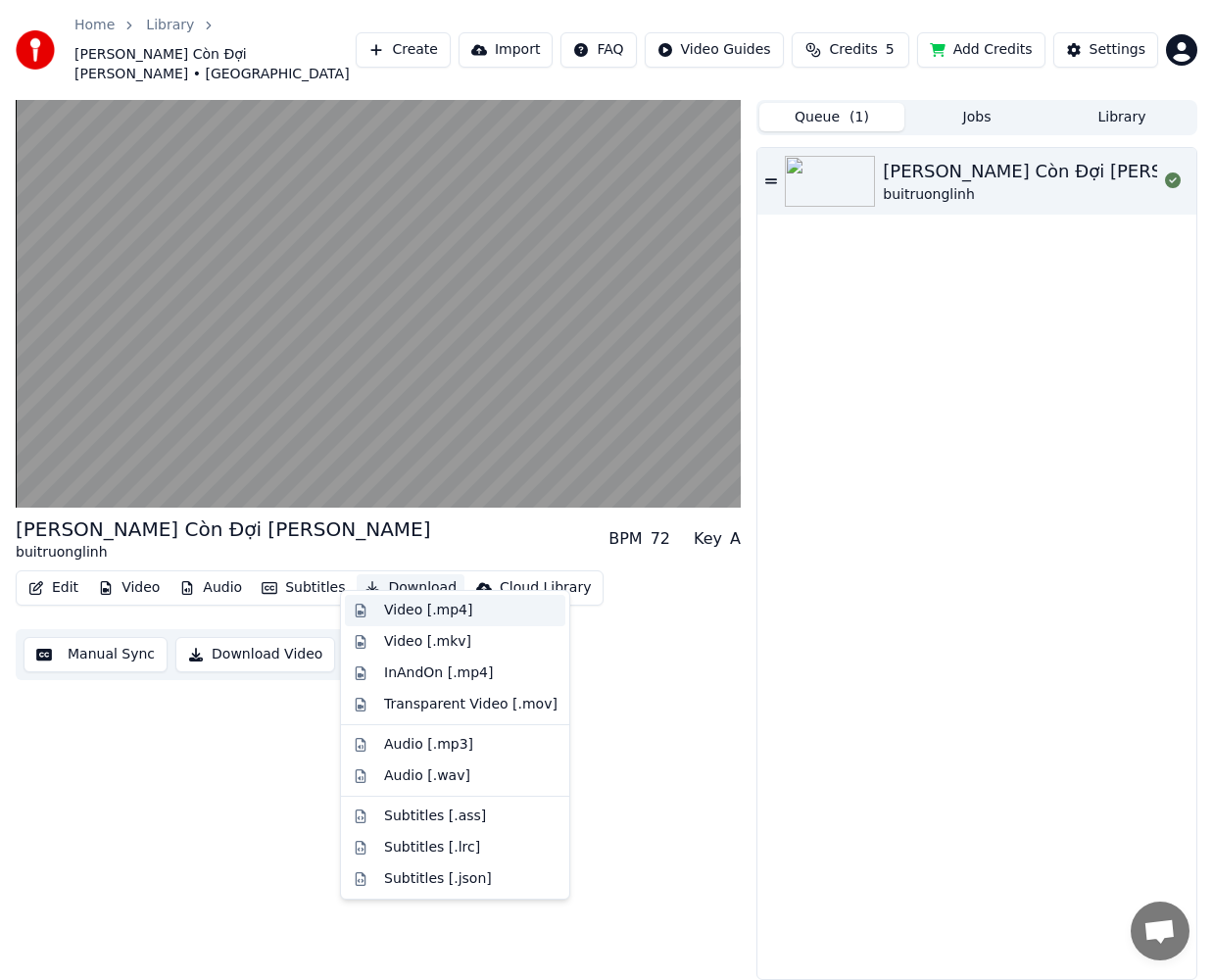
click at [389, 612] on div "Video [.mp4]" at bounding box center [428, 611] width 88 height 20
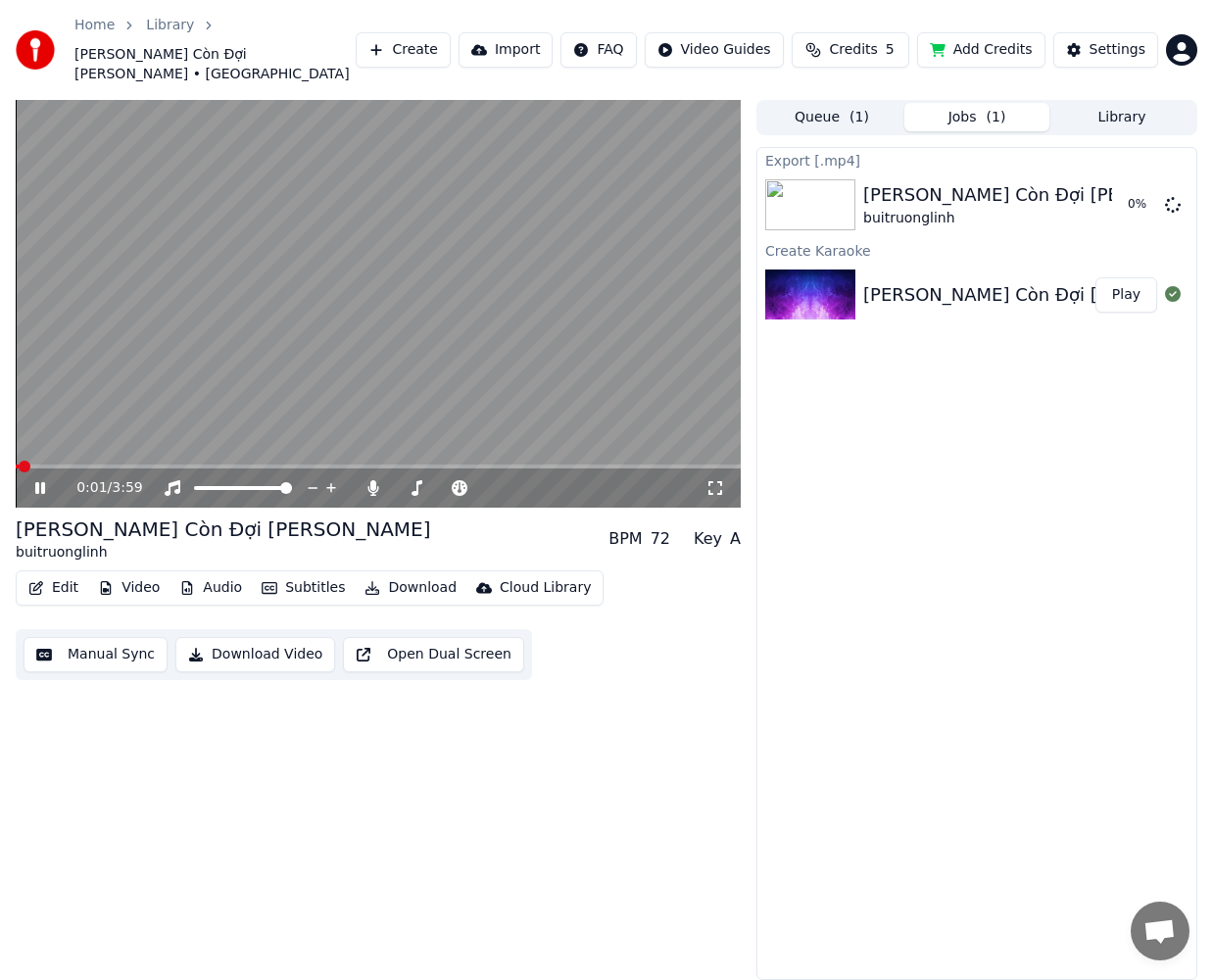
click at [17, 465] on span at bounding box center [17, 467] width 3 height 4
click at [895, 41] on span "5" at bounding box center [890, 50] width 9 height 20
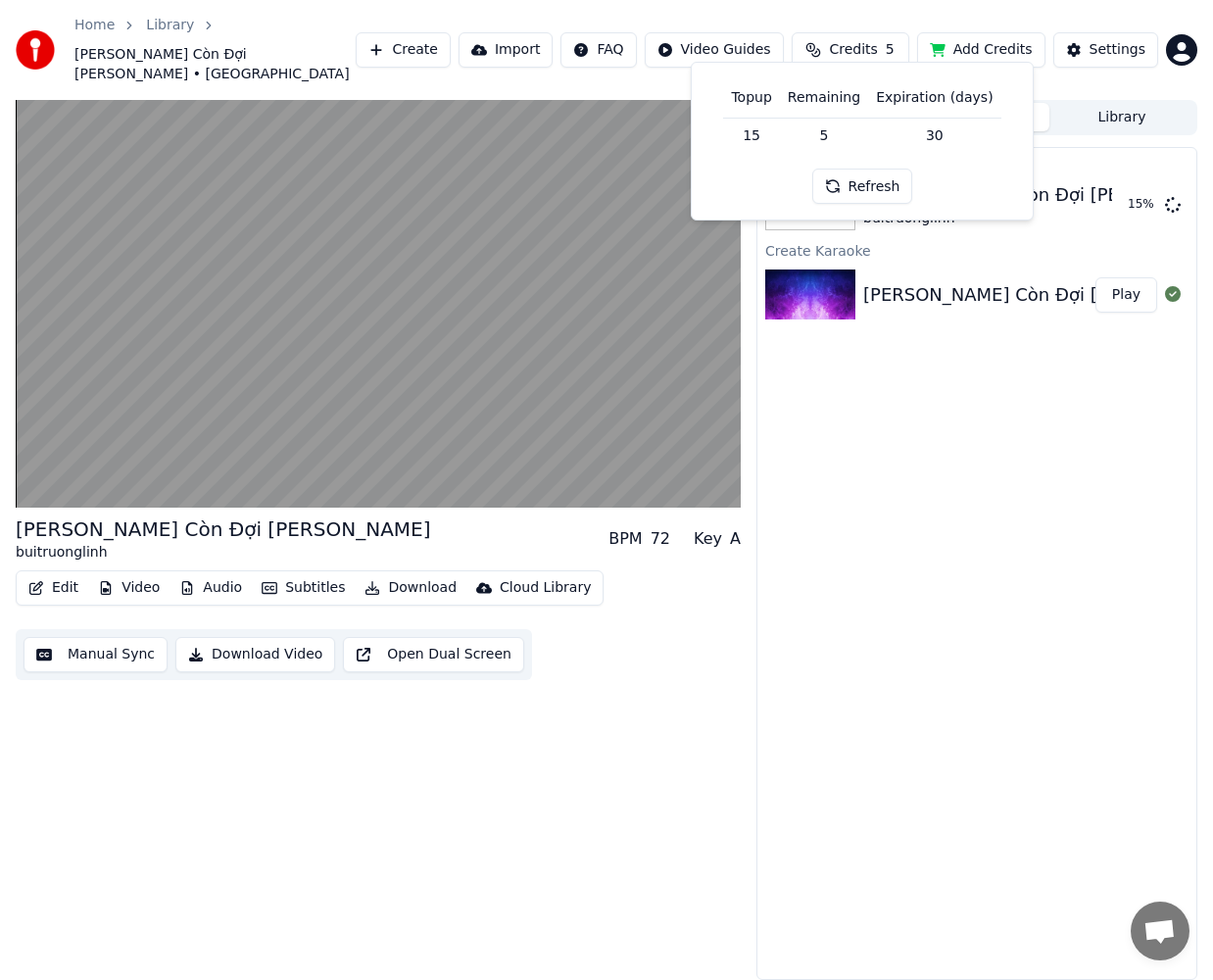
click at [969, 40] on button "Add Credits" at bounding box center [982, 50] width 129 height 36
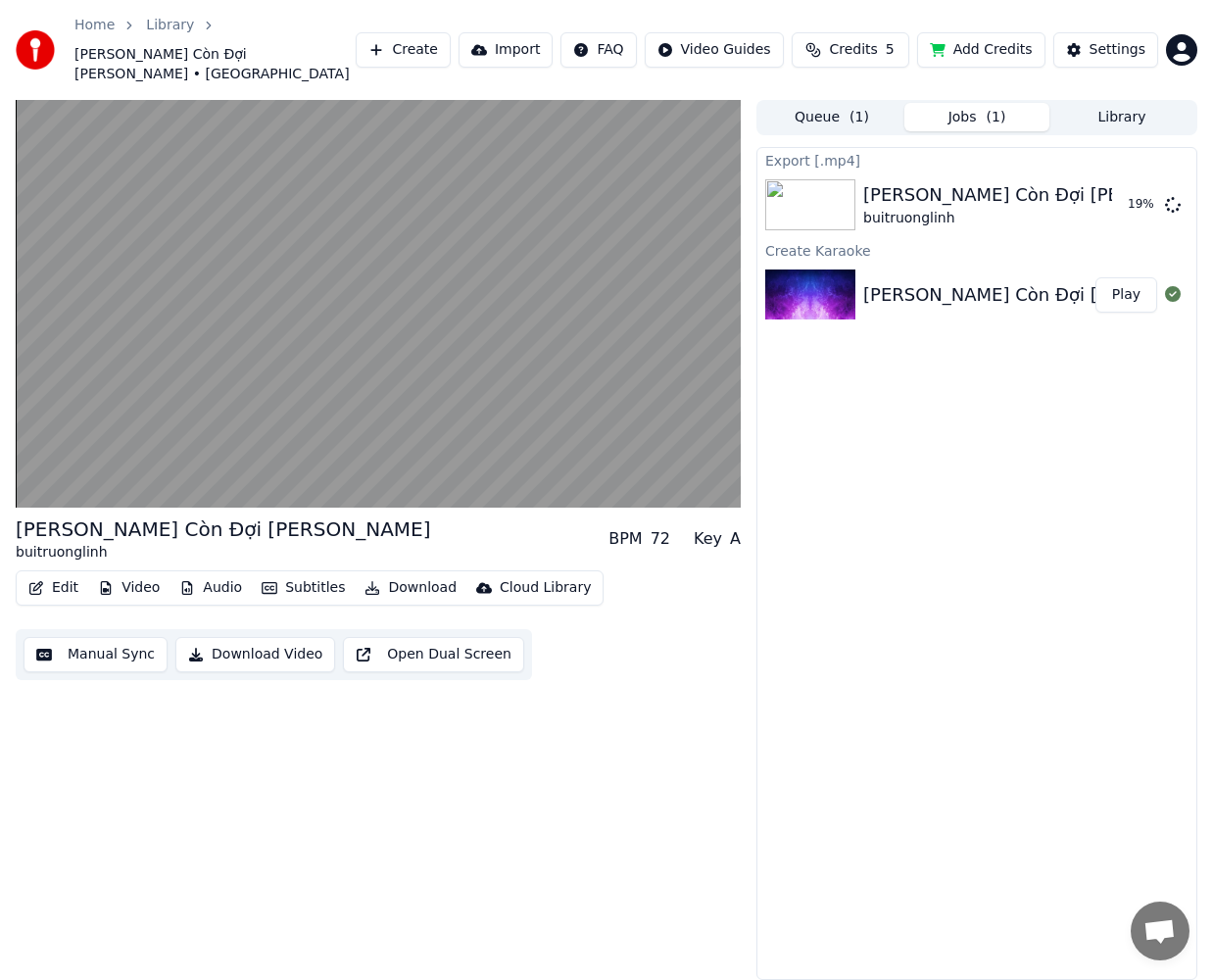
click at [1110, 43] on div "Settings" at bounding box center [1117, 50] width 56 height 20
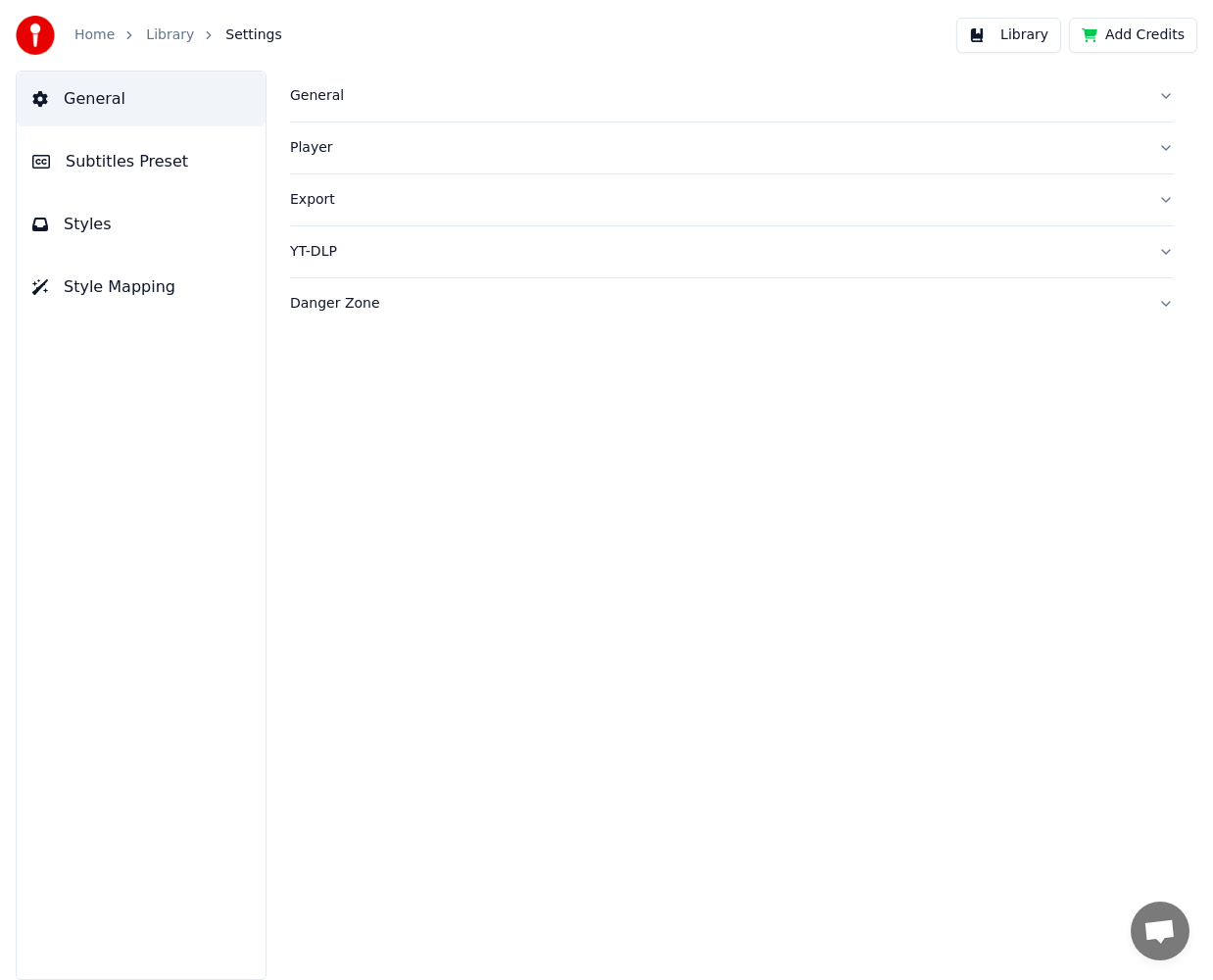
click at [414, 103] on div "General" at bounding box center [716, 96] width 852 height 20
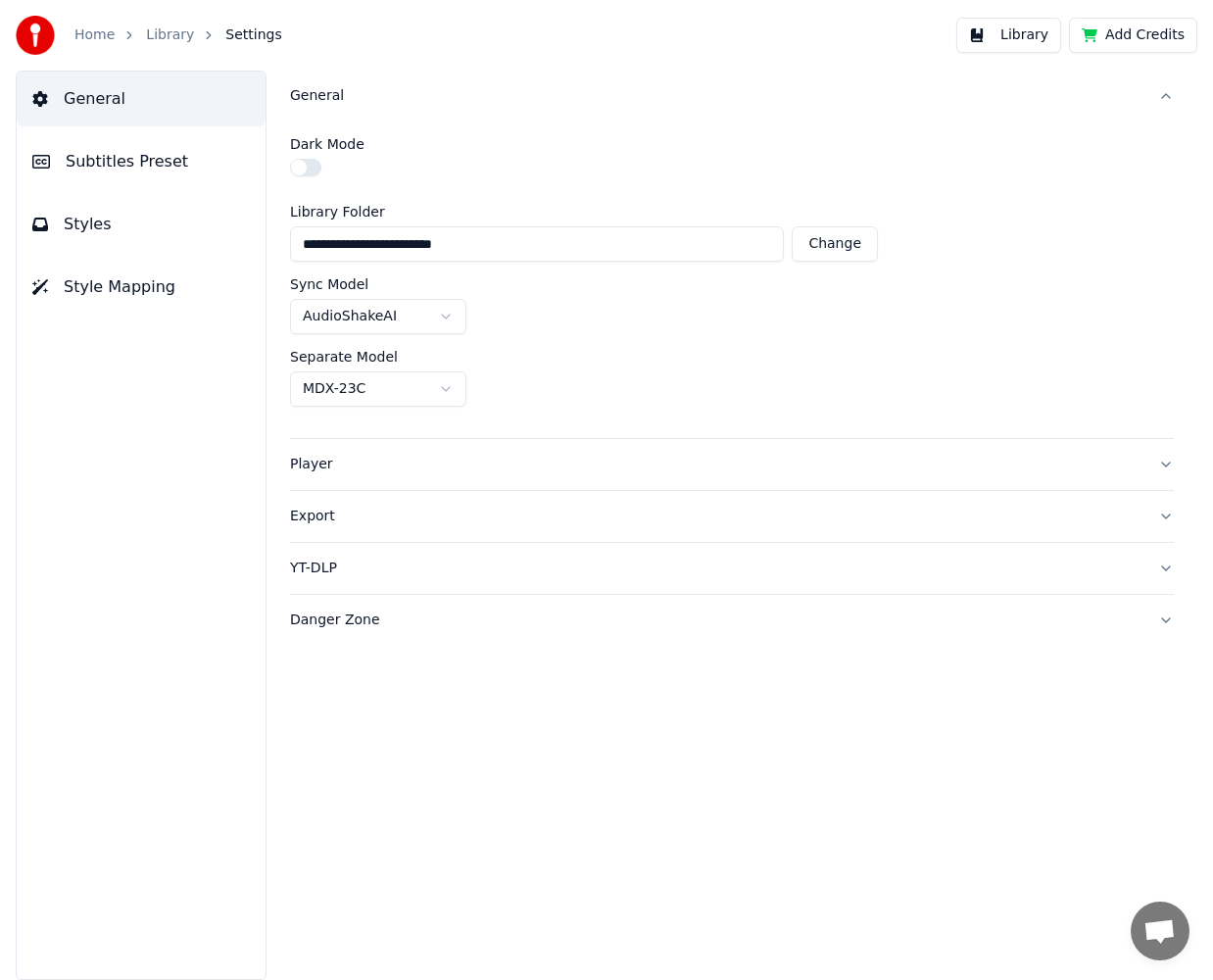
click at [437, 462] on div "Player" at bounding box center [716, 465] width 852 height 20
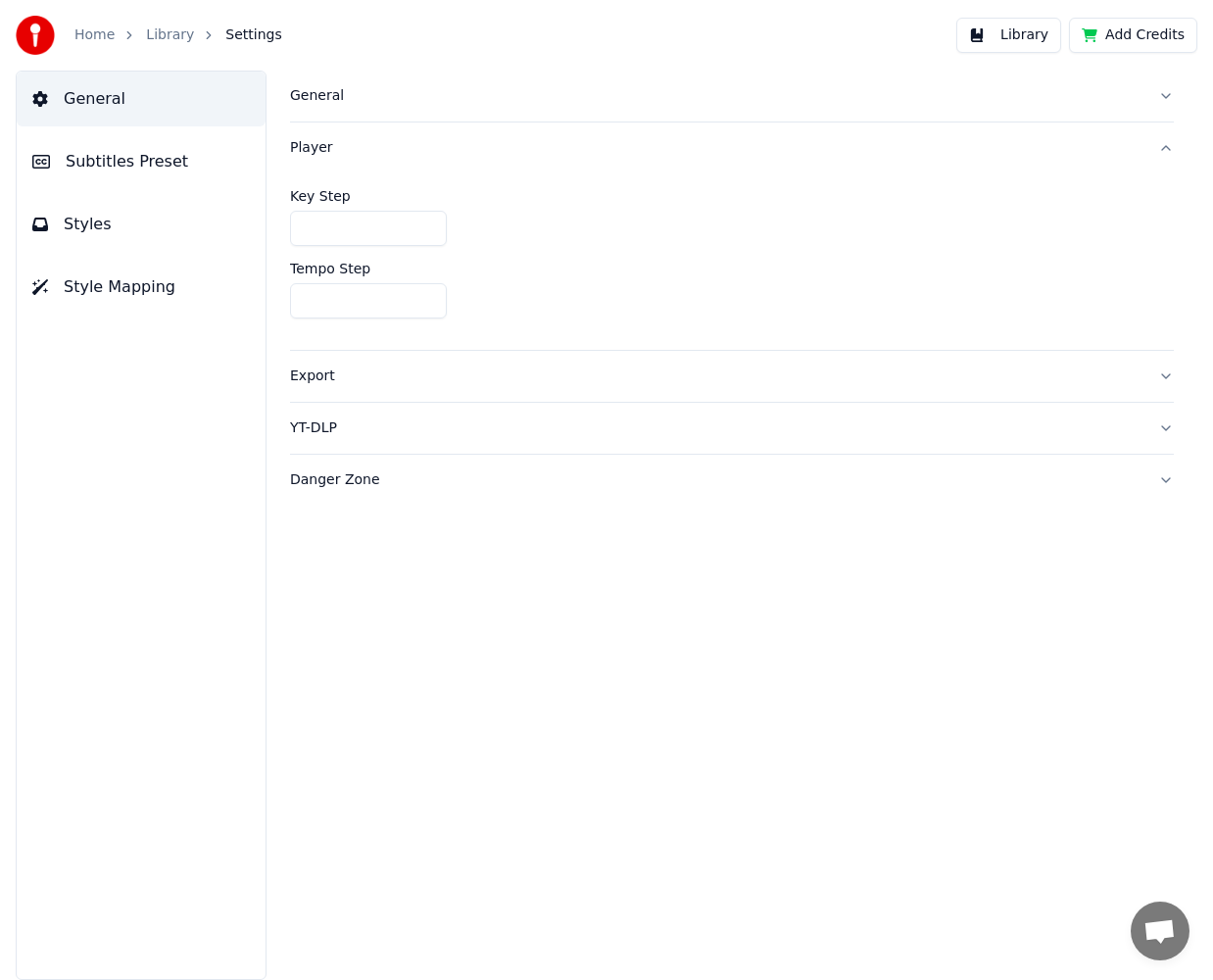
click at [425, 382] on div "Export" at bounding box center [716, 377] width 852 height 20
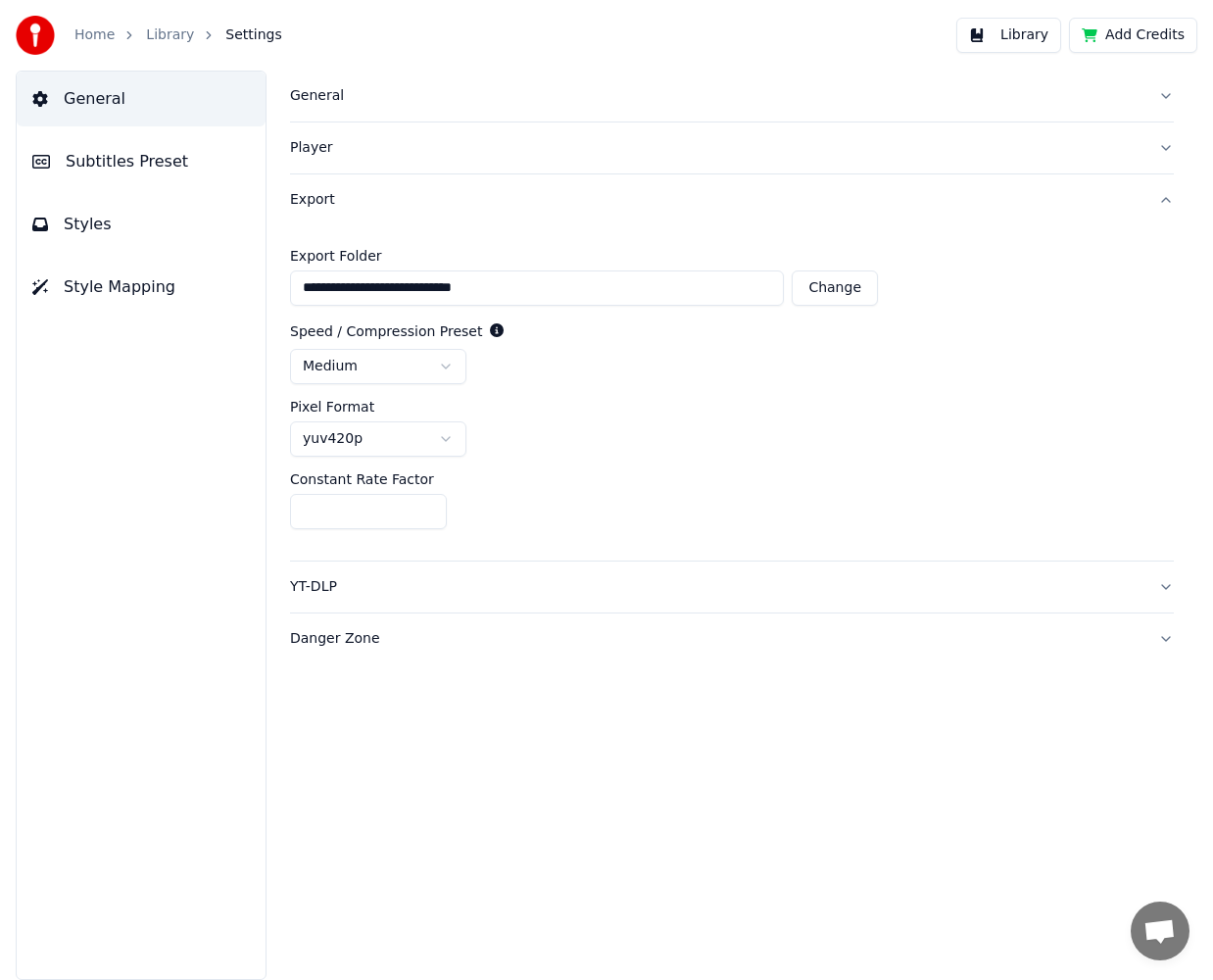
click at [409, 438] on html "**********" at bounding box center [606, 490] width 1213 height 980
click at [421, 426] on html "**********" at bounding box center [606, 490] width 1213 height 980
click at [394, 380] on html "**********" at bounding box center [606, 490] width 1213 height 980
click at [409, 364] on html "**********" at bounding box center [606, 490] width 1213 height 980
click at [410, 364] on html "**********" at bounding box center [606, 490] width 1213 height 980
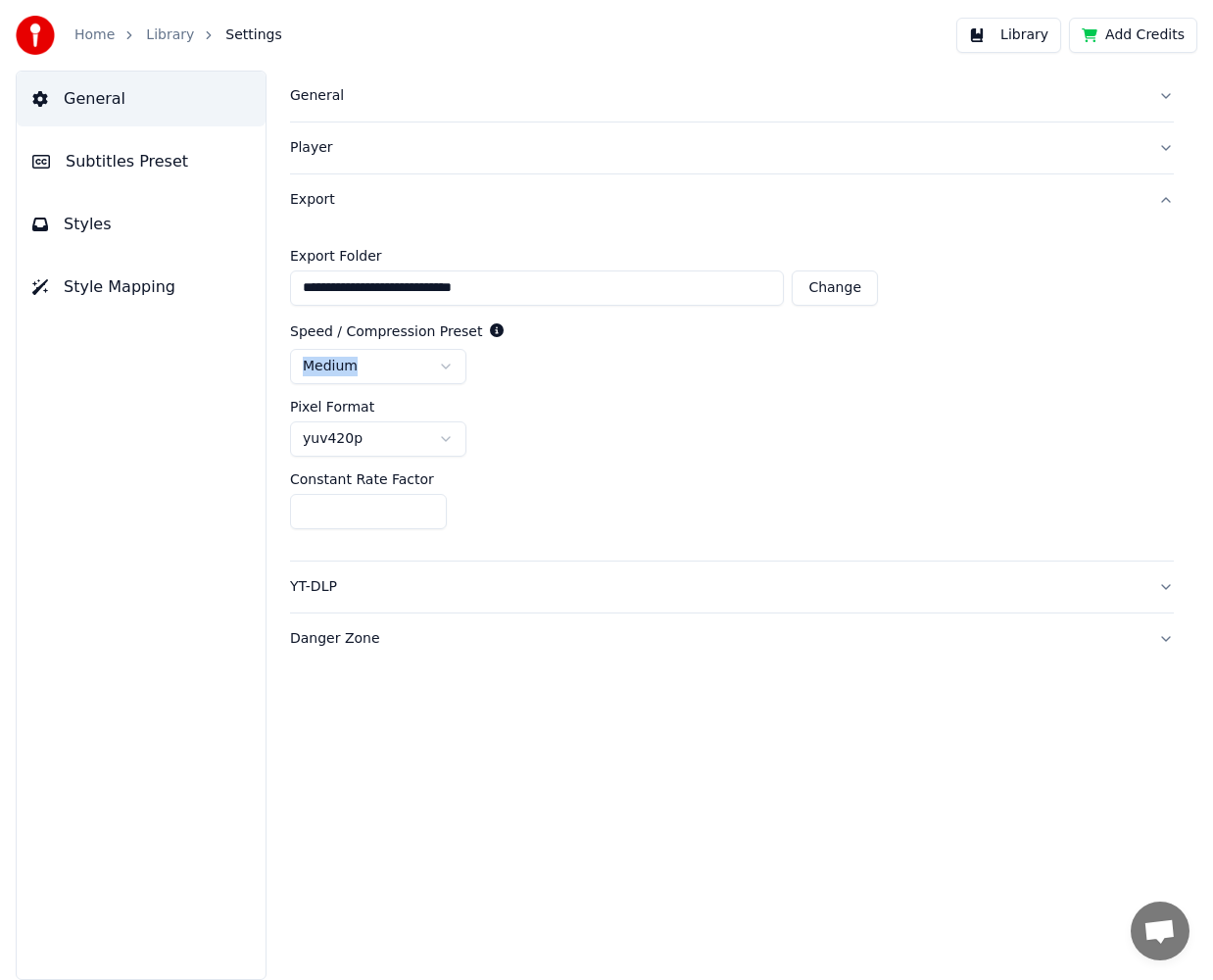
click at [410, 364] on html "**********" at bounding box center [606, 490] width 1213 height 980
click at [555, 385] on html "**********" at bounding box center [606, 490] width 1213 height 980
click at [398, 588] on div "YT-DLP" at bounding box center [716, 587] width 852 height 20
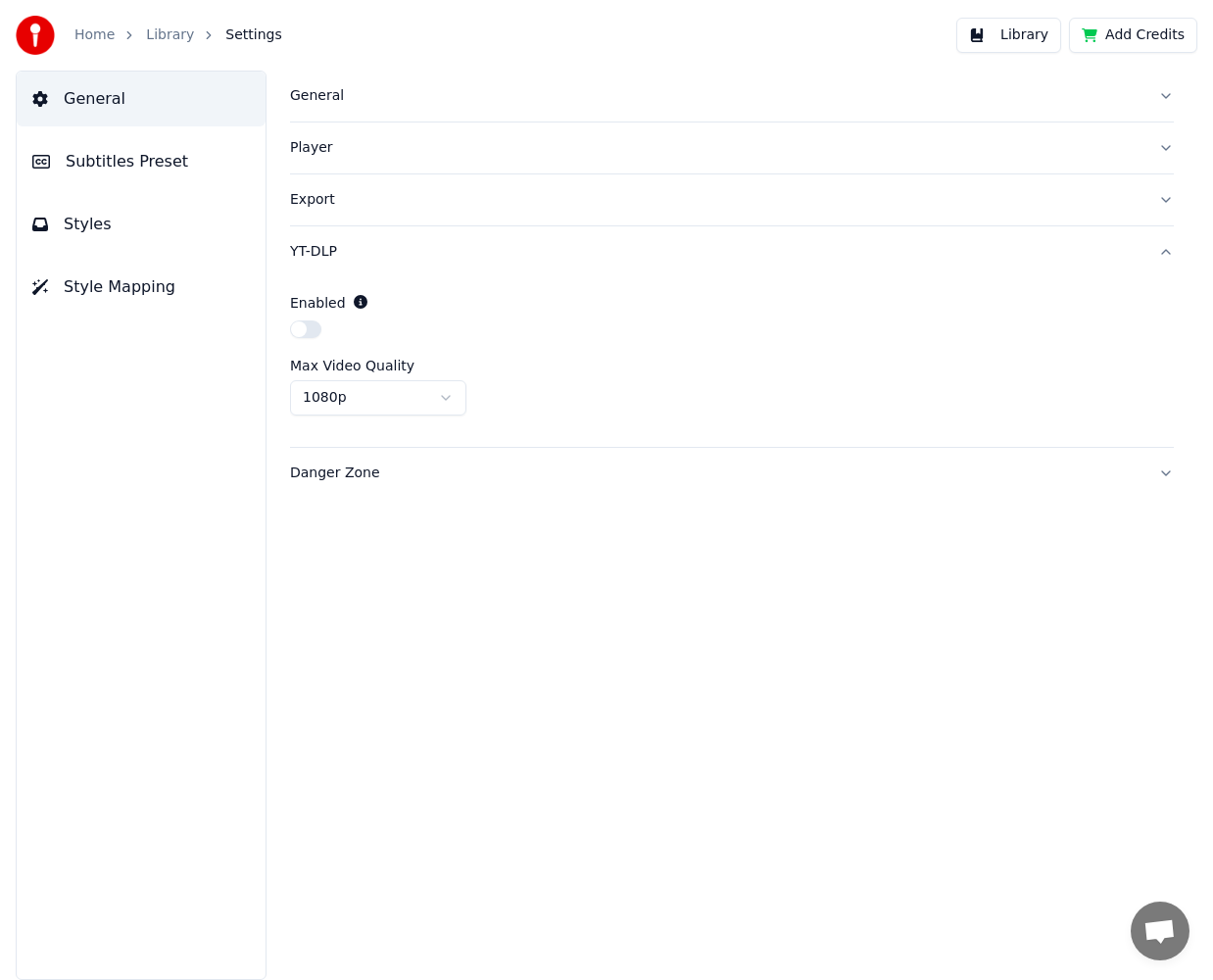
click at [417, 375] on div "Max Video Quality 1080p" at bounding box center [732, 387] width 884 height 56
click at [417, 389] on html "Home Library Settings Library Add Credits General Subtitles Preset Styles Style…" at bounding box center [606, 490] width 1213 height 980
click at [418, 387] on html "Home Library Settings Library Add Credits General Subtitles Preset Styles Style…" at bounding box center [606, 490] width 1213 height 980
click at [414, 469] on div "Danger Zone" at bounding box center [716, 474] width 852 height 20
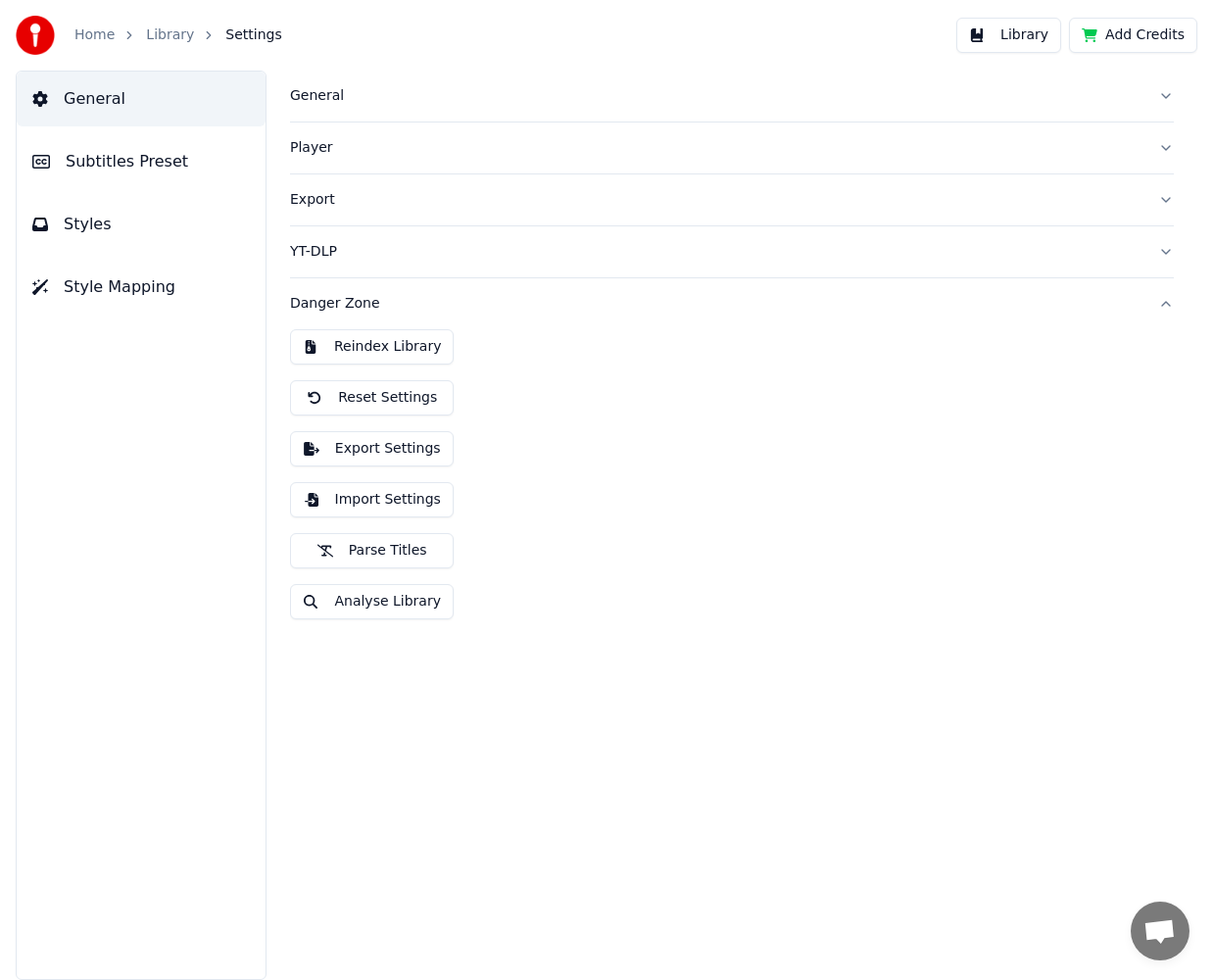
click at [106, 222] on button "Styles" at bounding box center [141, 224] width 249 height 55
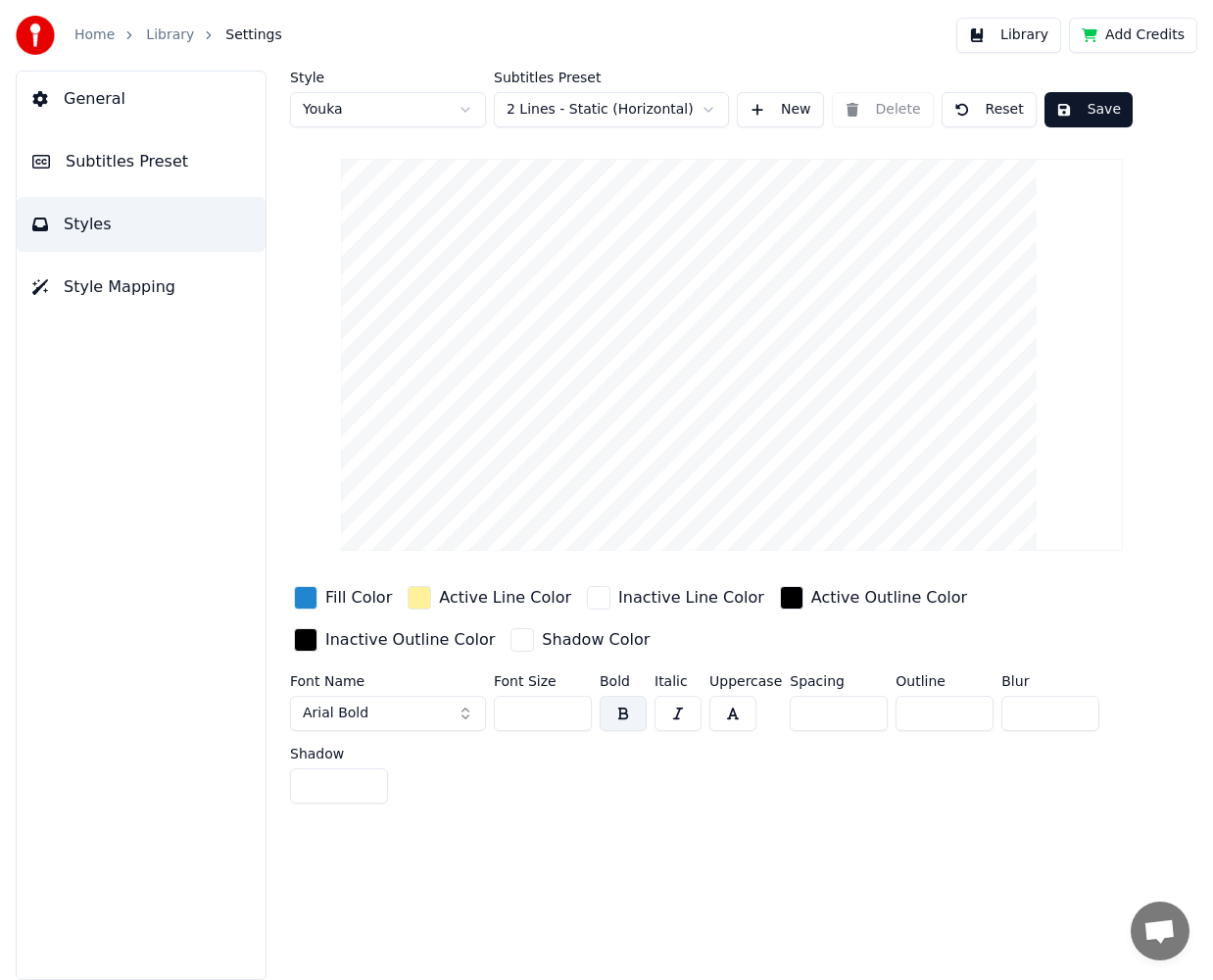
click at [158, 159] on span "Subtitles Preset" at bounding box center [127, 162] width 123 height 24
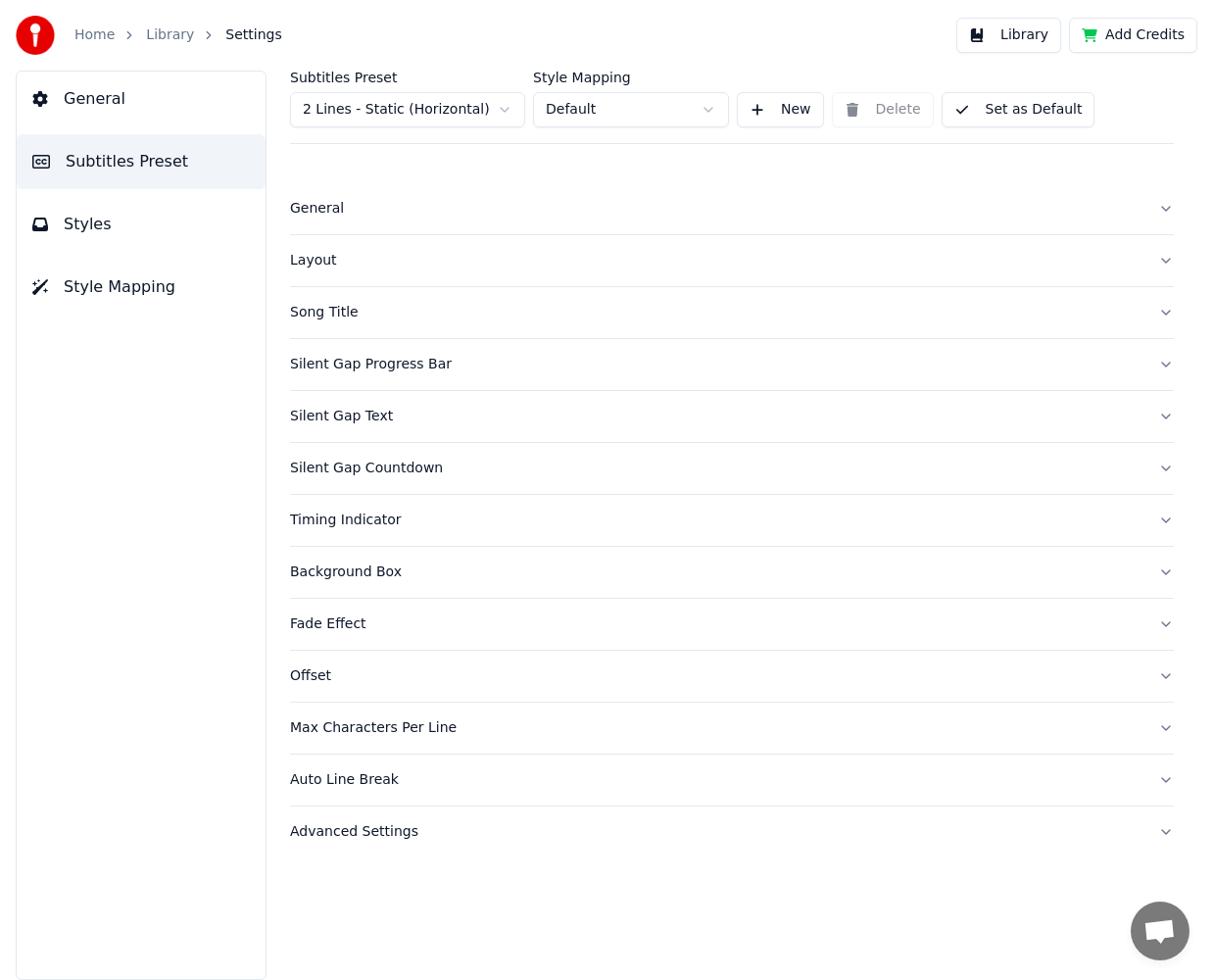
click at [148, 111] on button "General" at bounding box center [141, 99] width 249 height 55
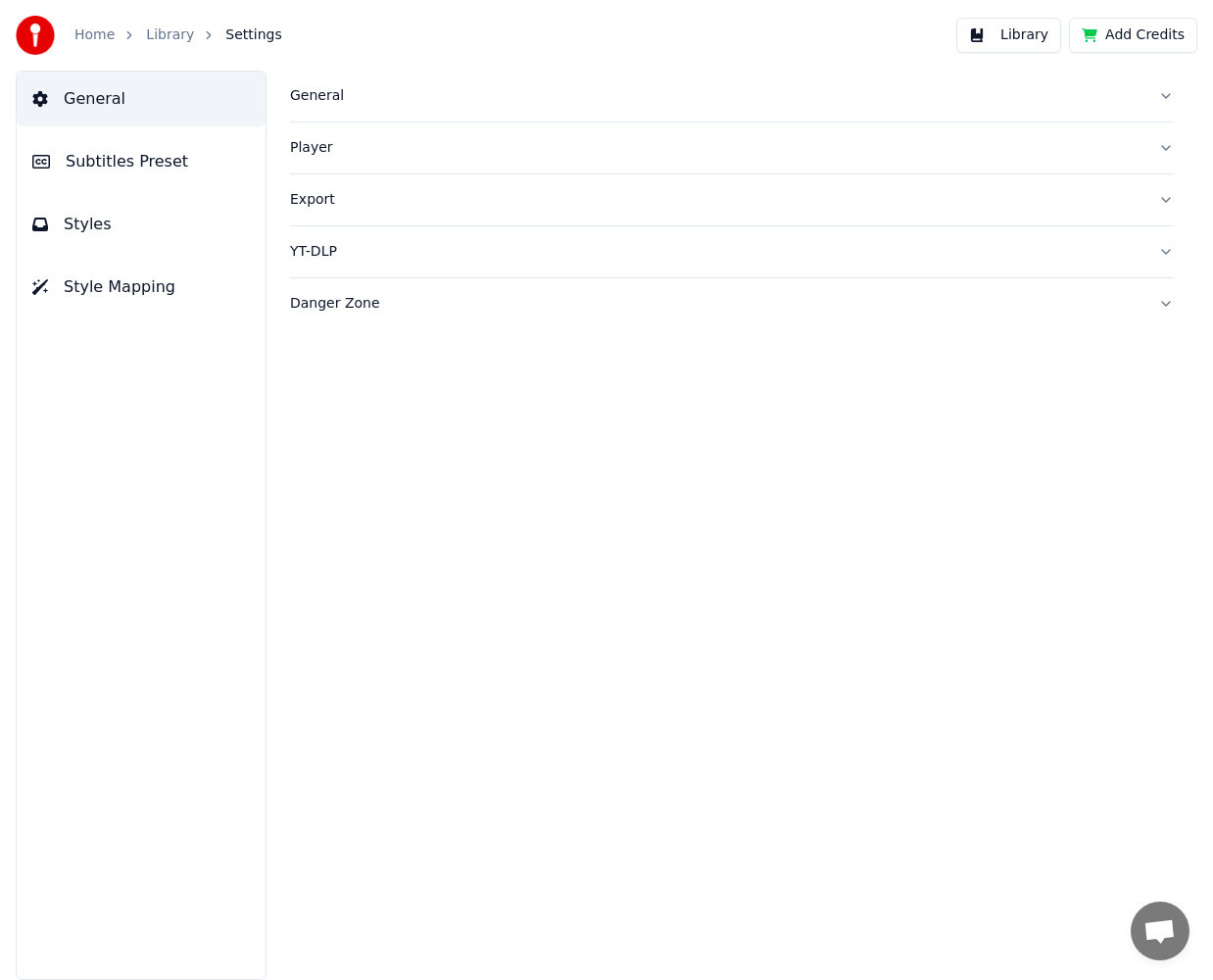
click at [149, 46] on div "Home Library Settings" at bounding box center [149, 36] width 267 height 40
click at [171, 39] on link "Library" at bounding box center [170, 36] width 48 height 20
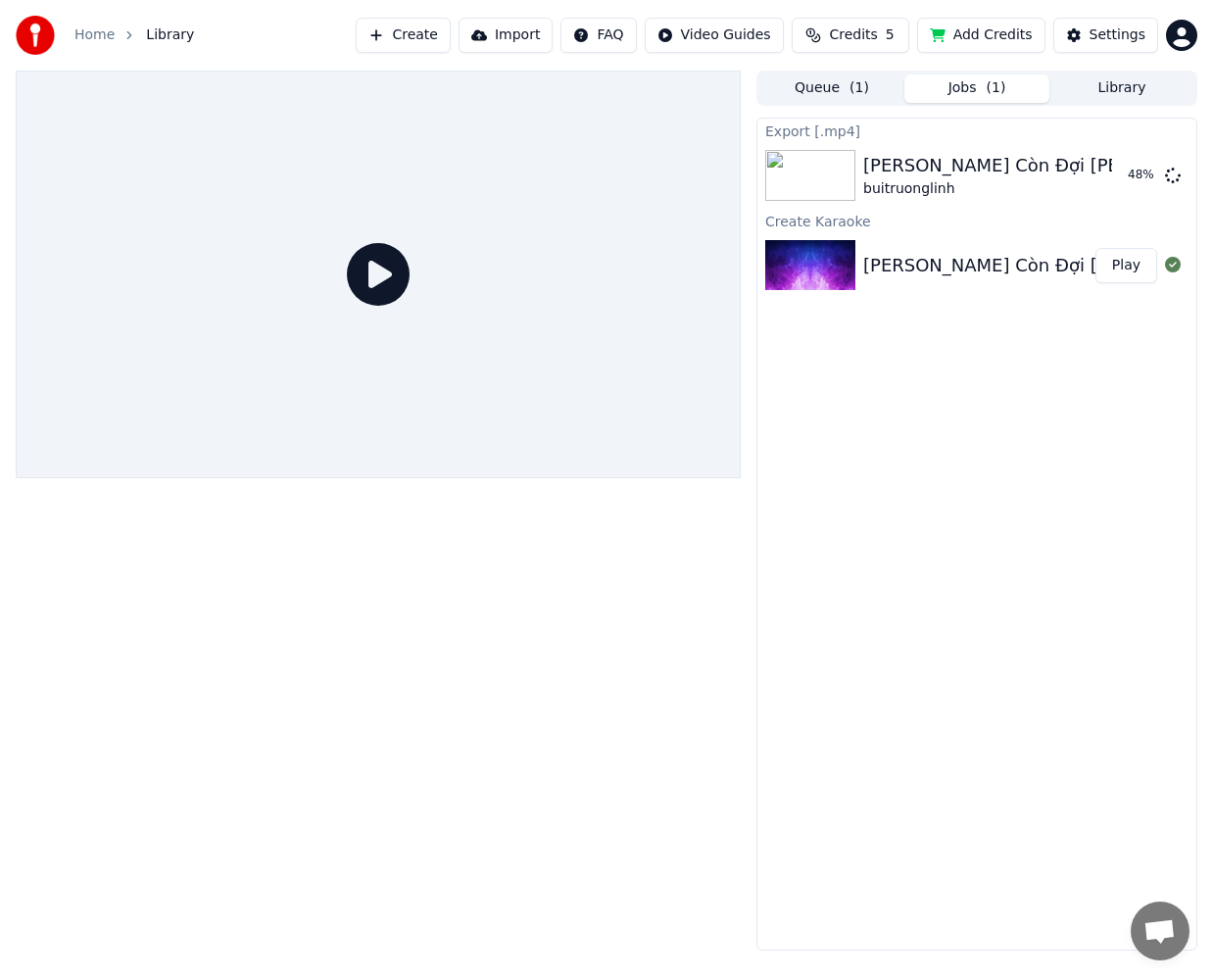
click at [391, 275] on icon at bounding box center [378, 274] width 62 height 62
click at [381, 279] on icon at bounding box center [378, 274] width 62 height 62
click at [1090, 30] on button "Settings" at bounding box center [1106, 36] width 105 height 36
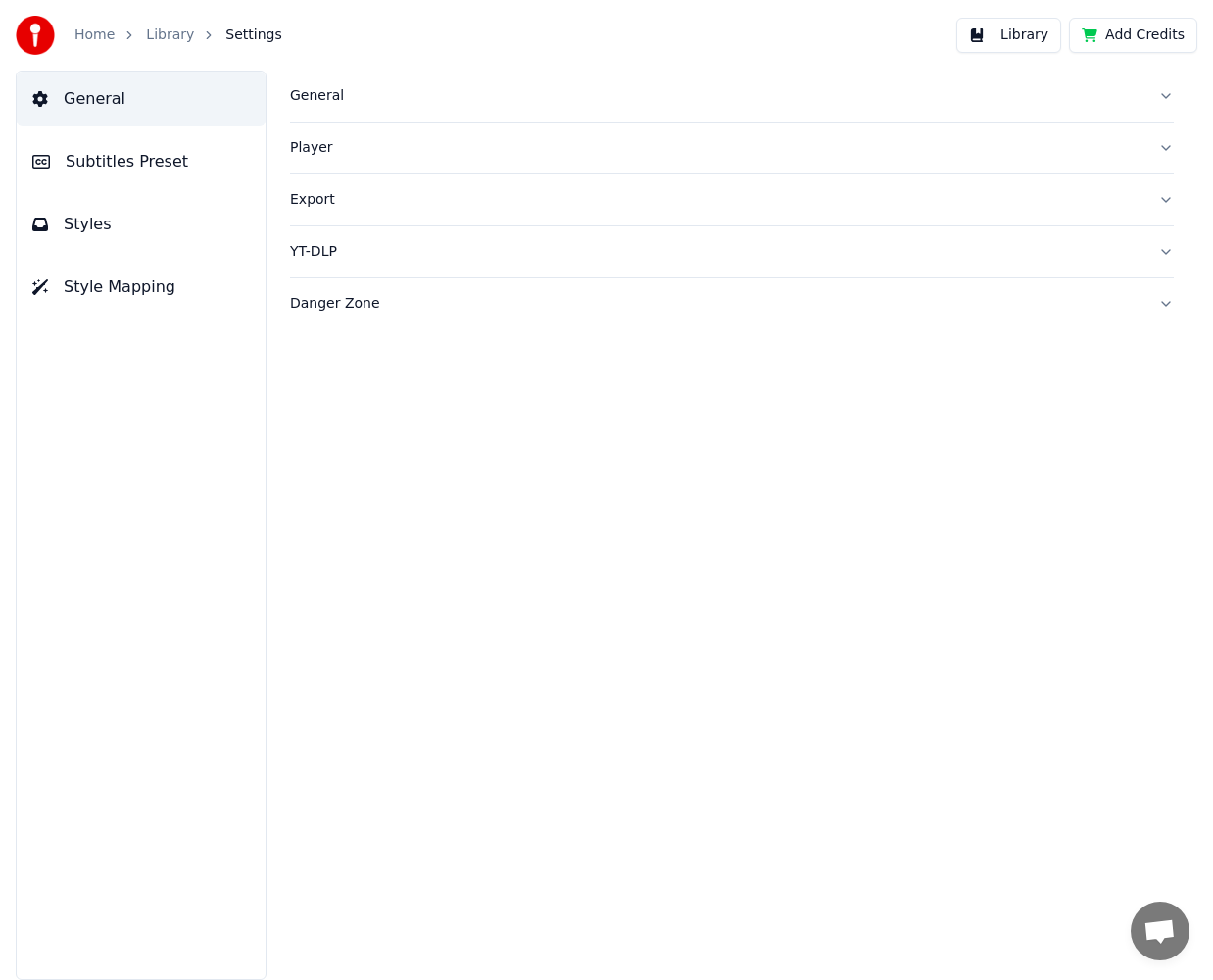
click at [178, 30] on link "Library" at bounding box center [170, 36] width 48 height 20
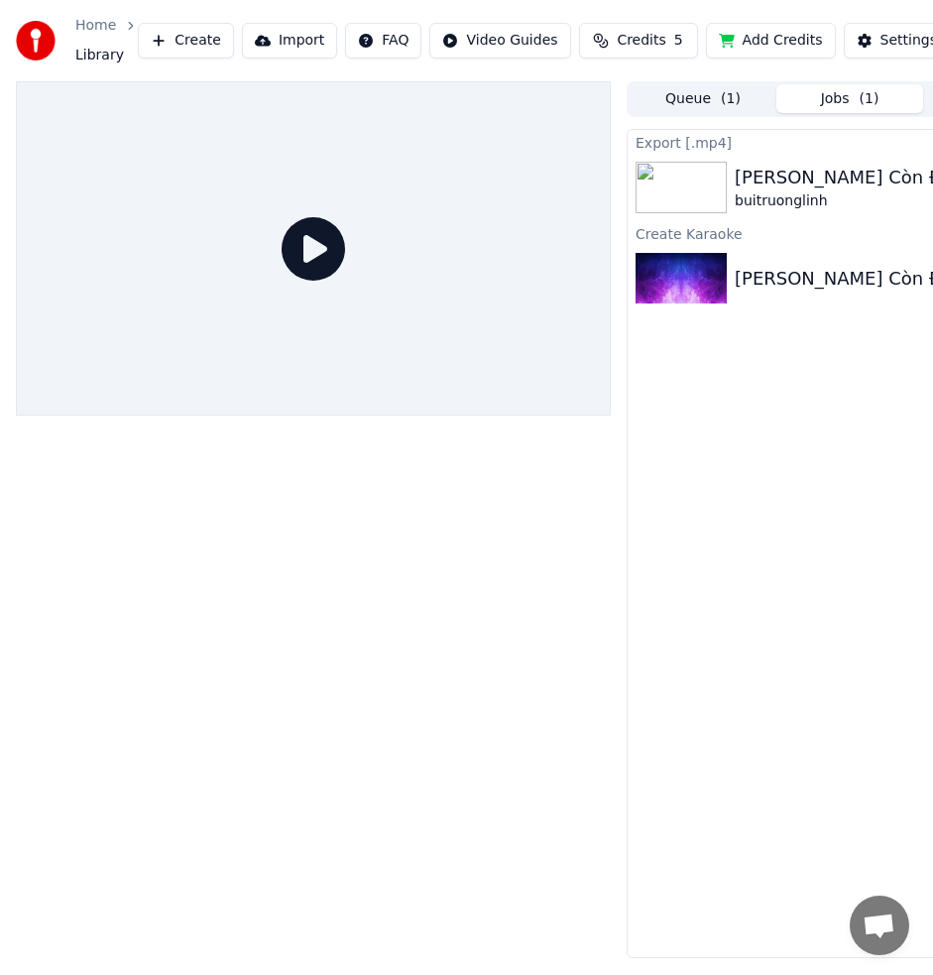
click at [114, 524] on div at bounding box center [313, 519] width 595 height 876
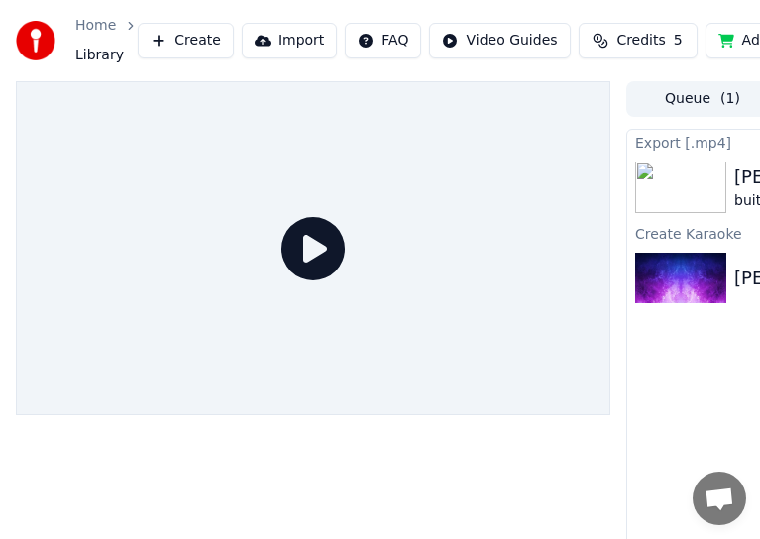
drag, startPoint x: 477, startPoint y: 15, endPoint x: 465, endPoint y: -27, distance: 43.3
click at [465, 0] on html "Home Library Create Import FAQ Video Guides Credits 5 Add Credits Settings Queu…" at bounding box center [380, 269] width 760 height 539
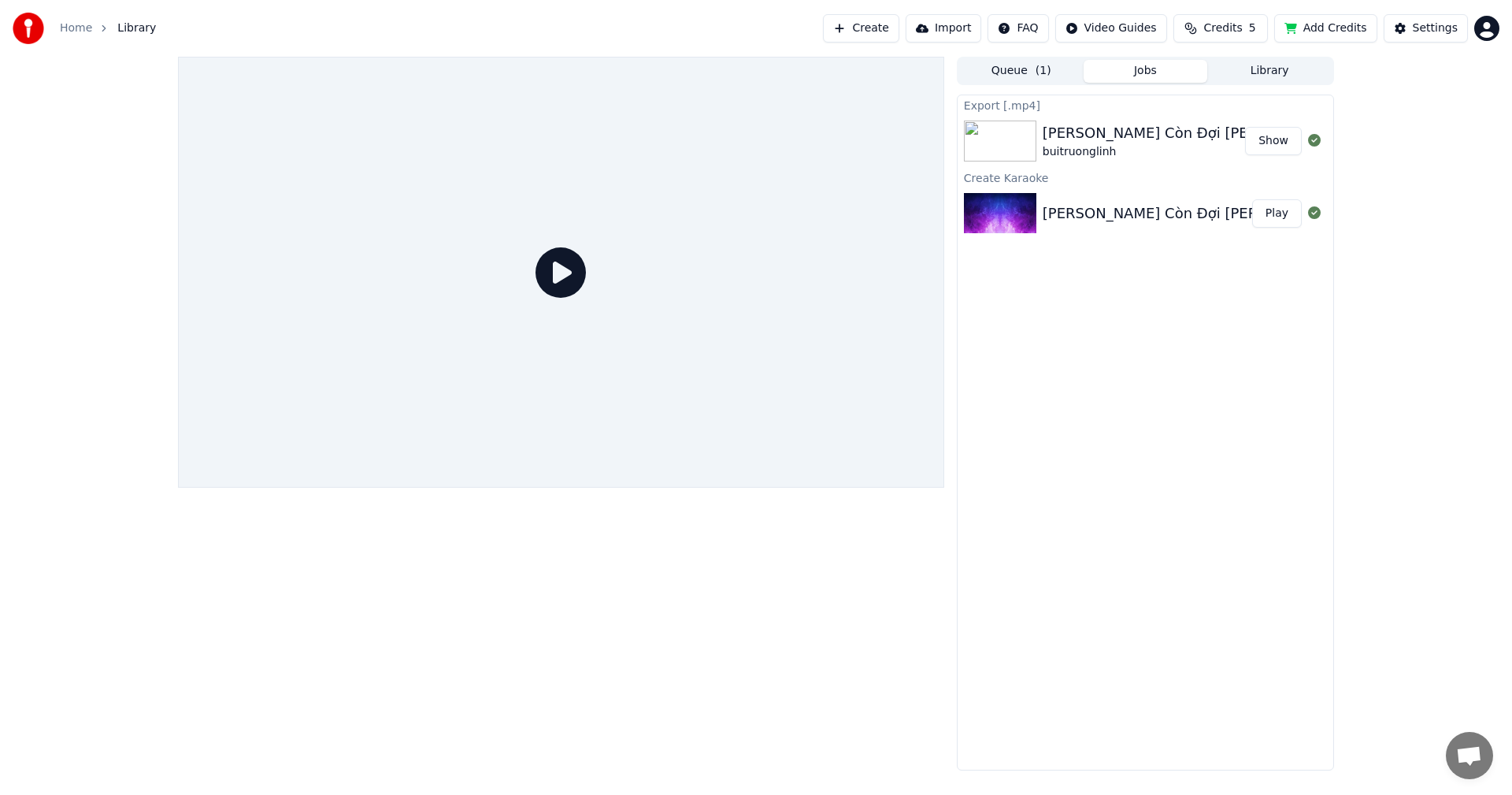
click at [1271, 145] on button "Show" at bounding box center [1273, 142] width 56 height 29
